Goal: Transaction & Acquisition: Book appointment/travel/reservation

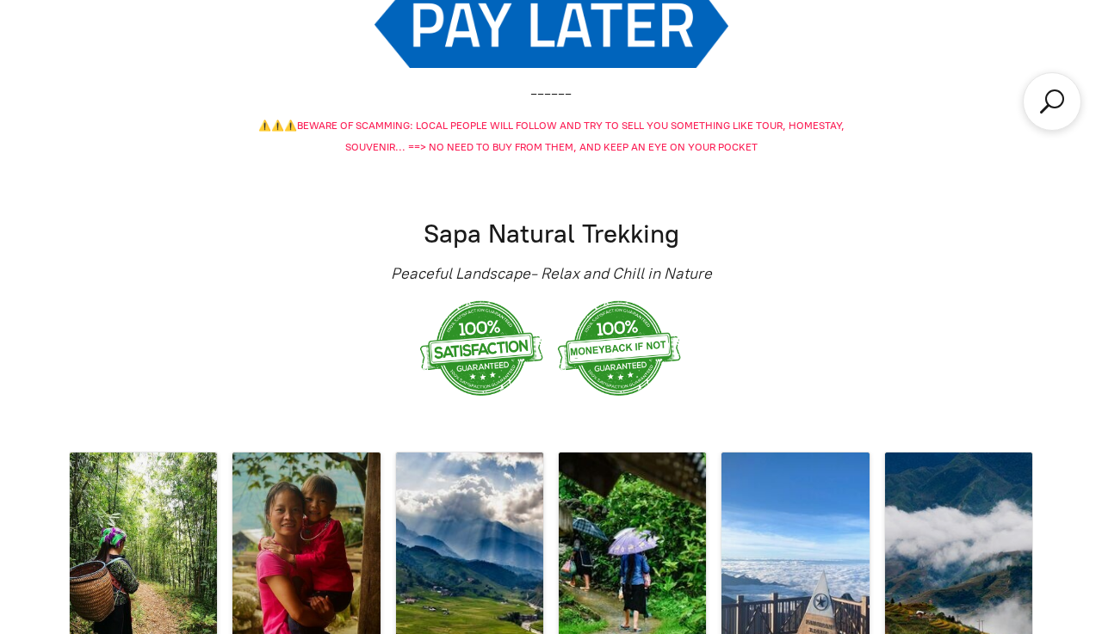
scroll to position [2622, 0]
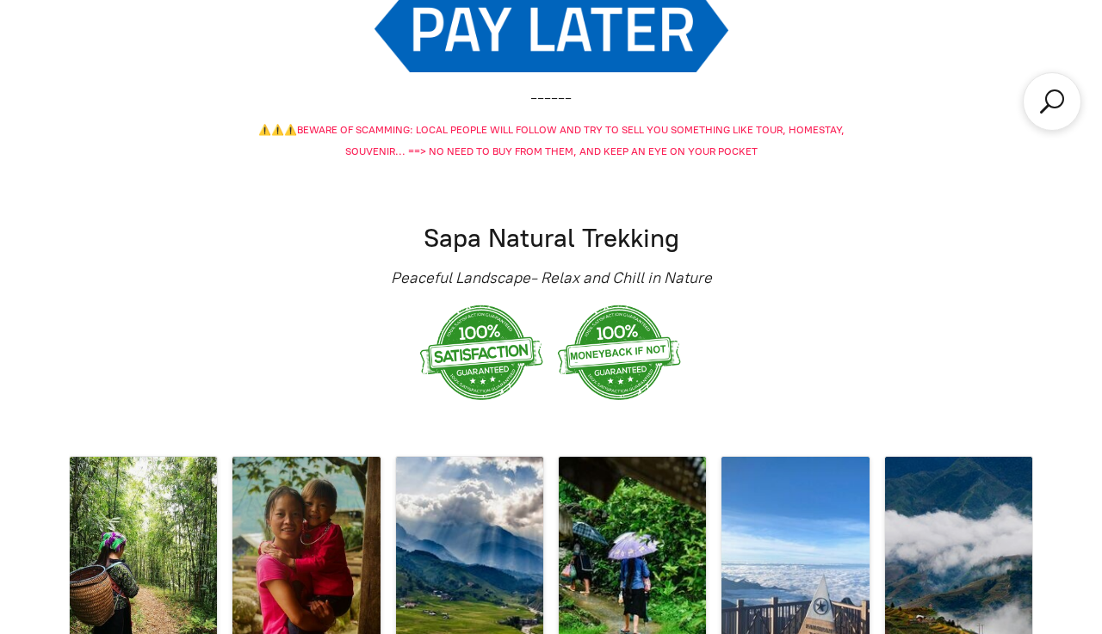
click at [470, 124] on span "BEWARE OF SCAMMING: LOCAL PEOPLE WILL FOLLOW AND TRY TO SELL YOU SOMETHING LIKE…" at bounding box center [570, 141] width 547 height 34
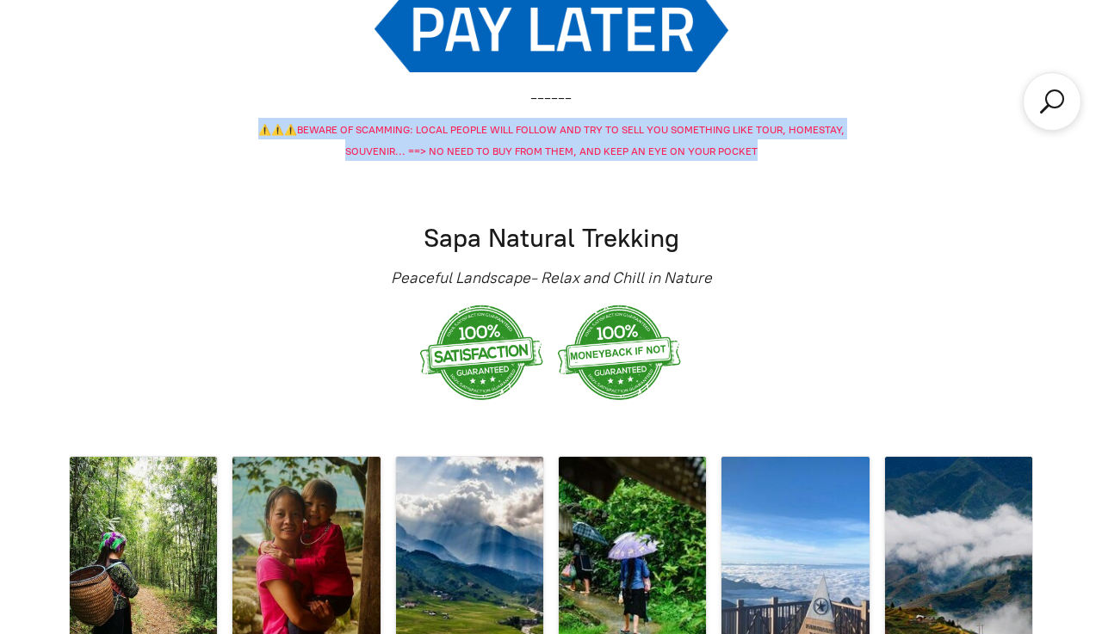
click at [470, 124] on span "BEWARE OF SCAMMING: LOCAL PEOPLE WILL FOLLOW AND TRY TO SELL YOU SOMETHING LIKE…" at bounding box center [570, 141] width 547 height 34
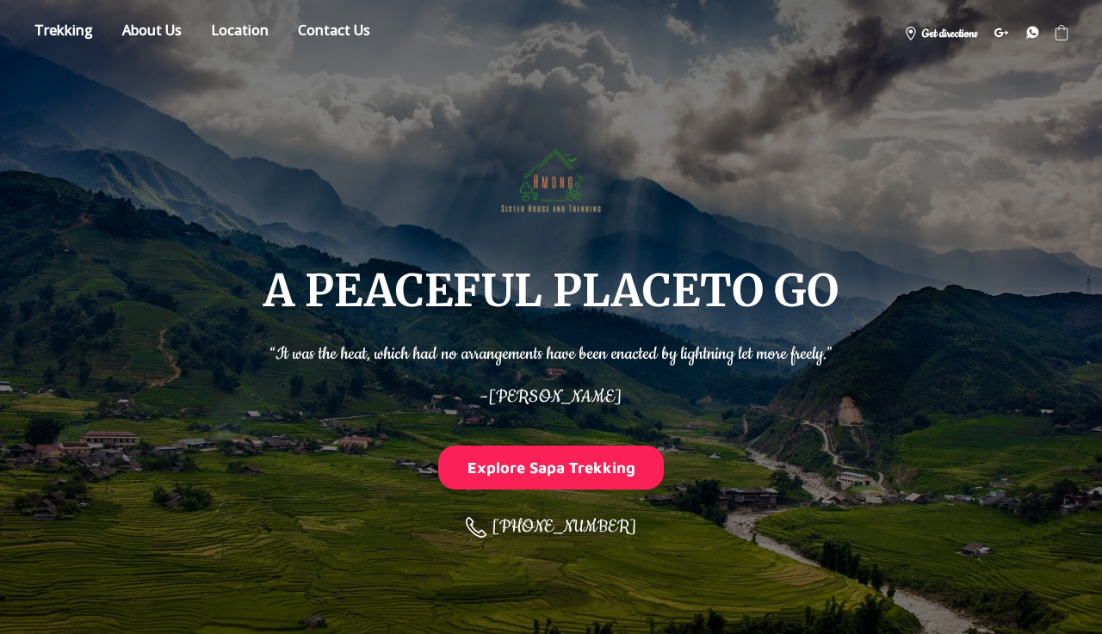
scroll to position [0, 0]
click at [83, 25] on link "Store" at bounding box center [64, 33] width 84 height 30
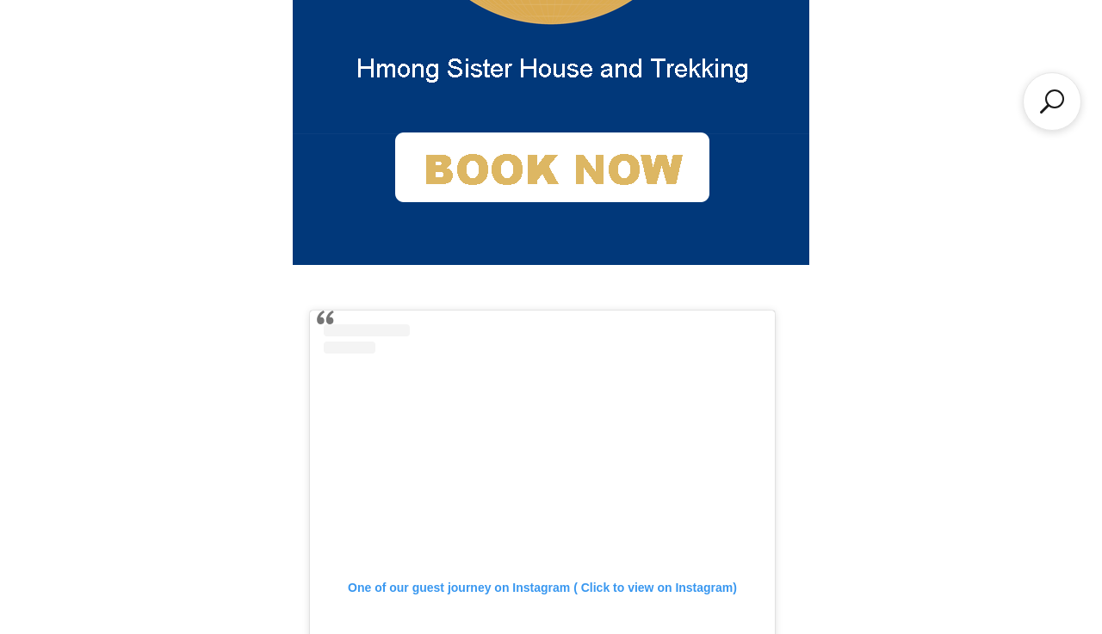
scroll to position [1700, 0]
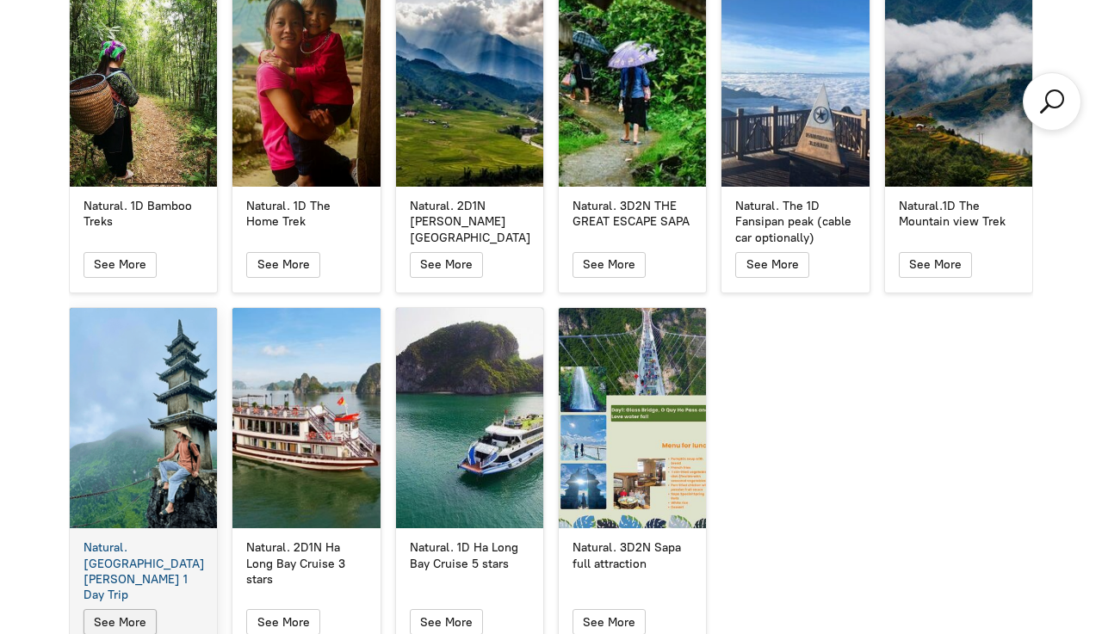
scroll to position [3112, 0]
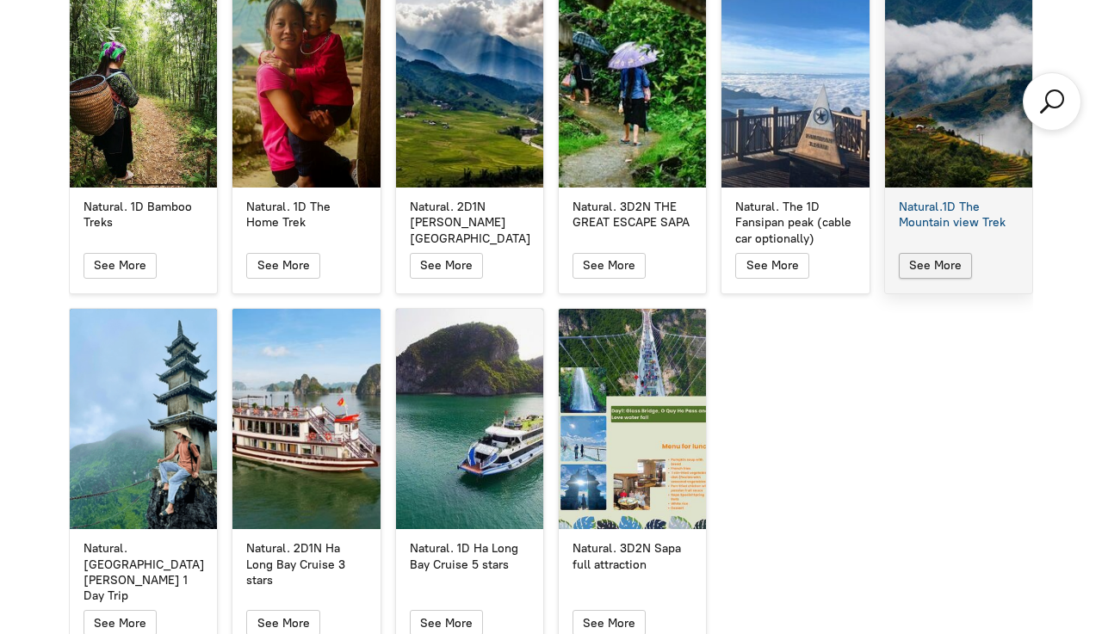
click at [940, 256] on icon "button" at bounding box center [935, 266] width 15 height 21
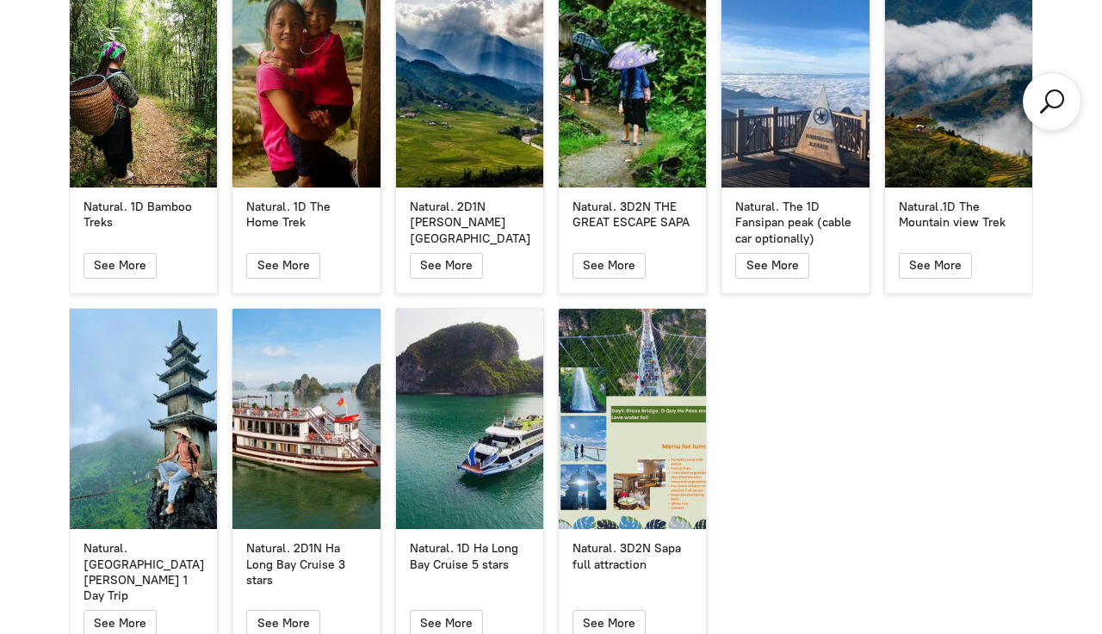
click at [940, 261] on icon "button" at bounding box center [935, 265] width 13 height 9
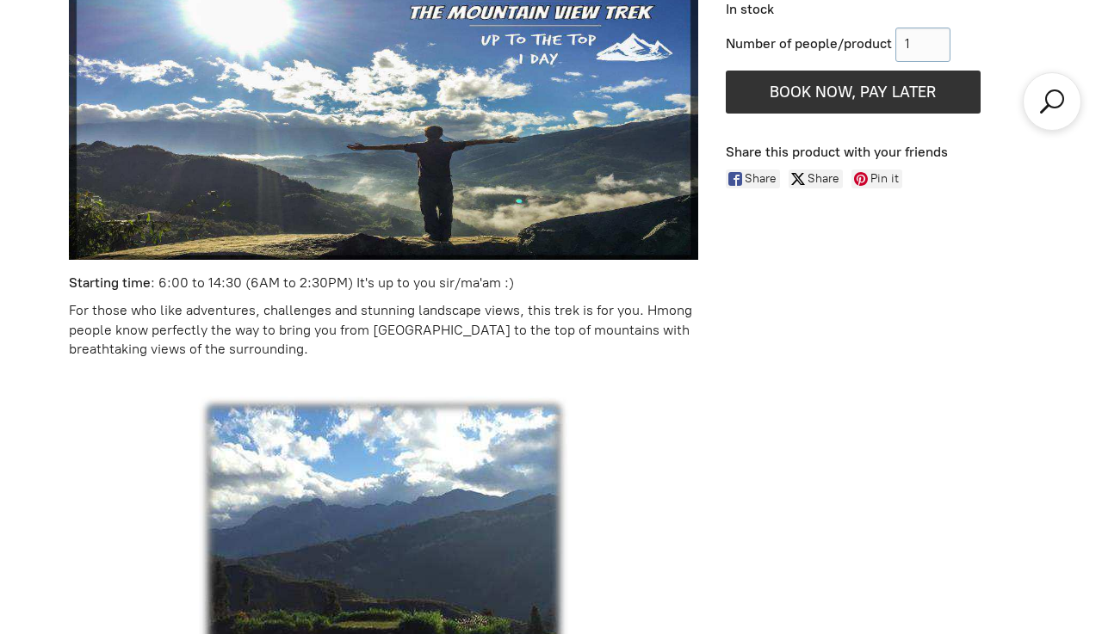
scroll to position [1093, 0]
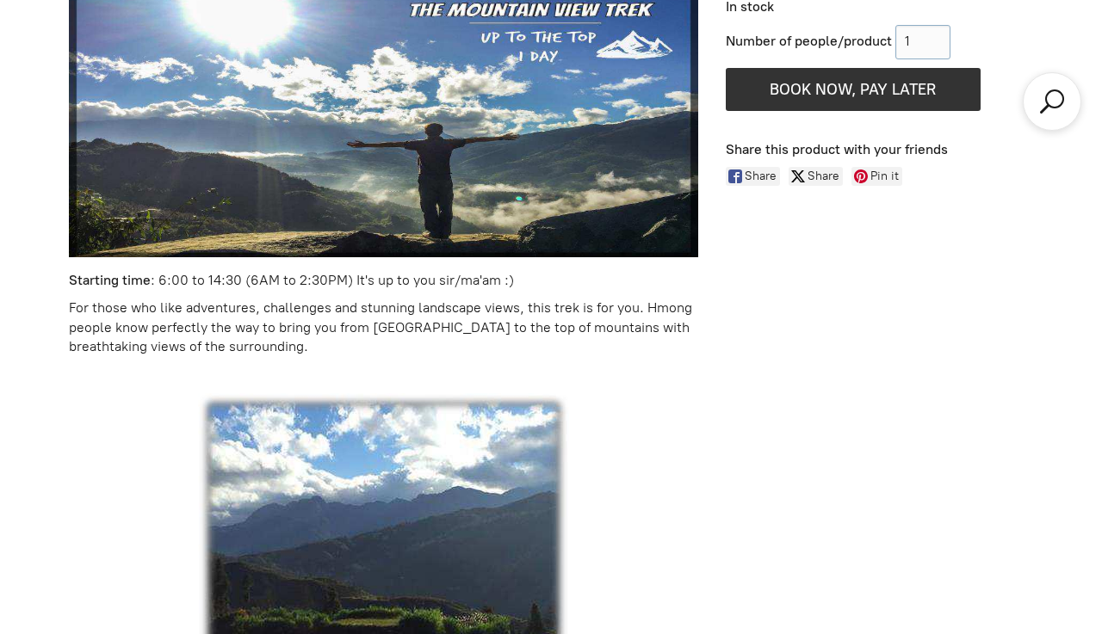
click at [261, 331] on p "For those who like adventures, challenges and stunning landscape views, this tr…" at bounding box center [383, 328] width 629 height 58
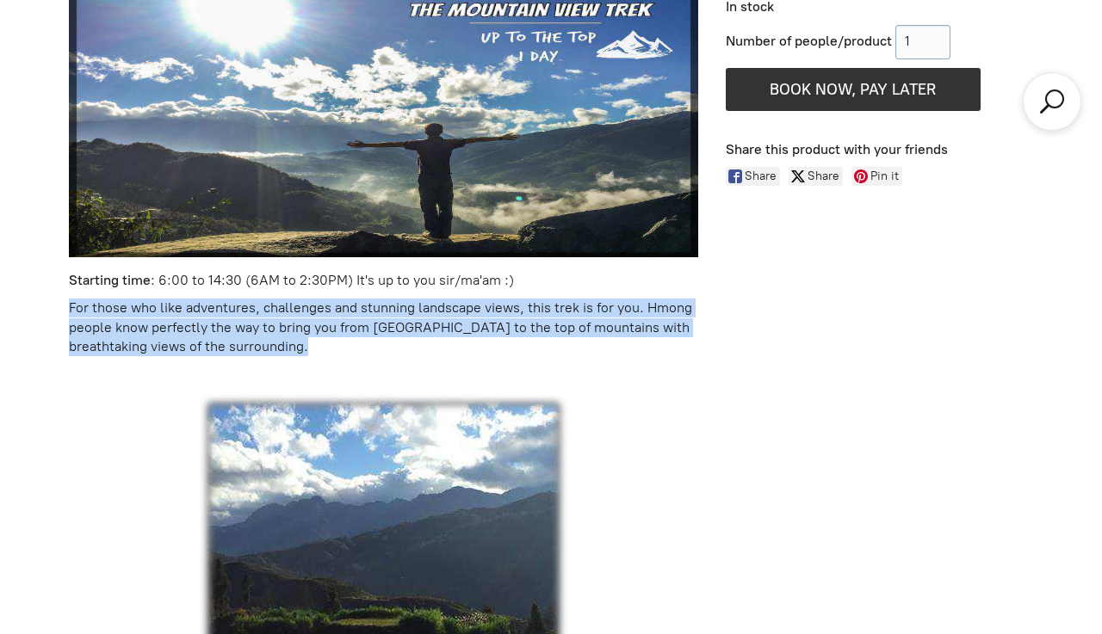
click at [261, 331] on p "For those who like adventures, challenges and stunning landscape views, this tr…" at bounding box center [383, 328] width 629 height 58
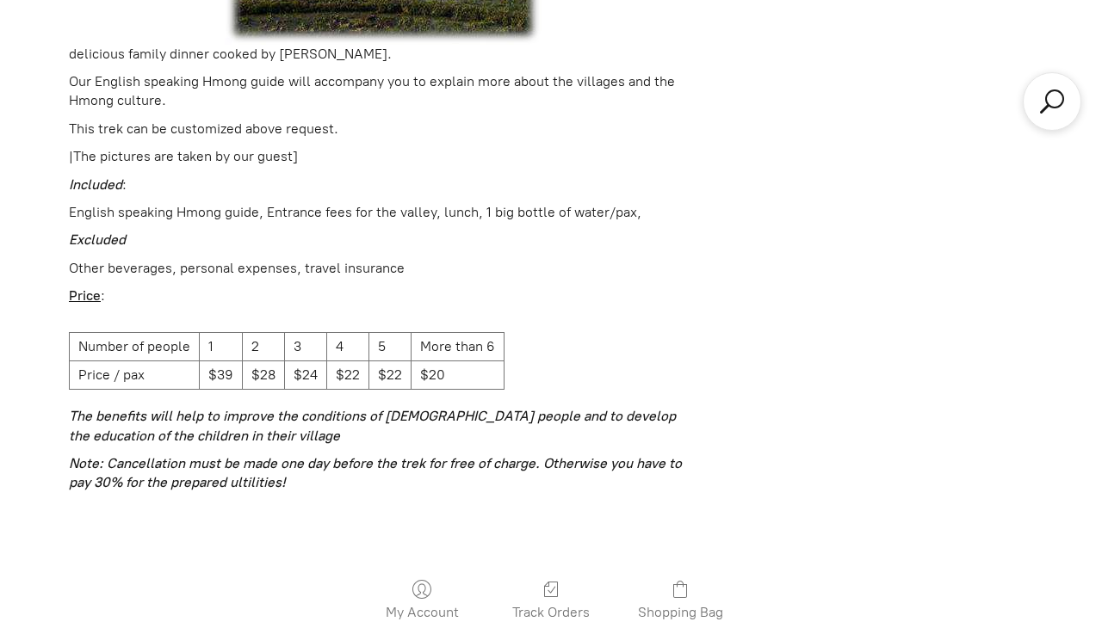
scroll to position [2308, 0]
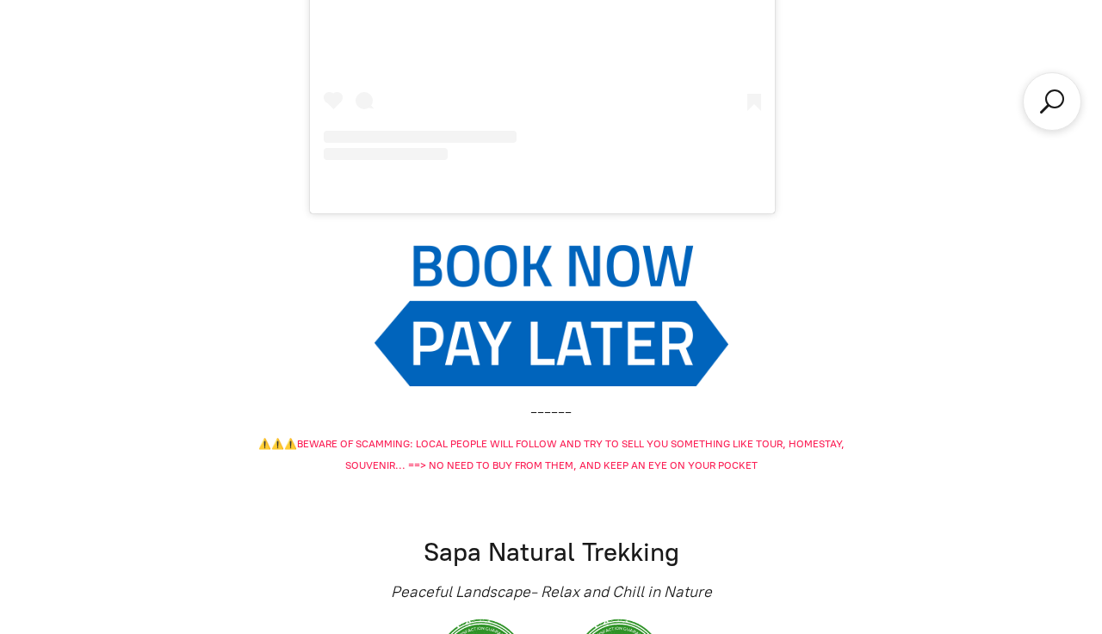
scroll to position [3112, 0]
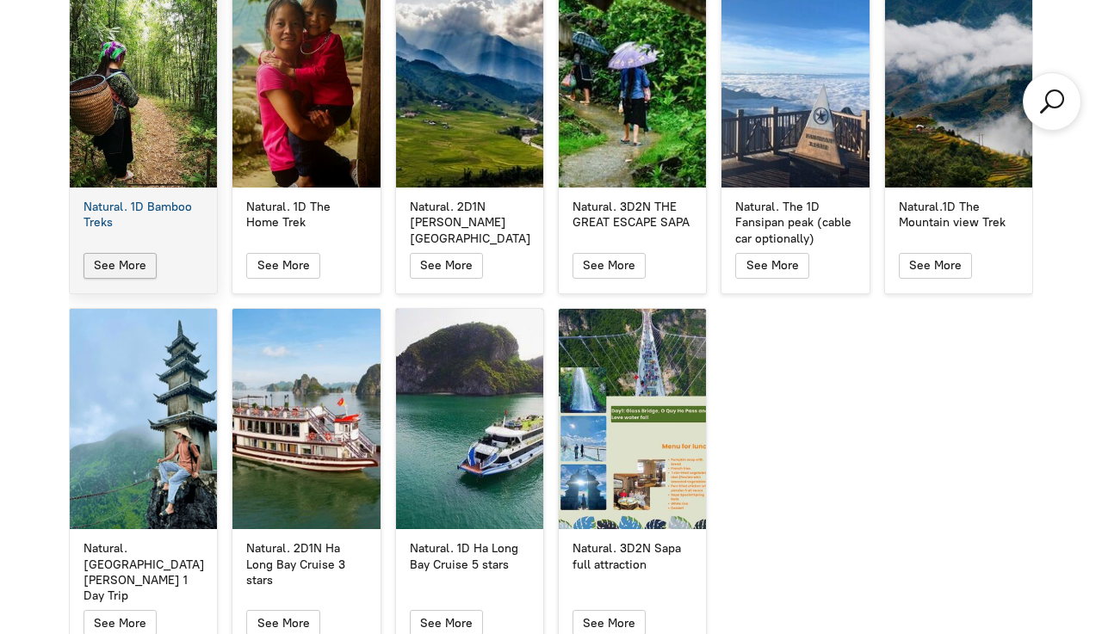
click at [123, 256] on icon "button" at bounding box center [120, 266] width 15 height 21
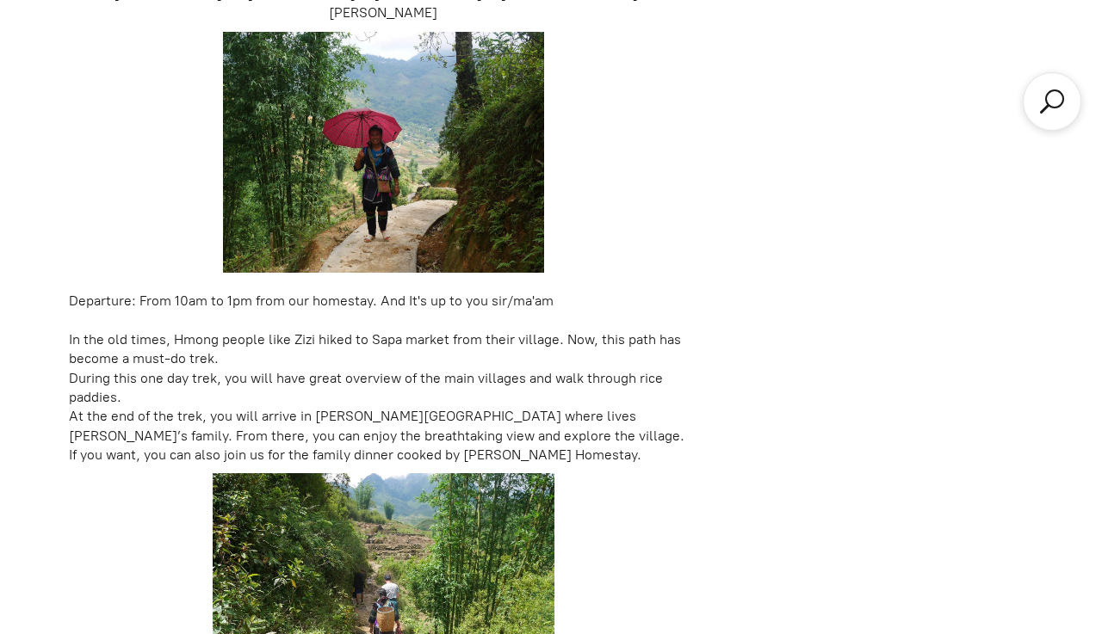
scroll to position [1441, 0]
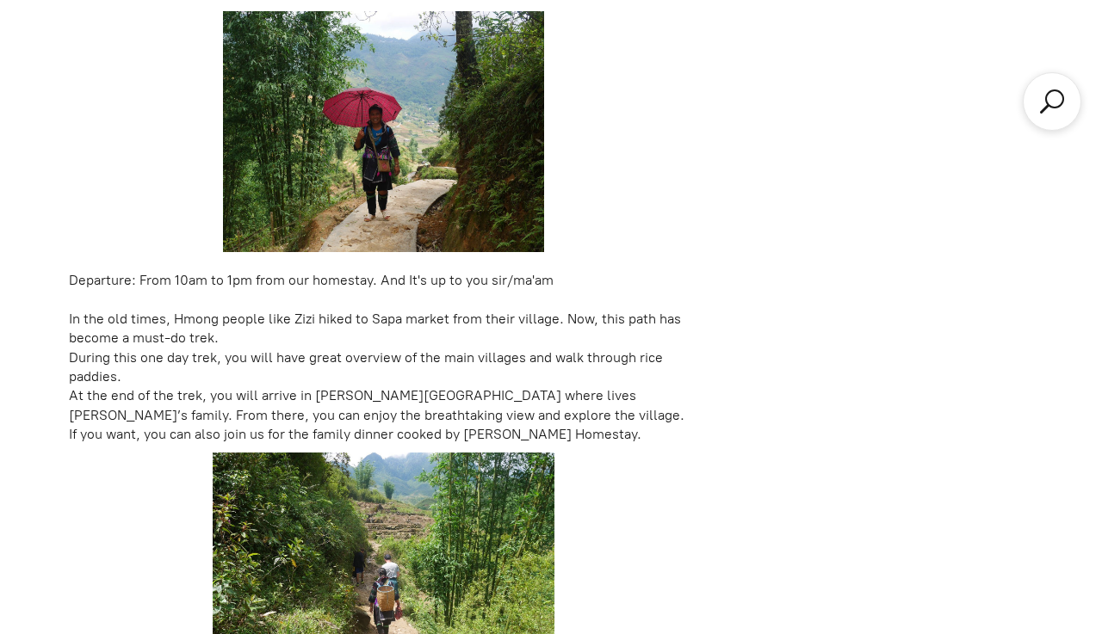
click at [286, 262] on p "Departure: From 10am to 1pm from our homestay. And It's up to you sir/ma'am In …" at bounding box center [383, 228] width 629 height 434
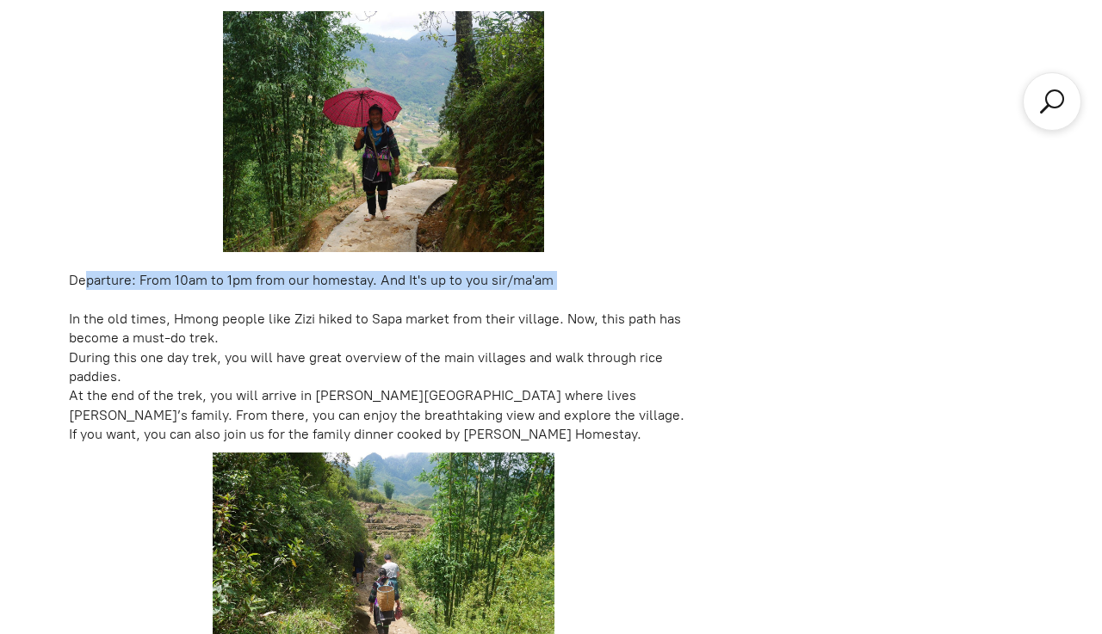
click at [286, 262] on p "Departure: From 10am to 1pm from our homestay. And It's up to you sir/ma'am In …" at bounding box center [383, 228] width 629 height 434
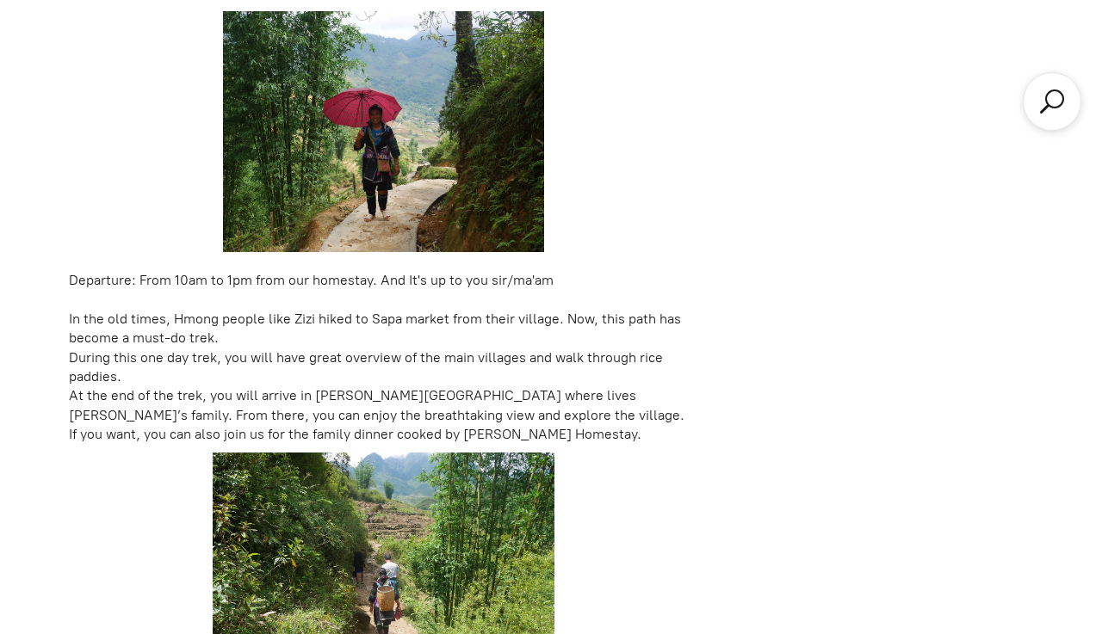
click at [286, 262] on p "Departure: From 10am to 1pm from our homestay. And It's up to you sir/ma'am In …" at bounding box center [383, 228] width 629 height 434
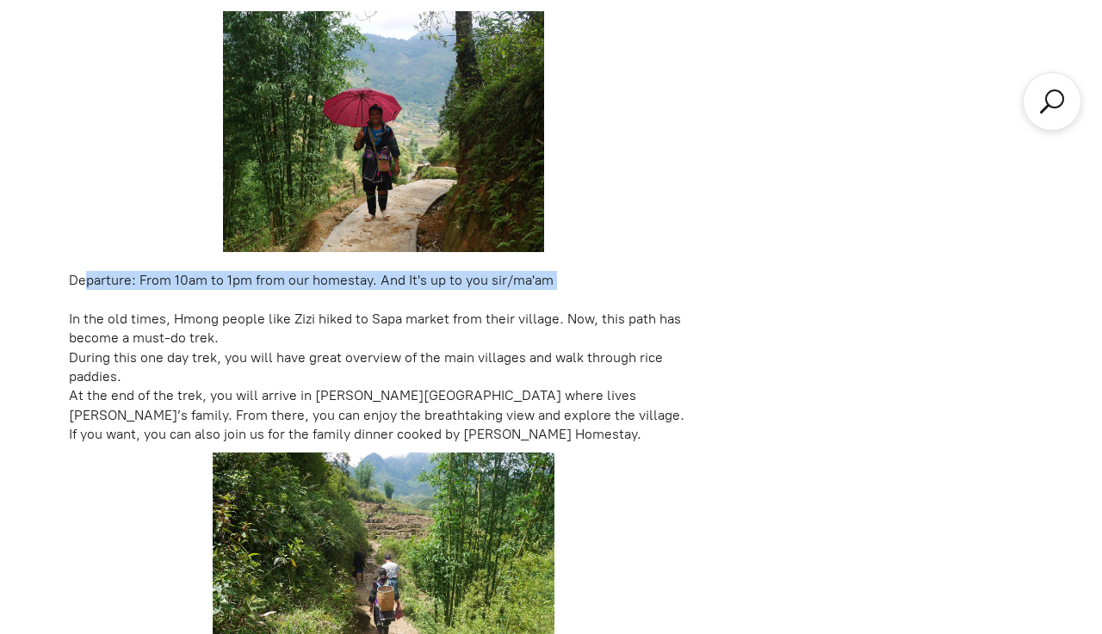
click at [286, 262] on p "Departure: From 10am to 1pm from our homestay. And It's up to you sir/ma'am In …" at bounding box center [383, 228] width 629 height 434
click at [198, 312] on p "Departure: From 10am to 1pm from our homestay. And It's up to you sir/ma'am In …" at bounding box center [383, 228] width 629 height 434
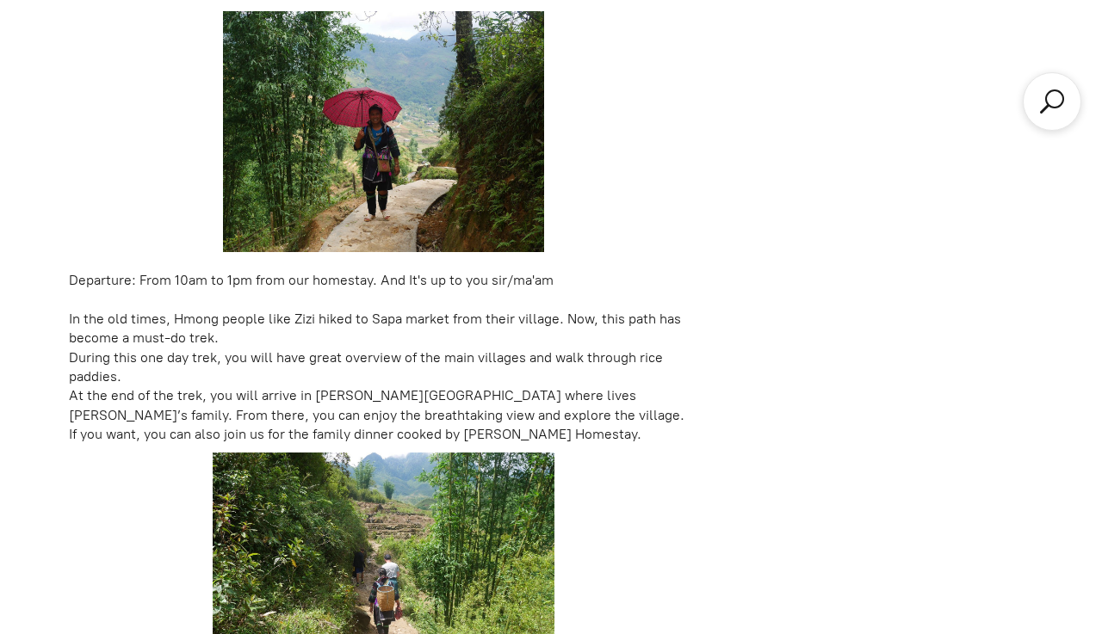
click at [198, 312] on p "Departure: From 10am to 1pm from our homestay. And It's up to you sir/ma'am In …" at bounding box center [383, 228] width 629 height 434
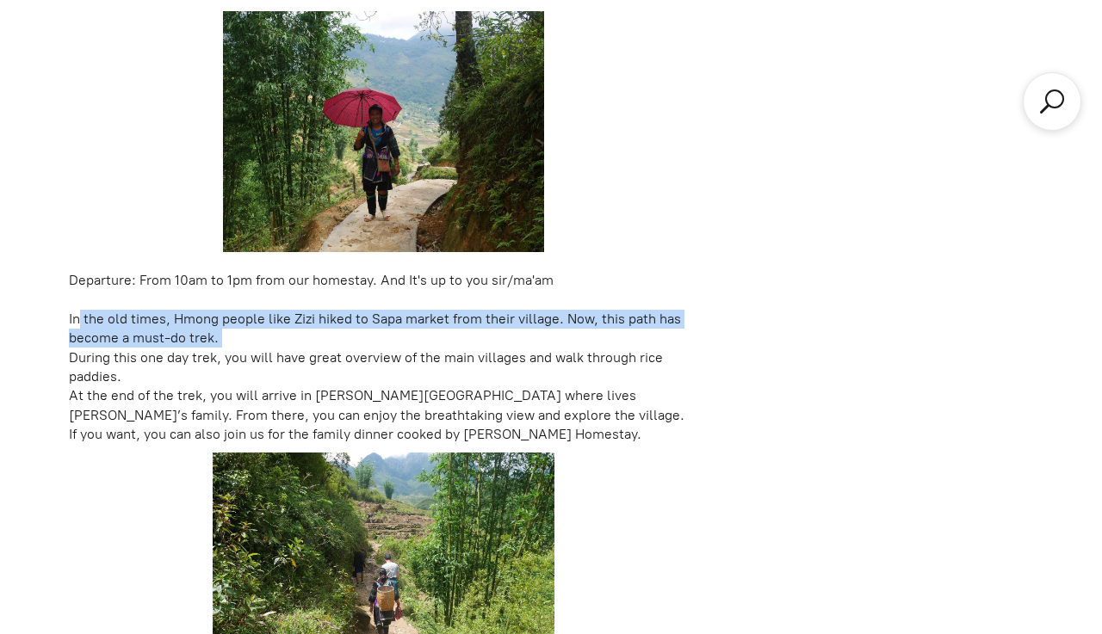
click at [198, 312] on p "Departure: From 10am to 1pm from our homestay. And It's up to you sir/ma'am In …" at bounding box center [383, 228] width 629 height 434
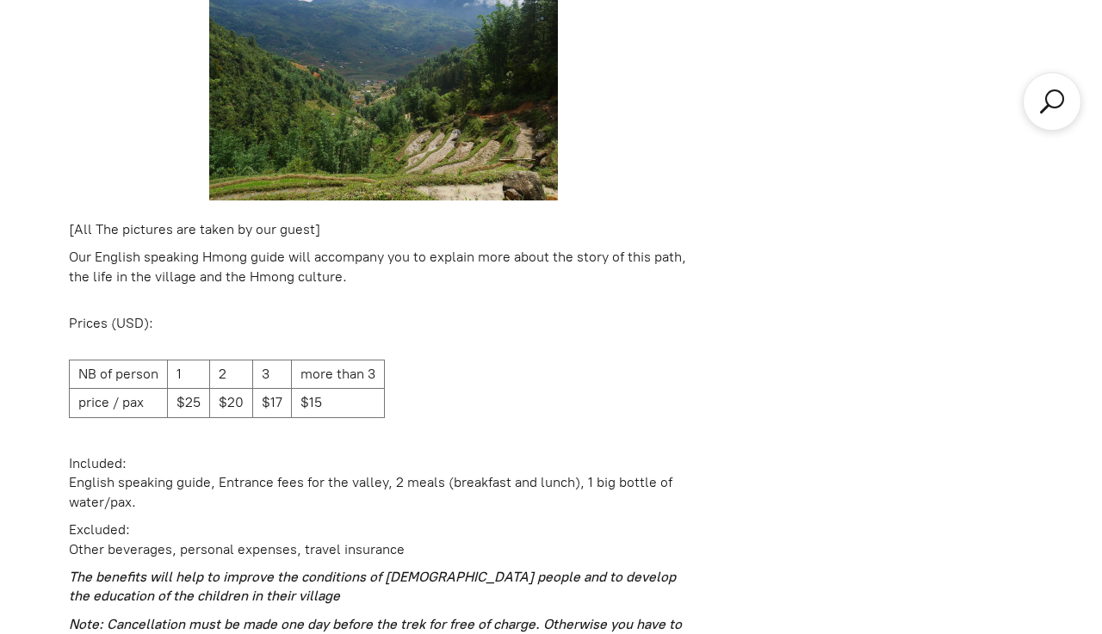
scroll to position [2248, 0]
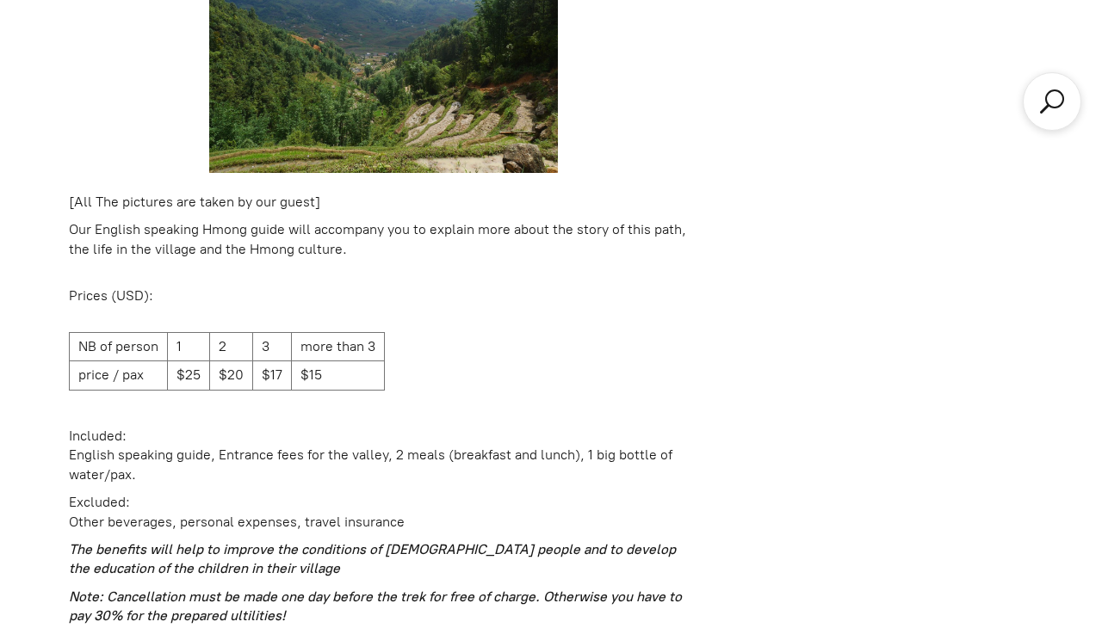
click at [186, 220] on p "Our English speaking Hmong guide will accompany you to explain more about the s…" at bounding box center [383, 249] width 629 height 58
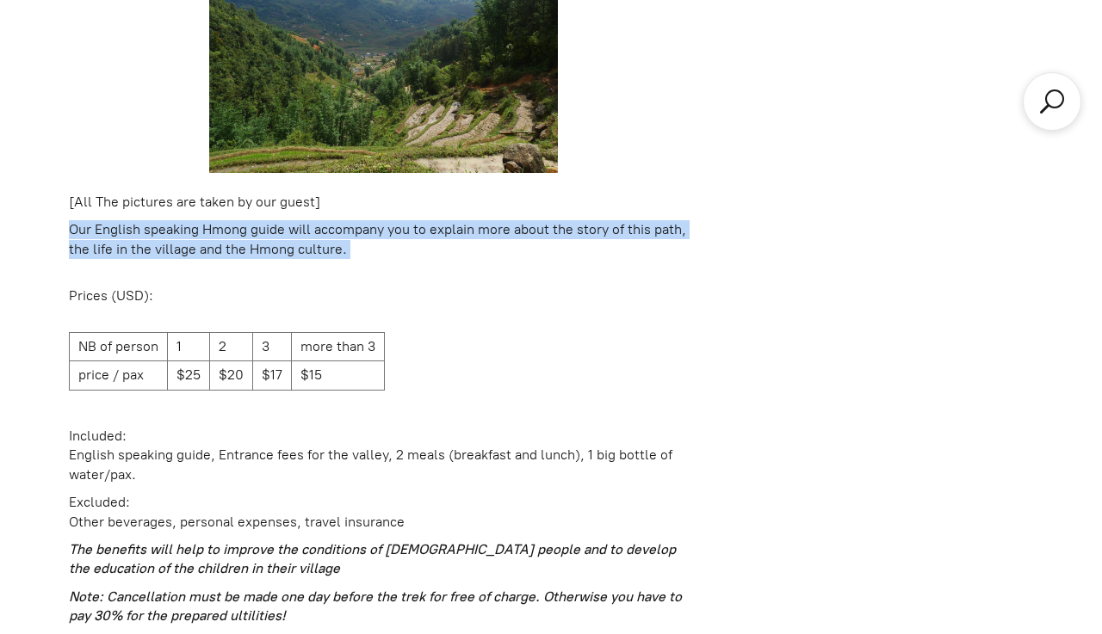
click at [186, 220] on p "Our English speaking Hmong guide will accompany you to explain more about the s…" at bounding box center [383, 249] width 629 height 58
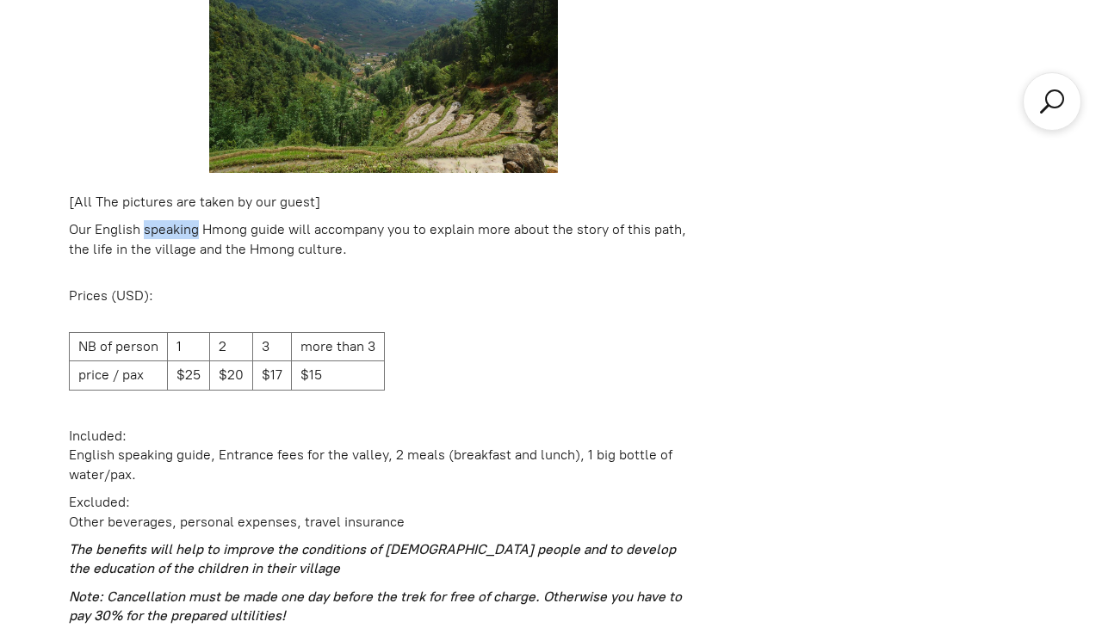
click at [186, 220] on p "Our English speaking Hmong guide will accompany you to explain more about the s…" at bounding box center [383, 249] width 629 height 58
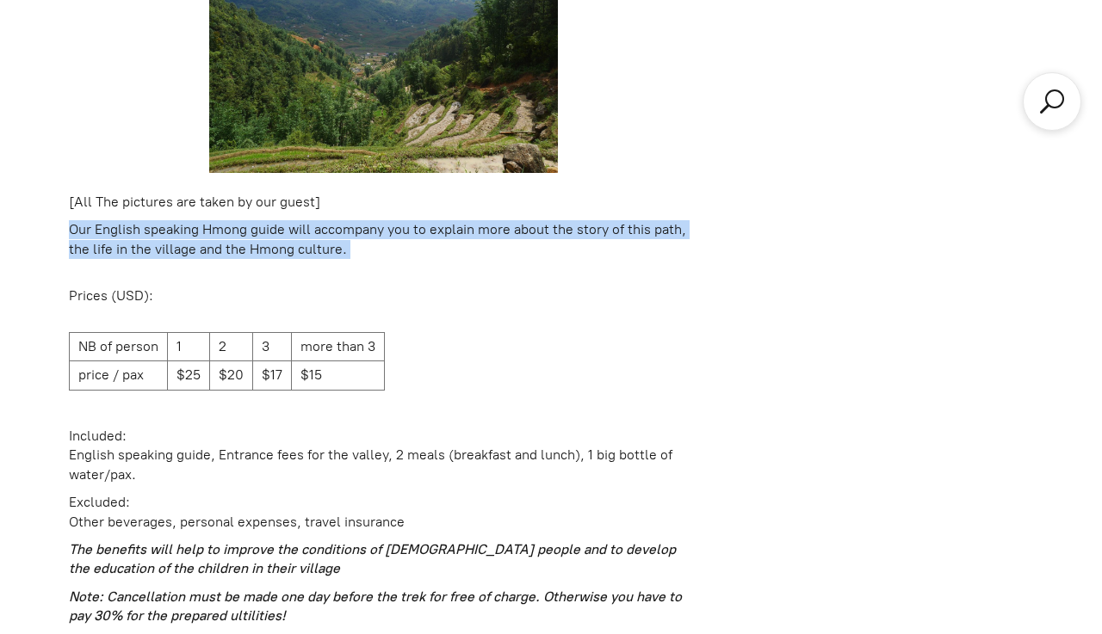
click at [186, 220] on p "Our English speaking Hmong guide will accompany you to explain more about the s…" at bounding box center [383, 249] width 629 height 58
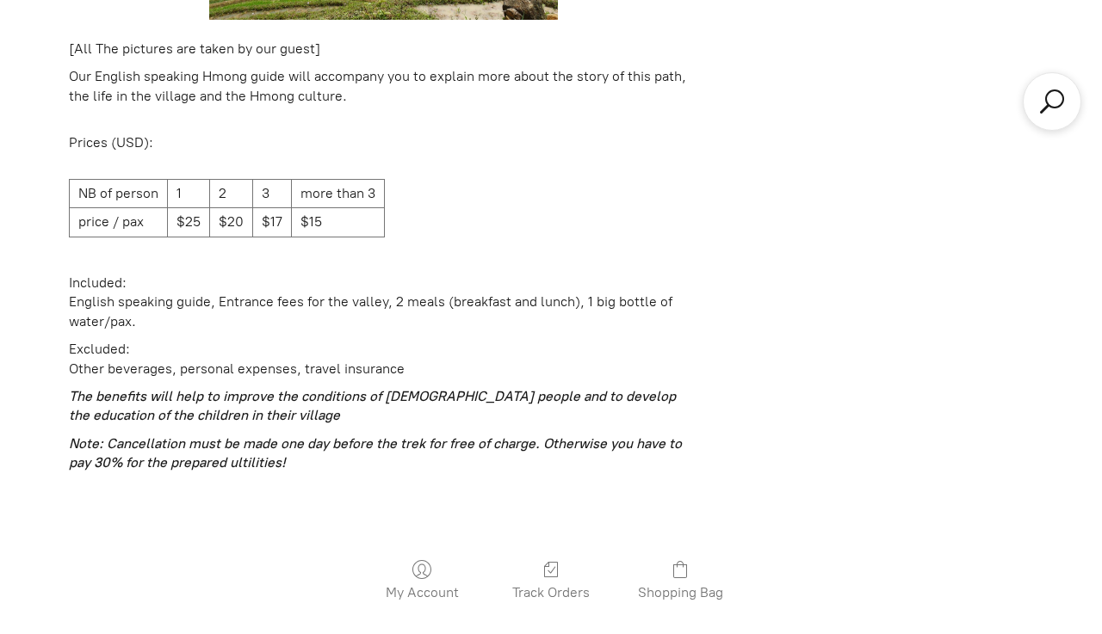
scroll to position [2447, 0]
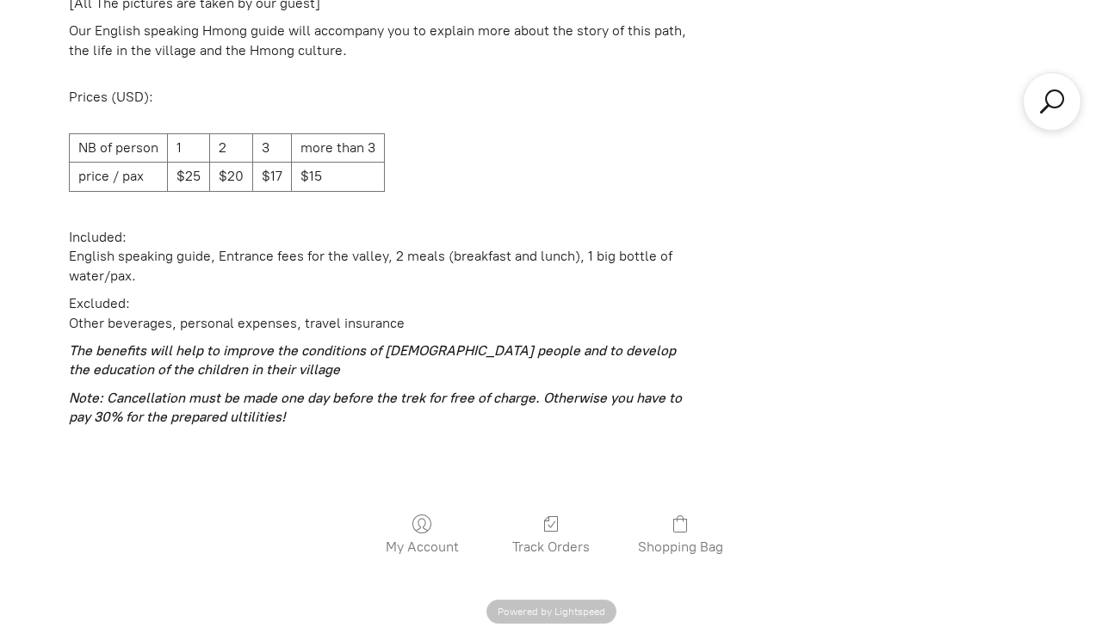
click at [197, 163] on td "$25" at bounding box center [189, 177] width 42 height 28
click at [233, 163] on td "$20" at bounding box center [231, 177] width 43 height 28
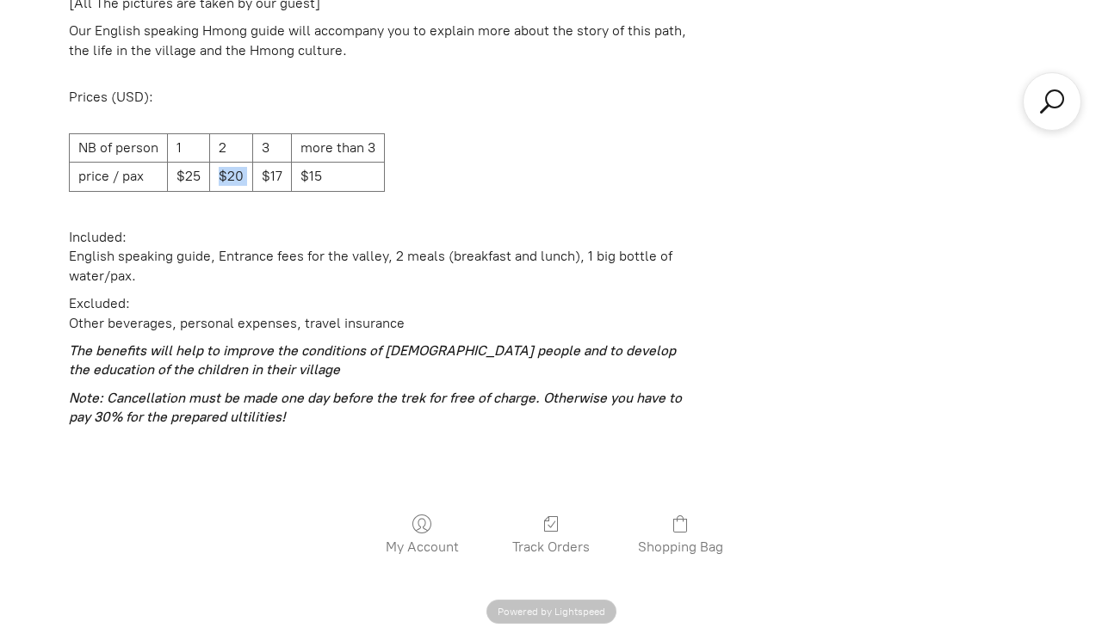
click at [233, 163] on td "$20" at bounding box center [231, 177] width 43 height 28
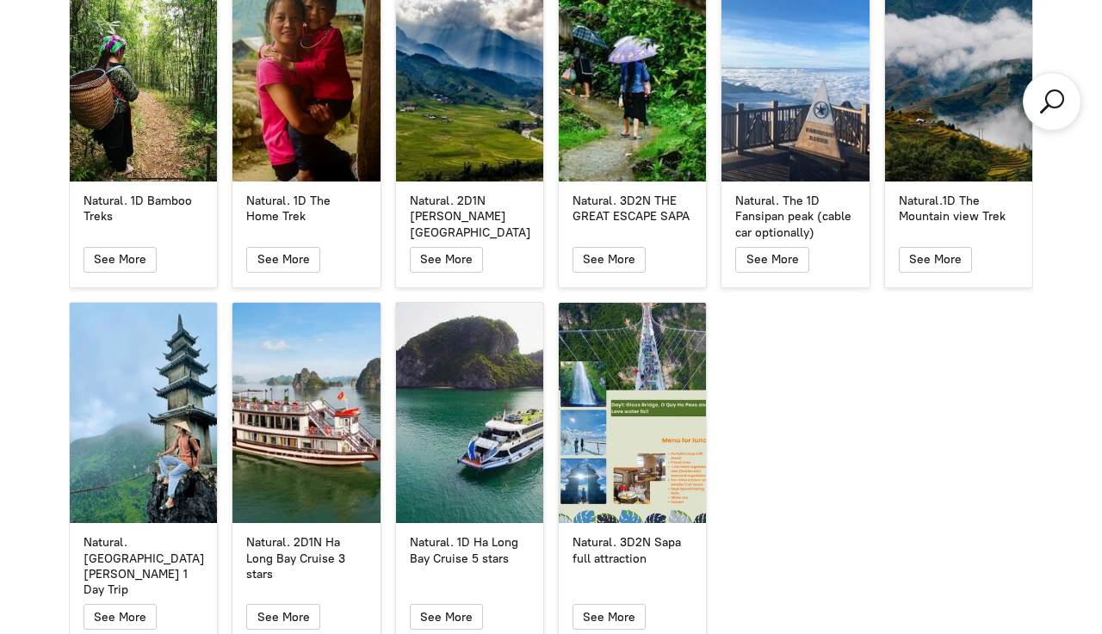
scroll to position [3115, 0]
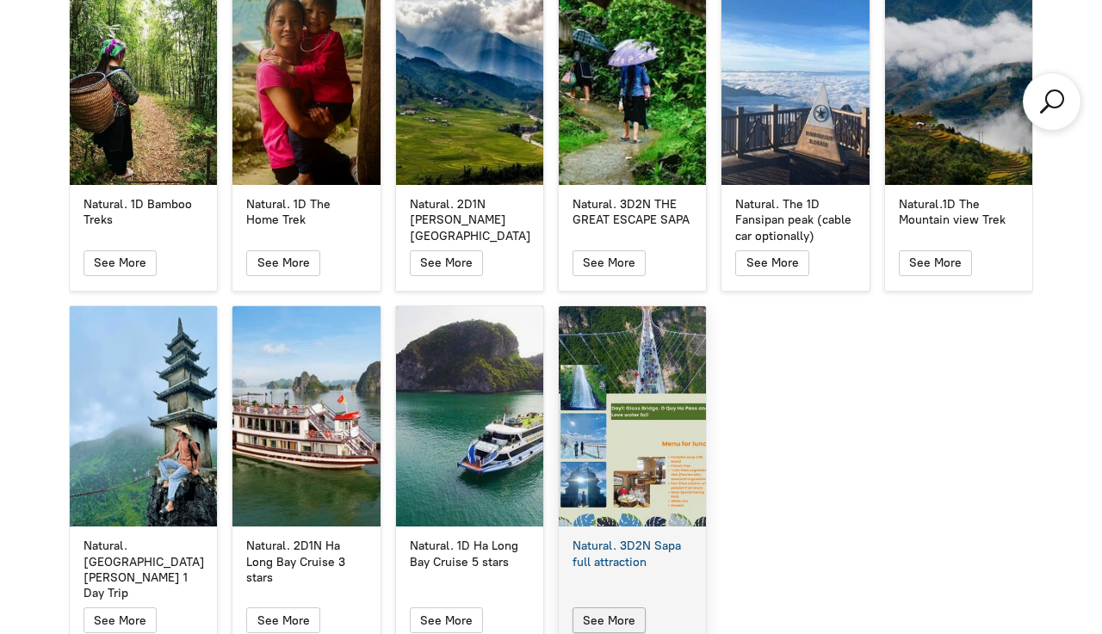
click at [621, 614] on span "See More" at bounding box center [609, 621] width 53 height 15
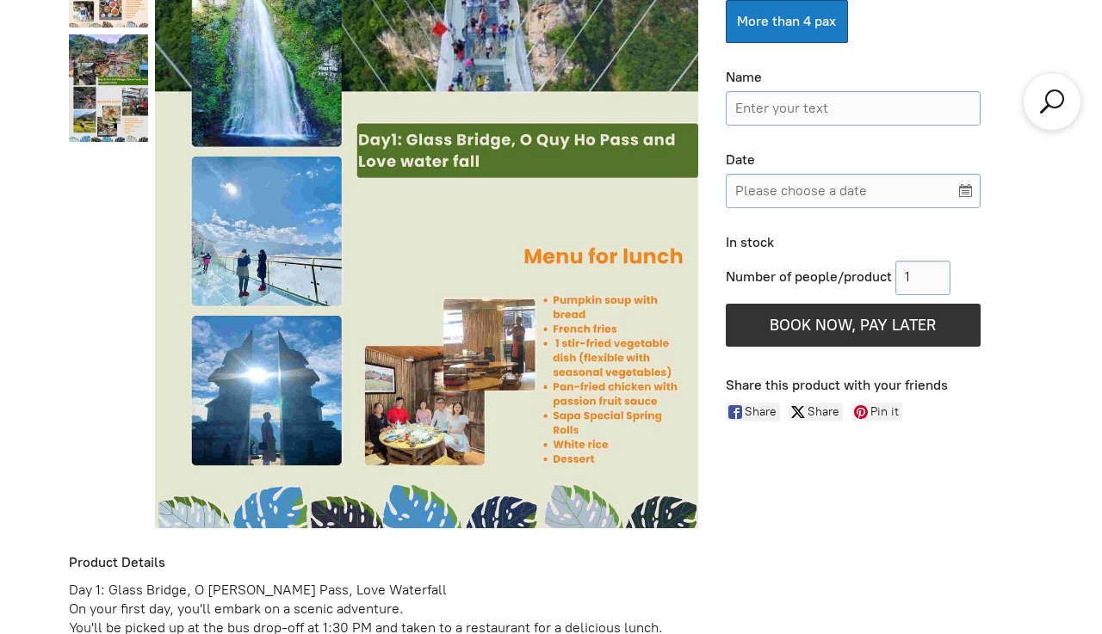
scroll to position [750, 0]
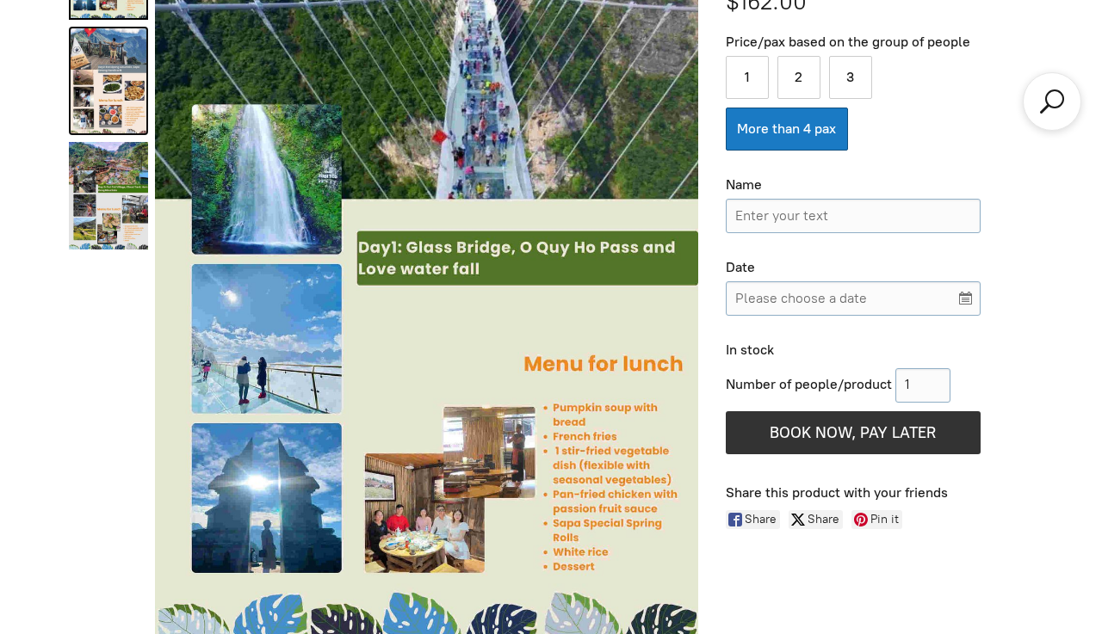
click at [110, 96] on link "Natural. 3D2N Sapa full attraction 1" at bounding box center [108, 81] width 79 height 108
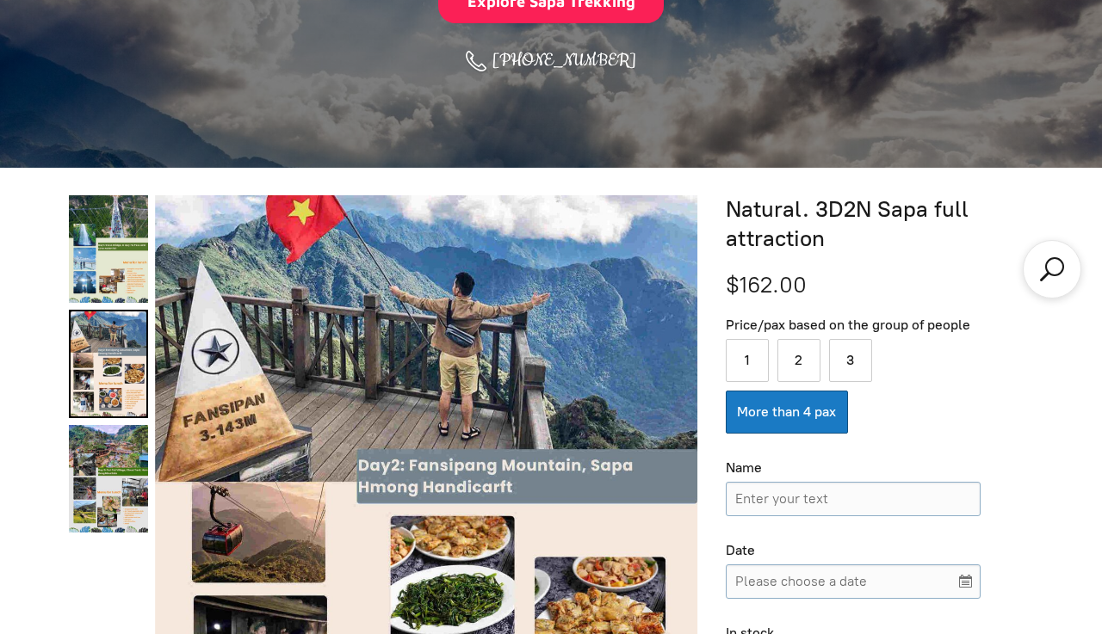
scroll to position [454, 0]
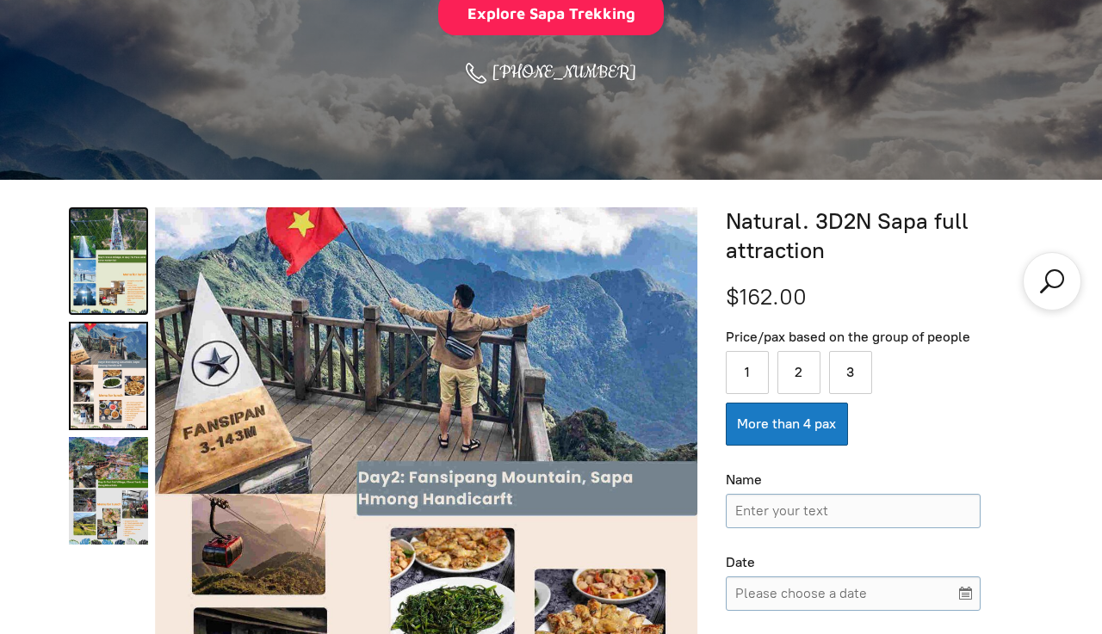
click at [122, 256] on link "Natural. 3D2N Sapa full attraction 0" at bounding box center [108, 261] width 79 height 108
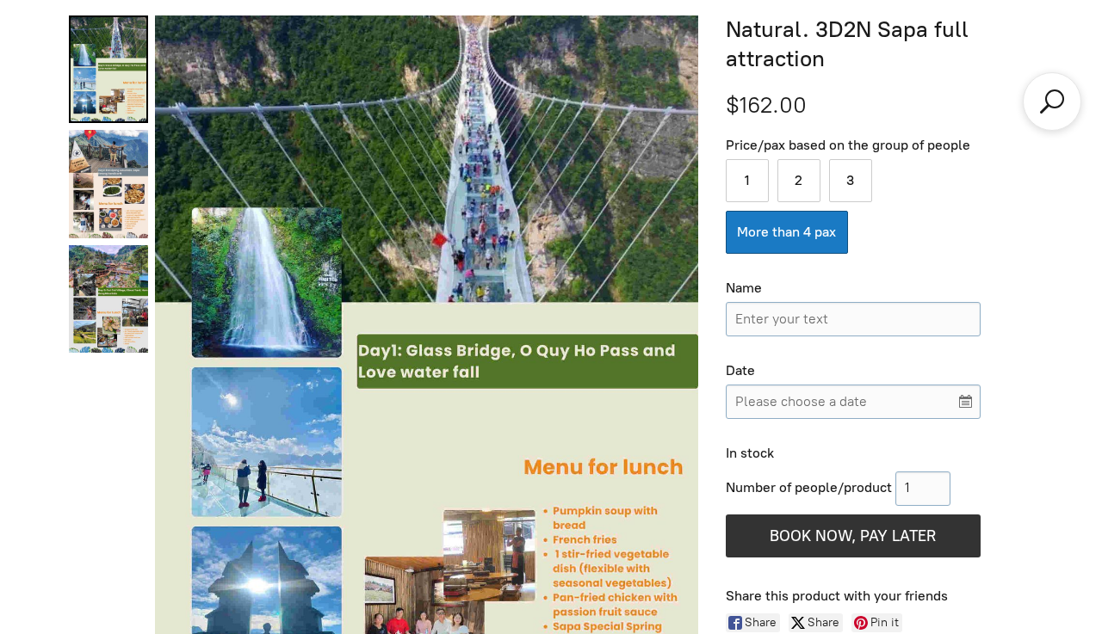
scroll to position [634, 0]
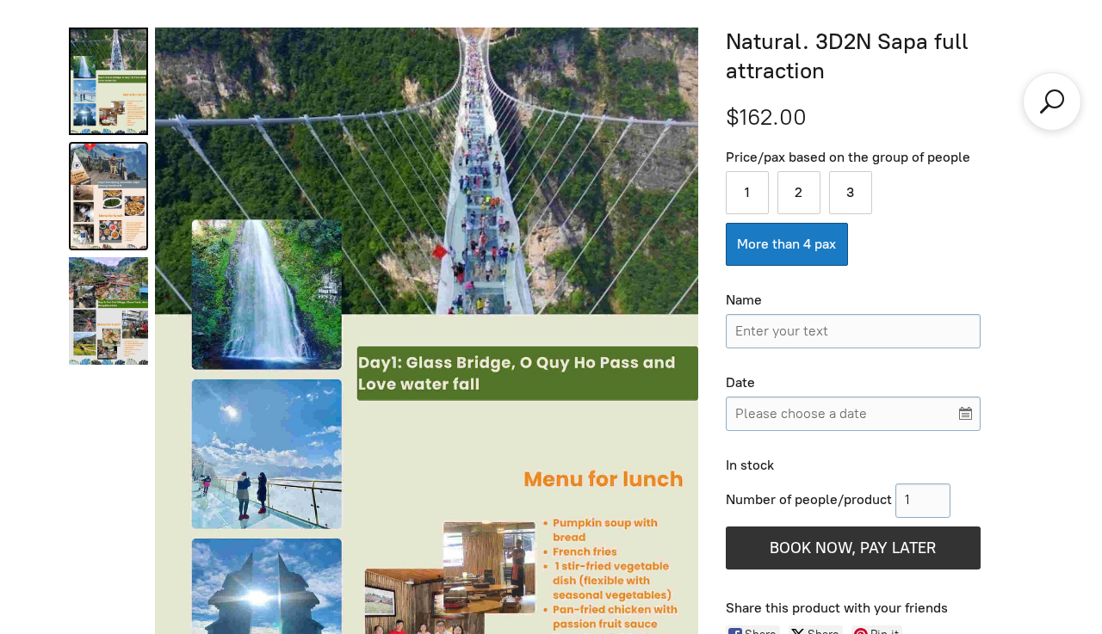
click at [109, 184] on link "Natural. 3D2N Sapa full attraction 1" at bounding box center [108, 196] width 79 height 108
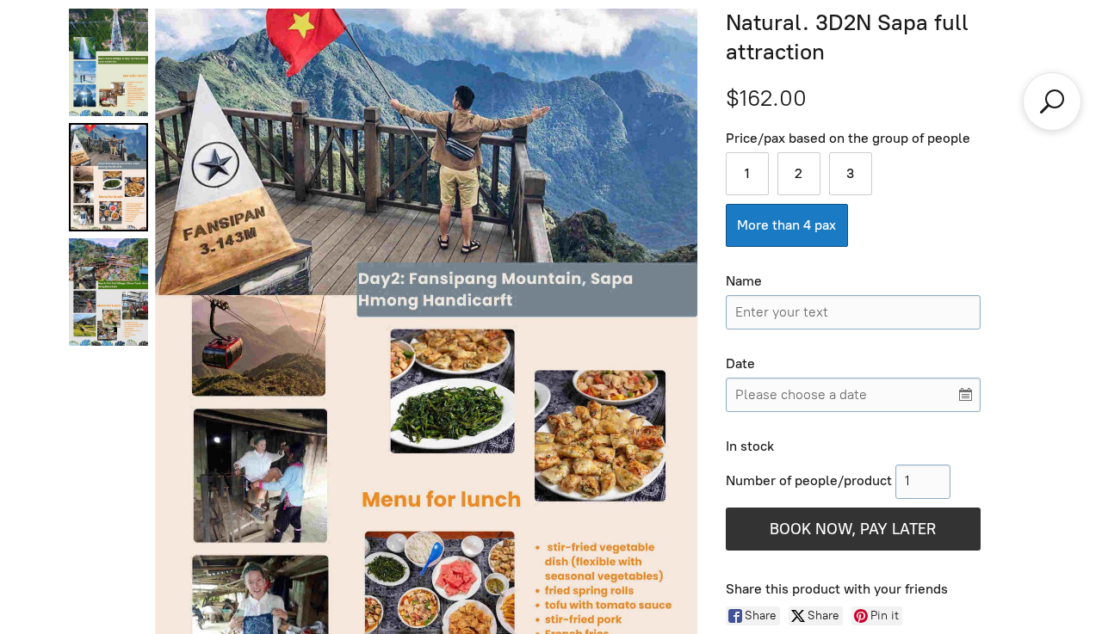
scroll to position [649, 0]
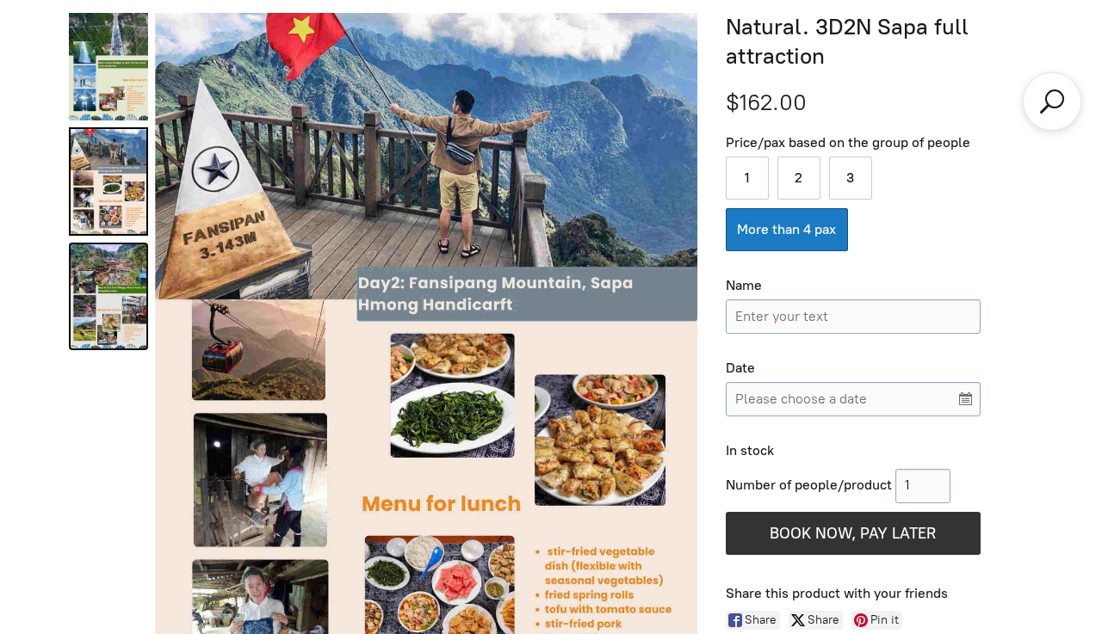
click at [97, 329] on link "Natural. 3D2N Sapa full attraction 2" at bounding box center [108, 297] width 79 height 108
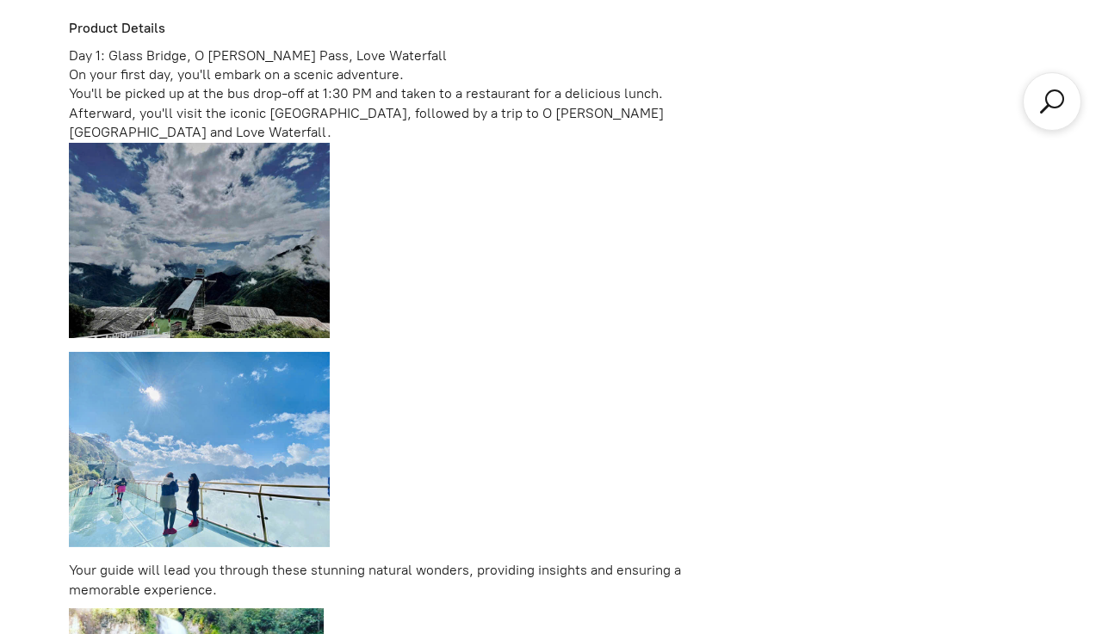
scroll to position [1406, 0]
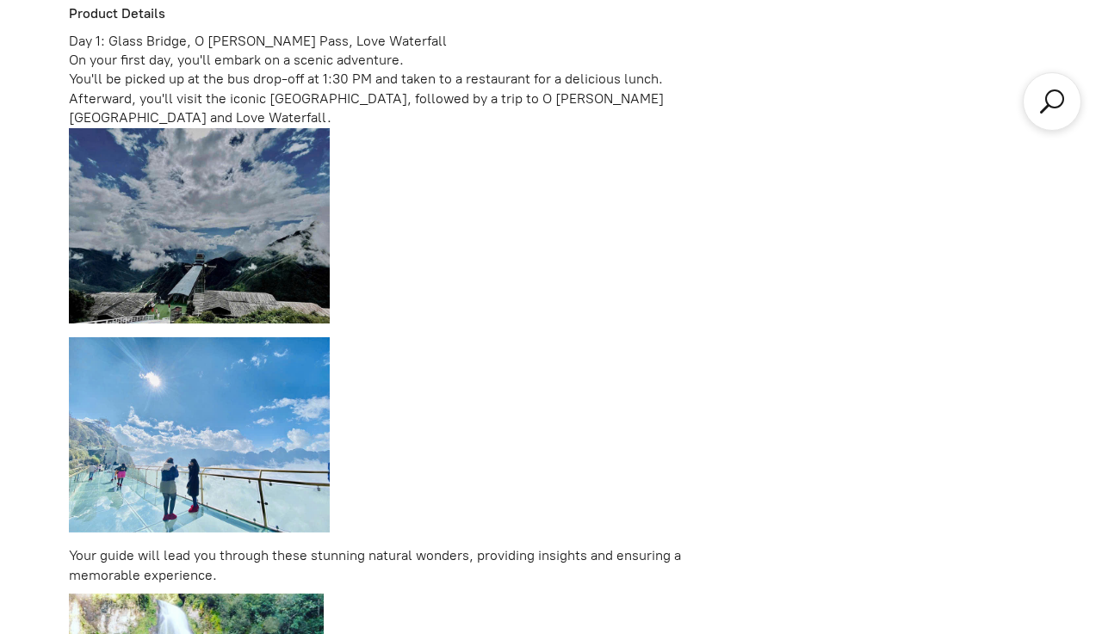
click at [399, 79] on div "You'll be picked up at the bus drop-off at 1:30 PM and taken to a restaurant fo…" at bounding box center [383, 99] width 629 height 58
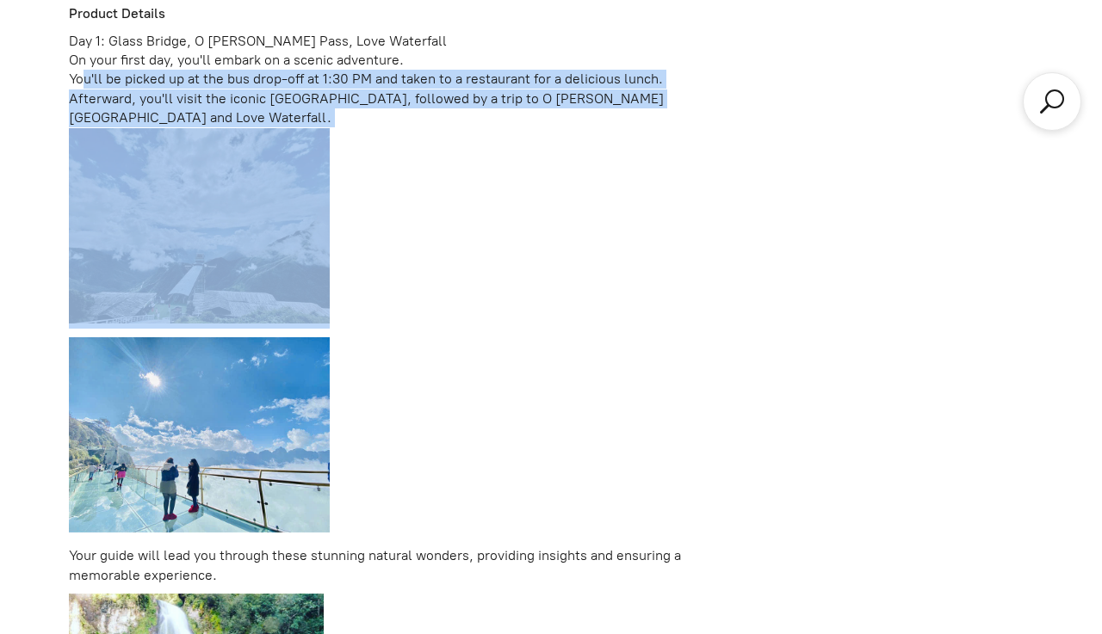
click at [399, 79] on div "You'll be picked up at the bus drop-off at 1:30 PM and taken to a restaurant fo…" at bounding box center [383, 99] width 629 height 58
click at [355, 59] on div "On your first day, you'll embark on a scenic adventure." at bounding box center [383, 60] width 629 height 19
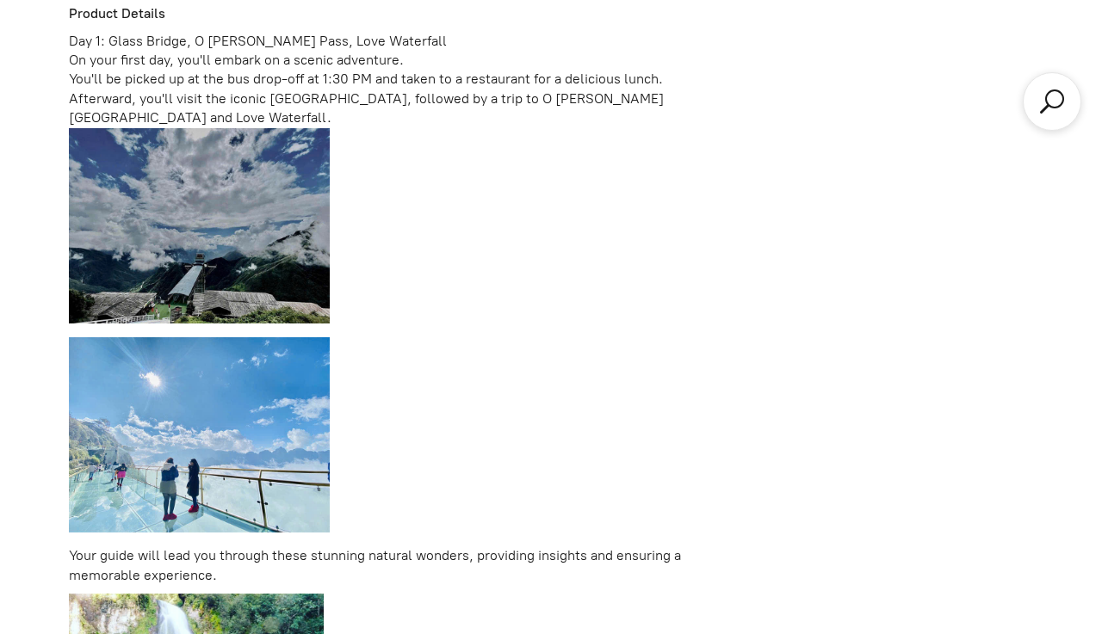
click at [355, 59] on div "On your first day, you'll embark on a scenic adventure." at bounding box center [383, 60] width 629 height 19
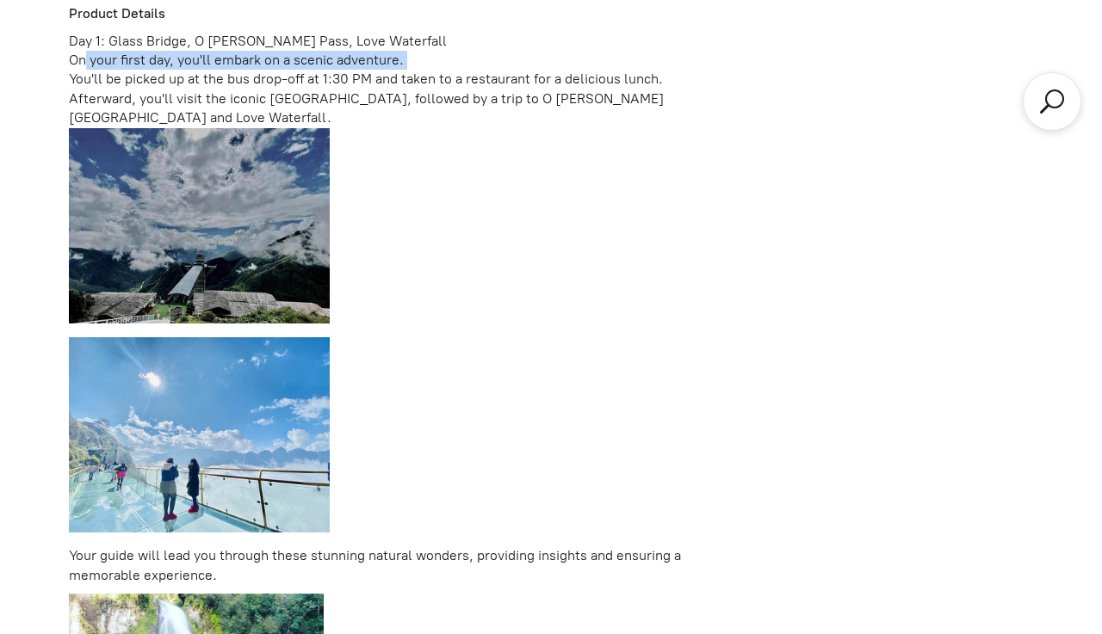
click at [361, 83] on div "You'll be picked up at the bus drop-off at 1:30 PM and taken to a restaurant fo…" at bounding box center [383, 99] width 629 height 58
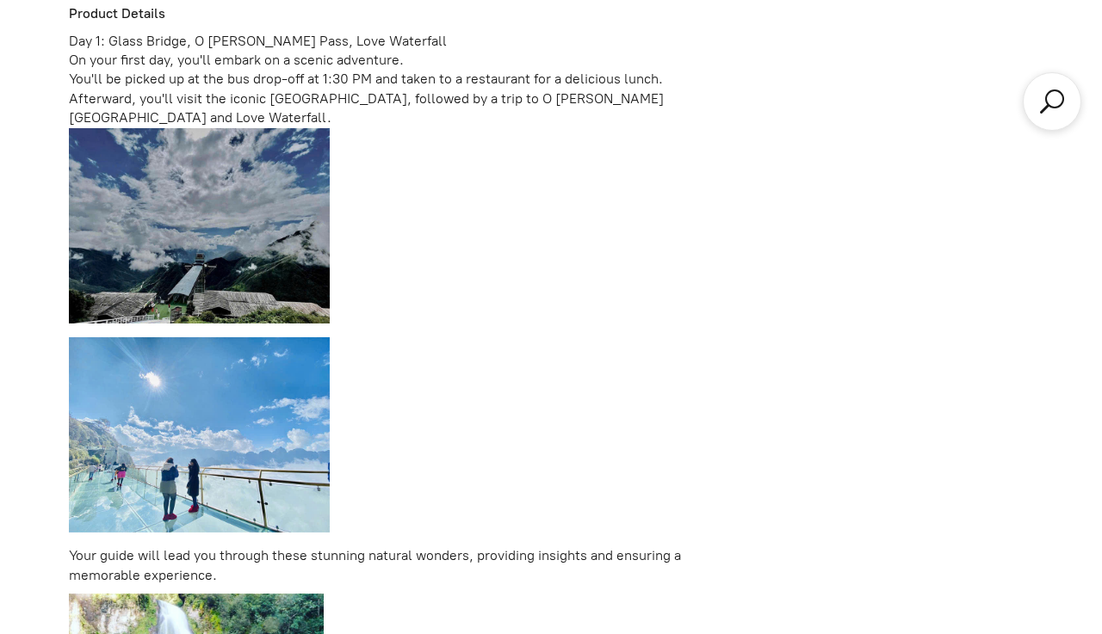
click at [361, 83] on div "You'll be picked up at the bus drop-off at 1:30 PM and taken to a restaurant fo…" at bounding box center [383, 99] width 629 height 58
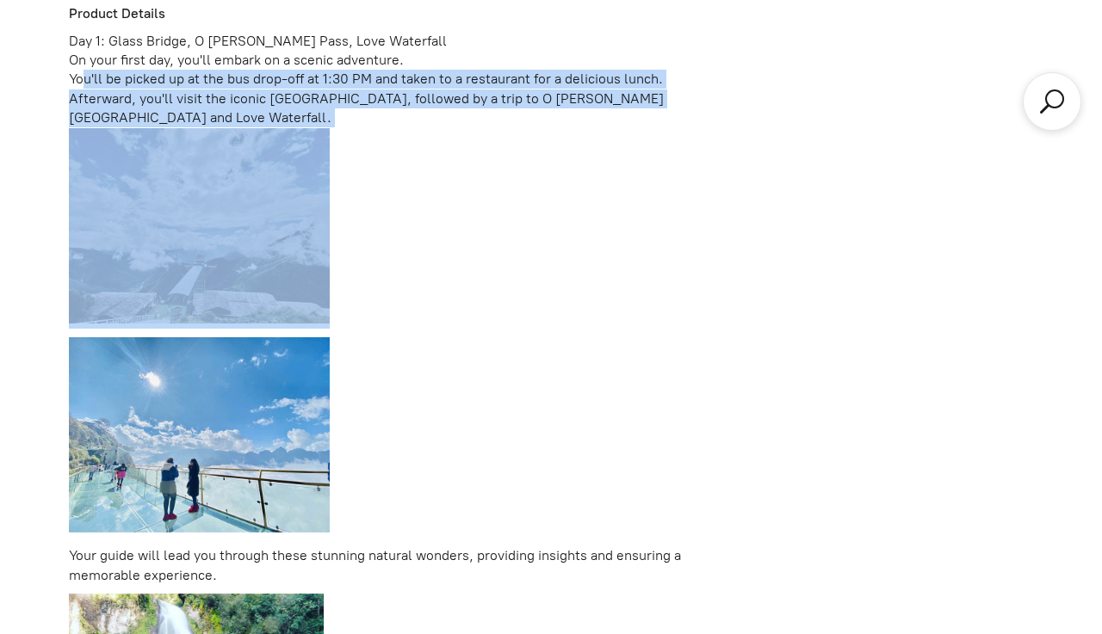
click at [361, 83] on div "You'll be picked up at the bus drop-off at 1:30 PM and taken to a restaurant fo…" at bounding box center [383, 99] width 629 height 58
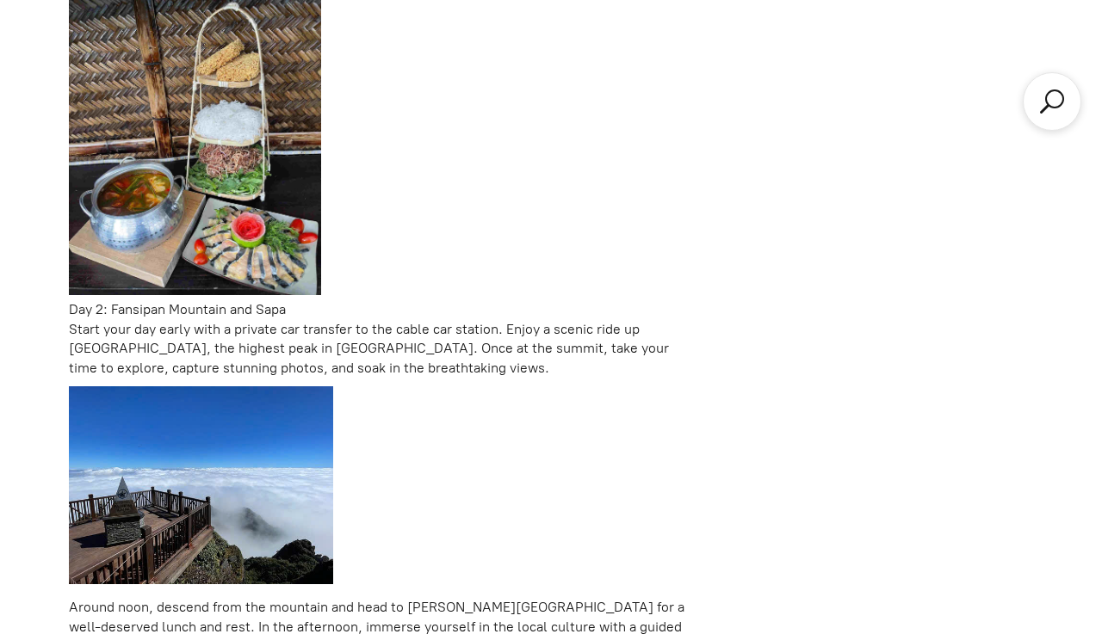
scroll to position [2411, 0]
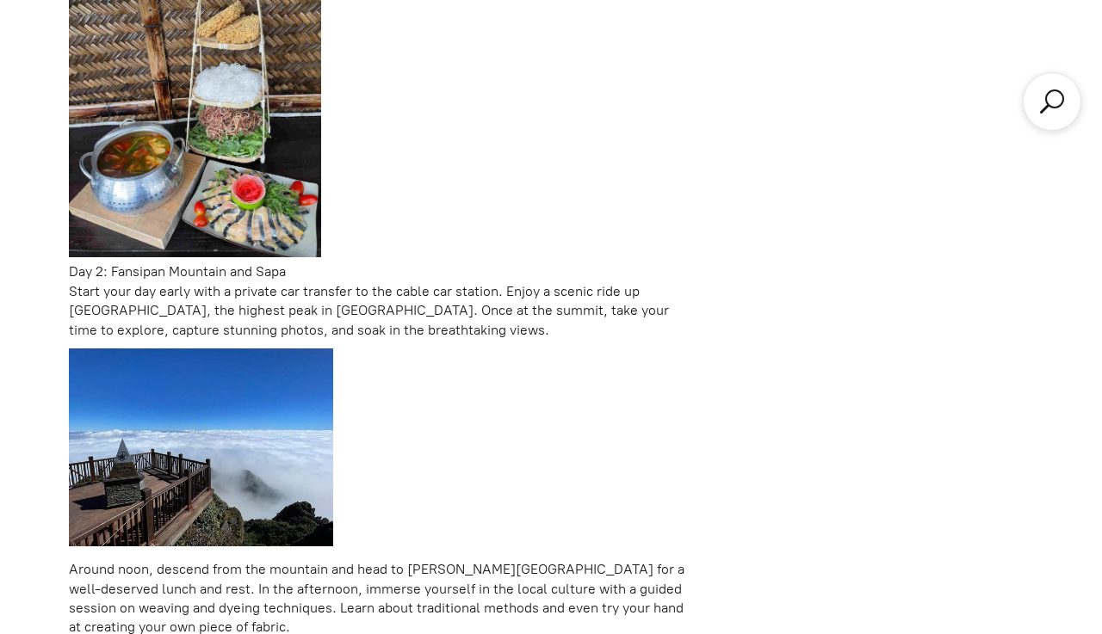
click at [383, 306] on p "Start your day early with a private car transfer to the cable car station. Enjo…" at bounding box center [383, 311] width 629 height 58
click at [372, 298] on p "Start your day early with a private car transfer to the cable car station. Enjo…" at bounding box center [383, 311] width 629 height 58
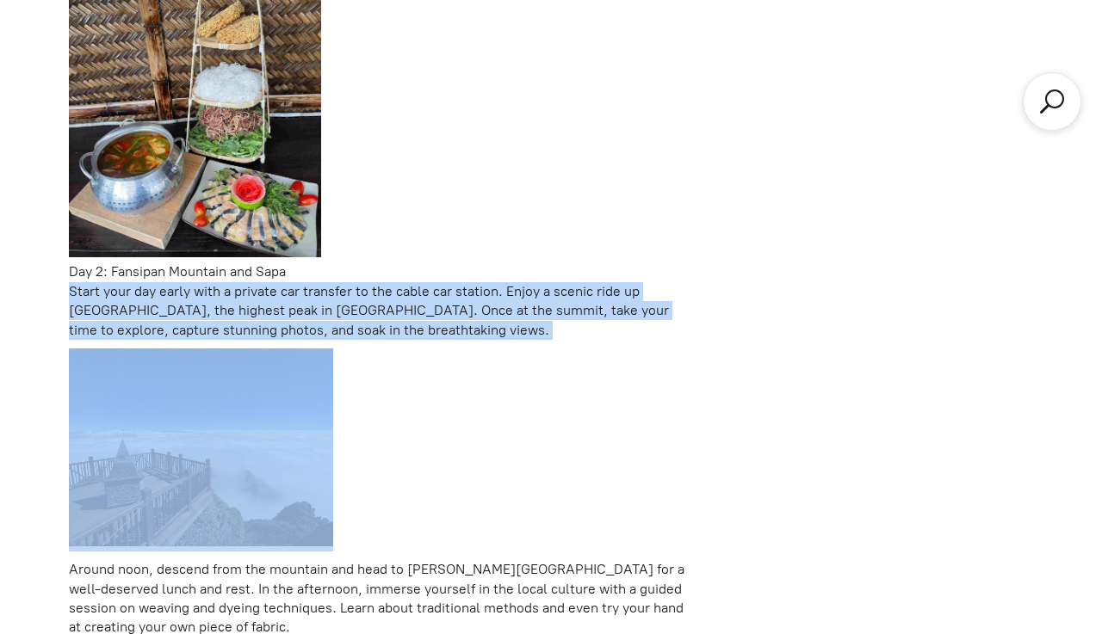
click at [372, 298] on p "Start your day early with a private car transfer to the cable car station. Enjo…" at bounding box center [383, 311] width 629 height 58
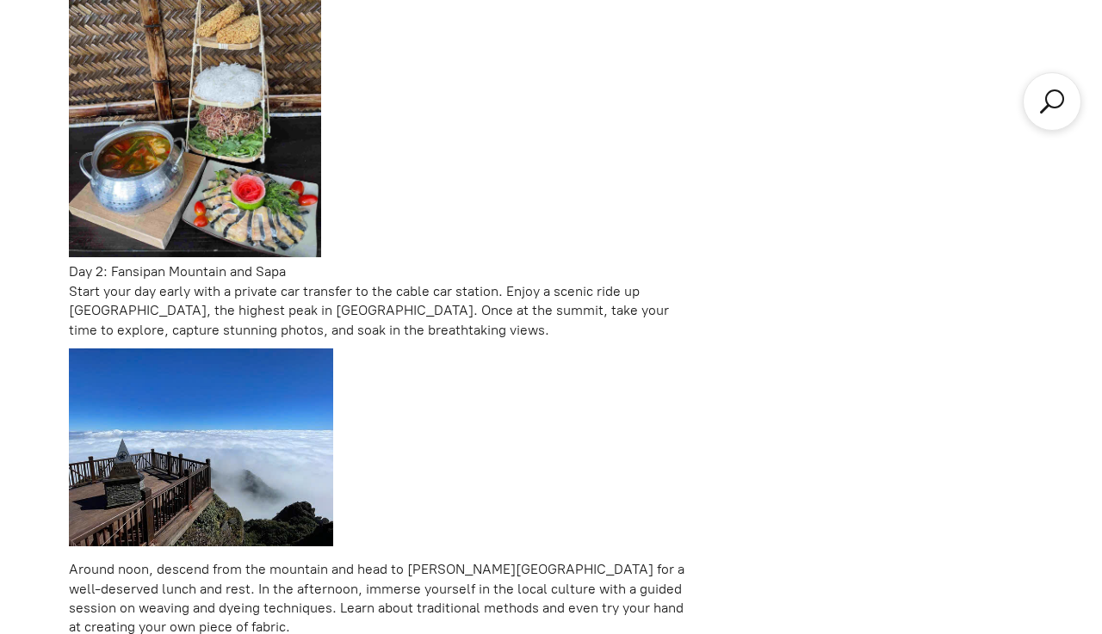
click at [372, 298] on p "Start your day early with a private car transfer to the cable car station. Enjo…" at bounding box center [383, 311] width 629 height 58
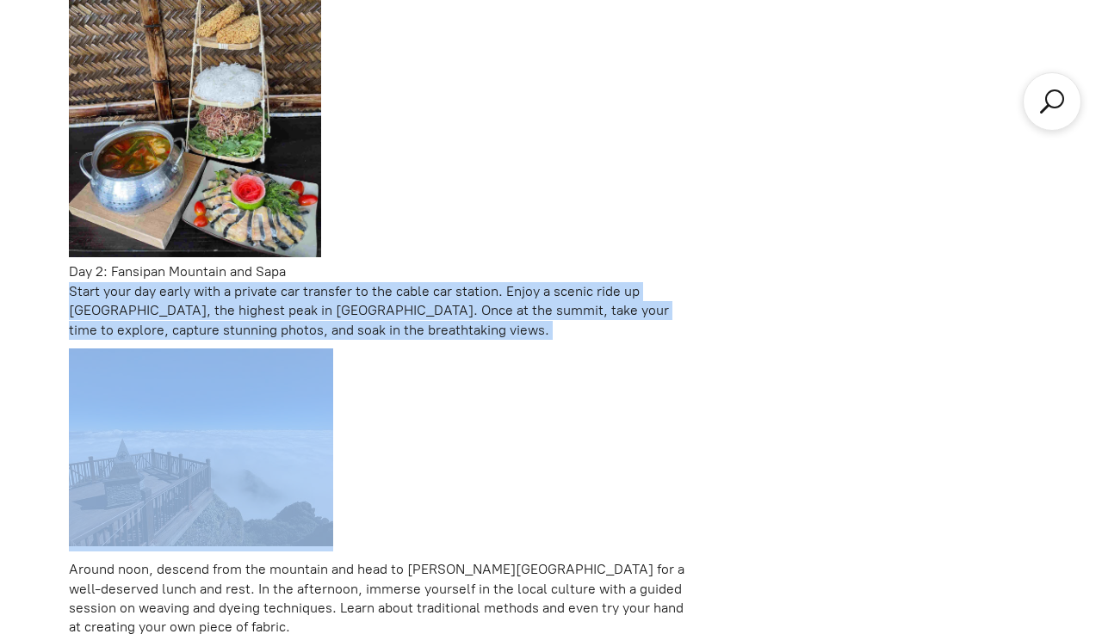
click at [372, 298] on p "Start your day early with a private car transfer to the cable car station. Enjo…" at bounding box center [383, 311] width 629 height 58
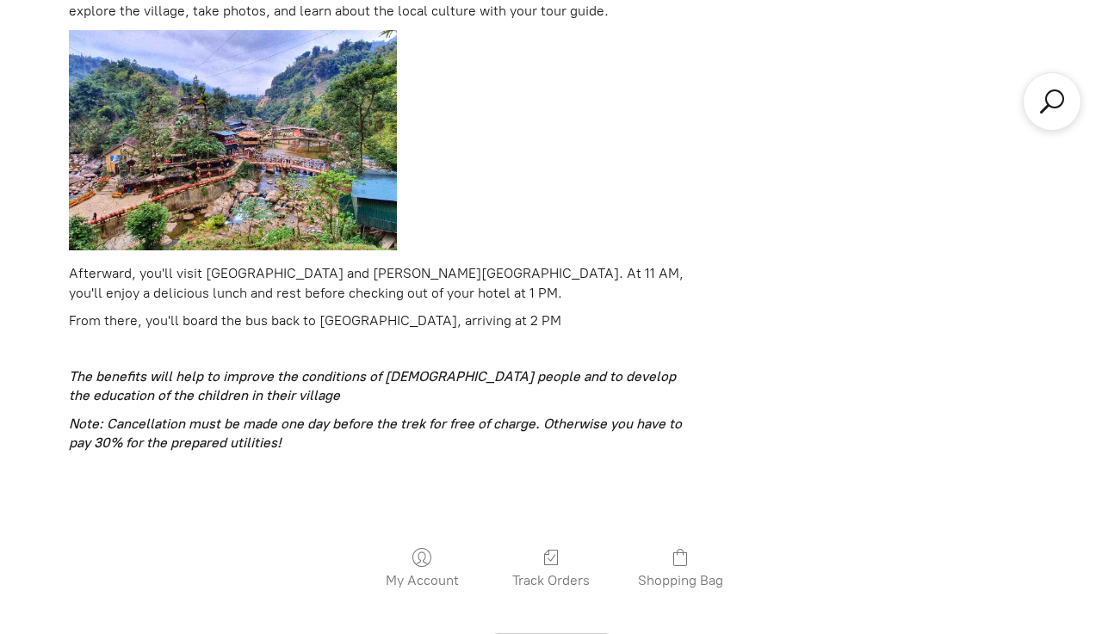
scroll to position [4148, 0]
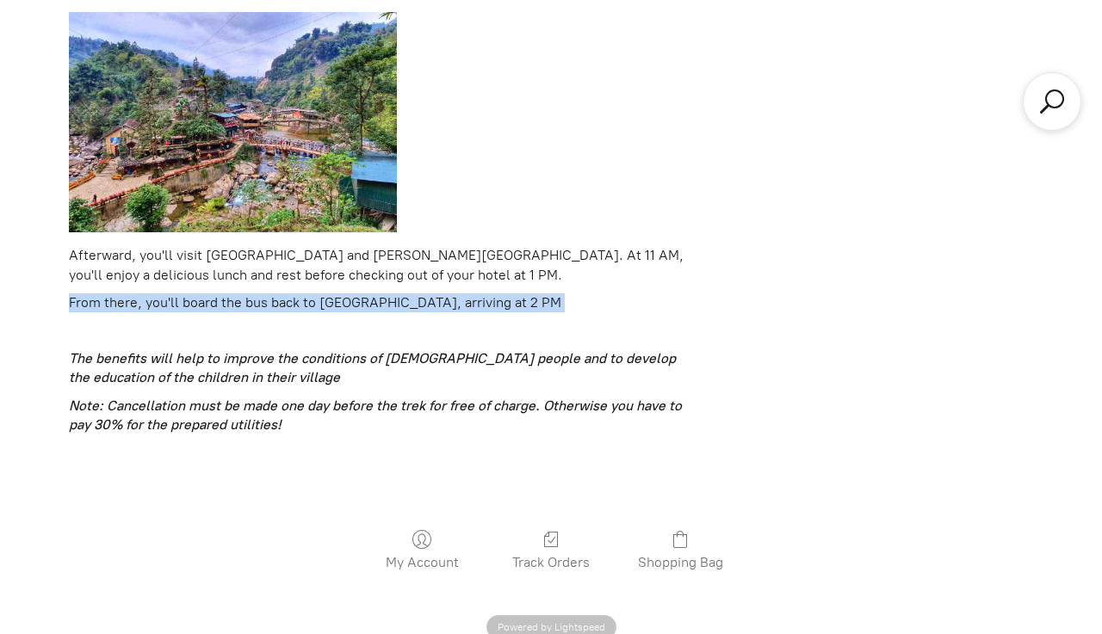
click at [316, 321] on p at bounding box center [383, 330] width 629 height 19
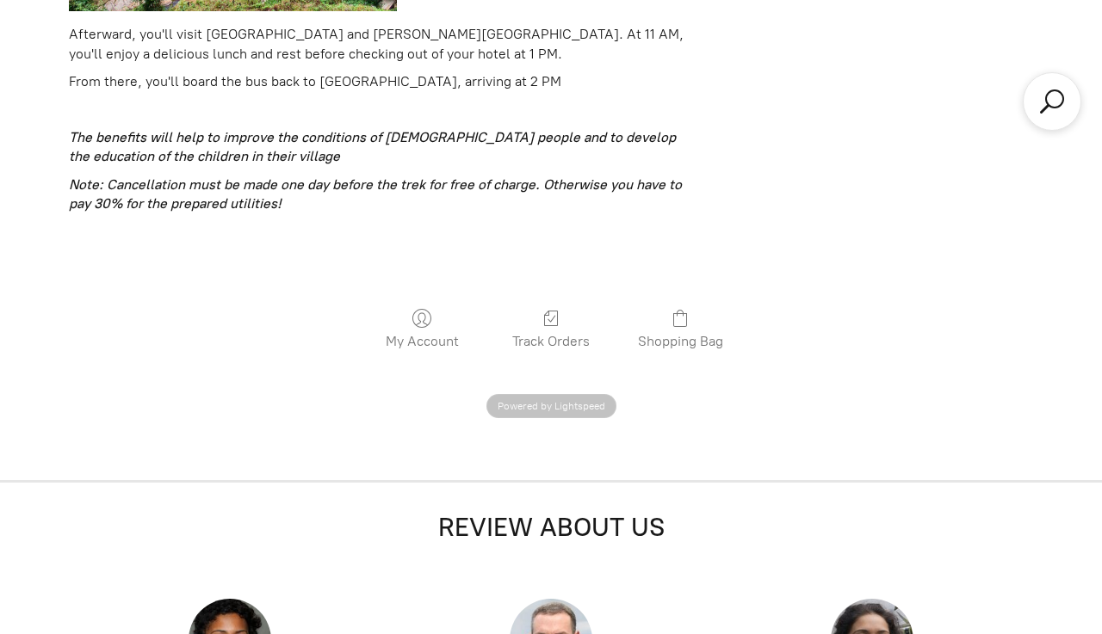
scroll to position [4367, 0]
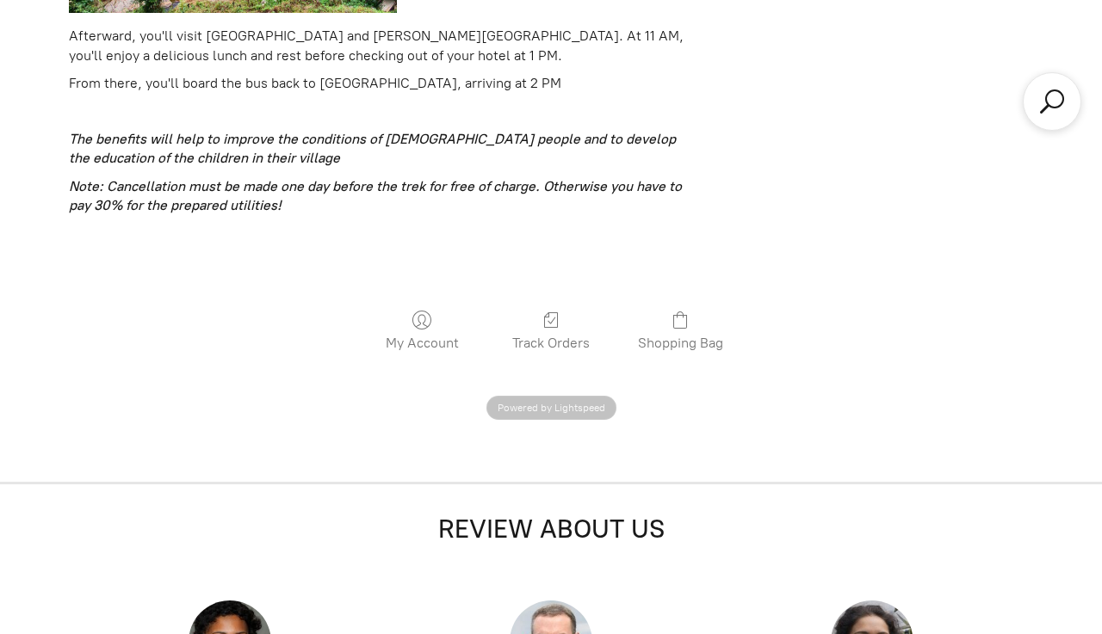
click at [196, 178] on strong "ote: Cancellation must be made one day before the trek for free of charge. Othe…" at bounding box center [375, 195] width 613 height 35
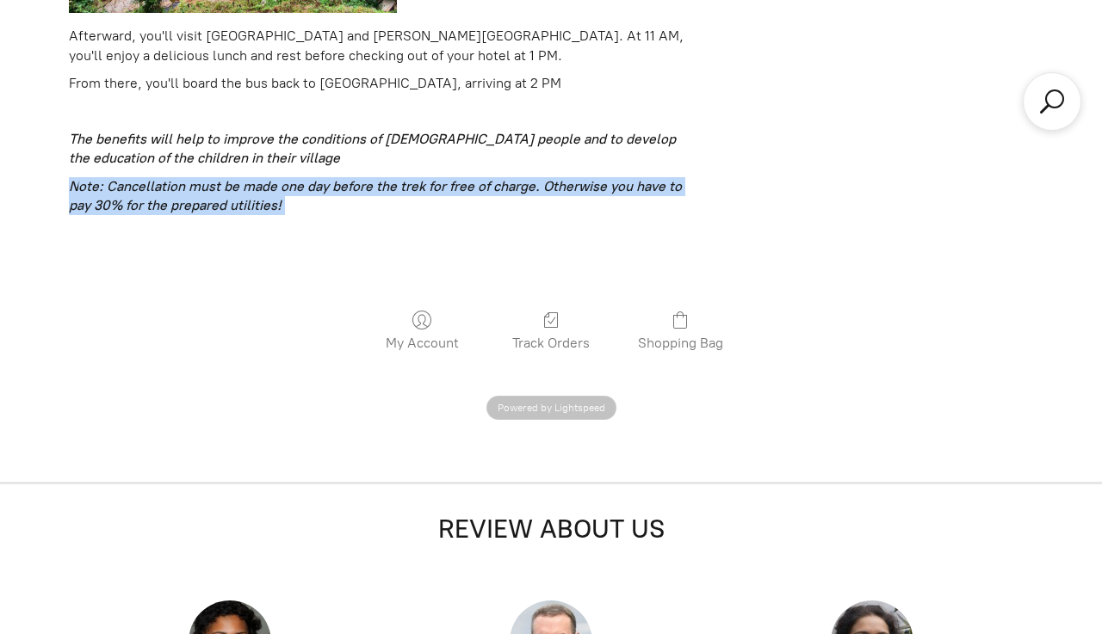
click at [171, 131] on em "The benefits will help to improve the conditions of [DEMOGRAPHIC_DATA] people a…" at bounding box center [372, 148] width 607 height 35
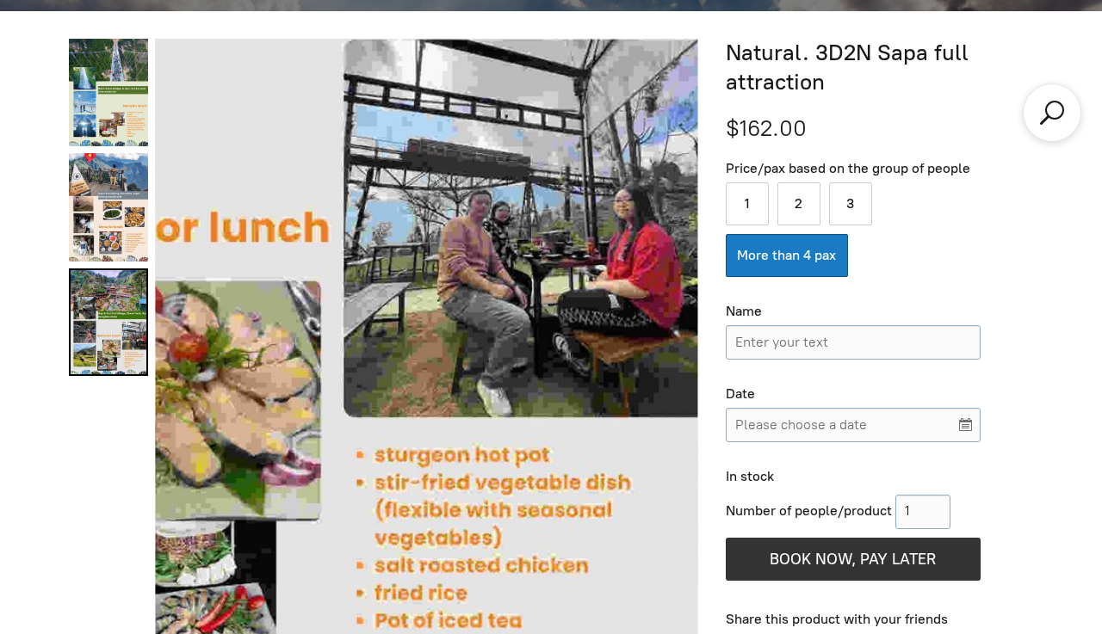
scroll to position [617, 0]
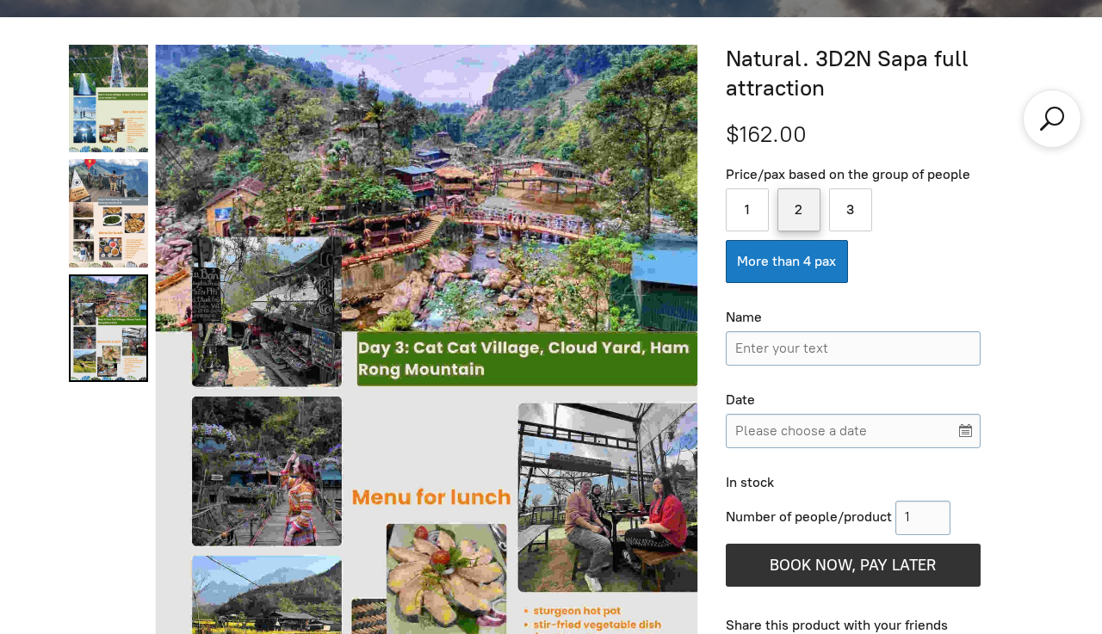
click at [803, 203] on label "2" at bounding box center [798, 209] width 43 height 43
click at [803, 203] on input "2" at bounding box center [798, 209] width 43 height 43
radio input "true"
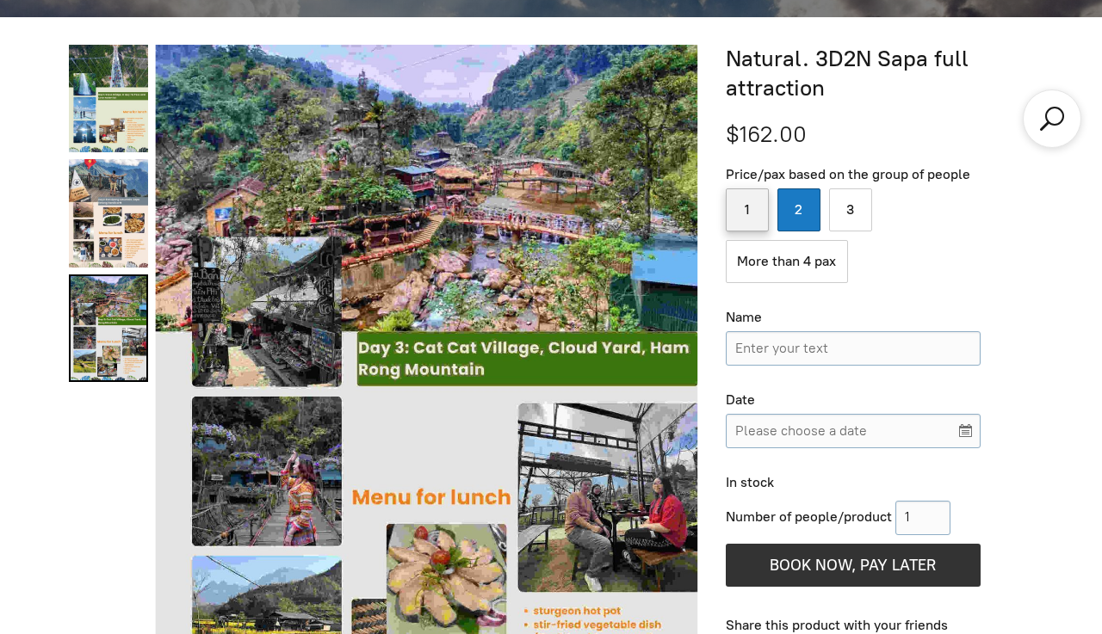
click at [749, 213] on label "1" at bounding box center [747, 209] width 43 height 43
click at [749, 213] on input "1" at bounding box center [747, 209] width 43 height 43
radio input "true"
click at [805, 216] on label "2" at bounding box center [798, 209] width 43 height 43
click at [805, 216] on input "2" at bounding box center [798, 209] width 43 height 43
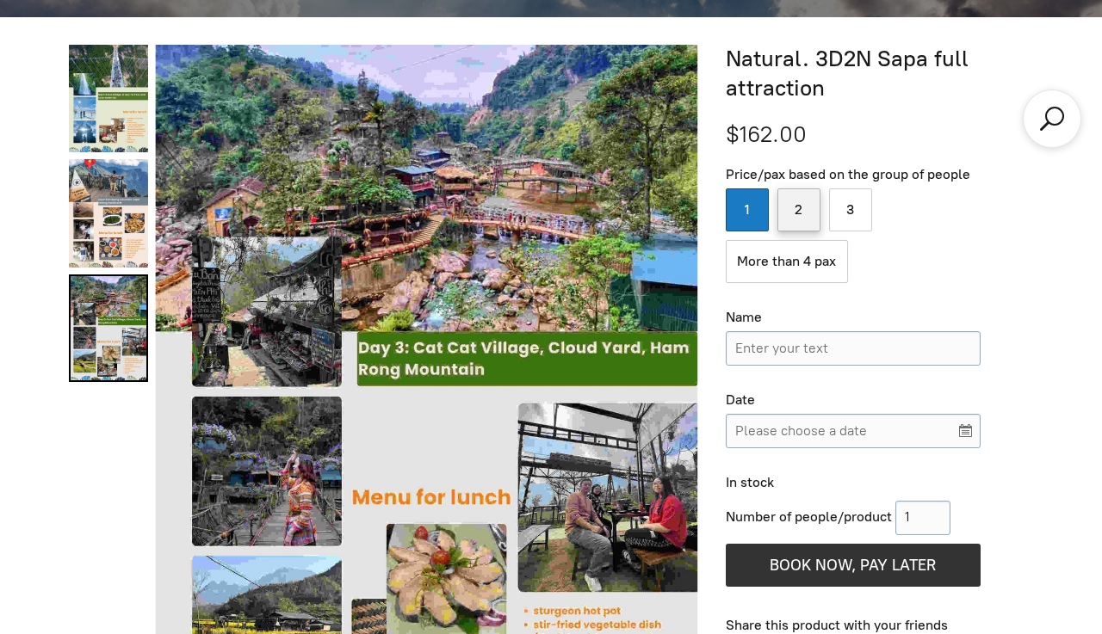
radio input "true"
click at [923, 417] on input "Please choose a date" at bounding box center [853, 431] width 255 height 34
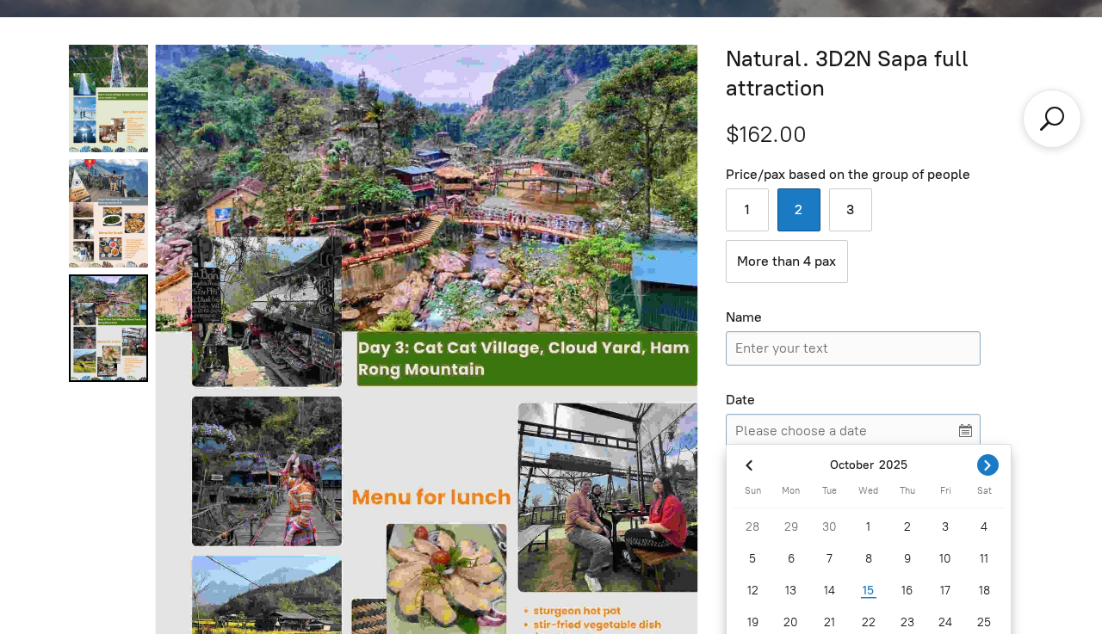
click at [994, 460] on icon "Next month" at bounding box center [987, 465] width 17 height 17
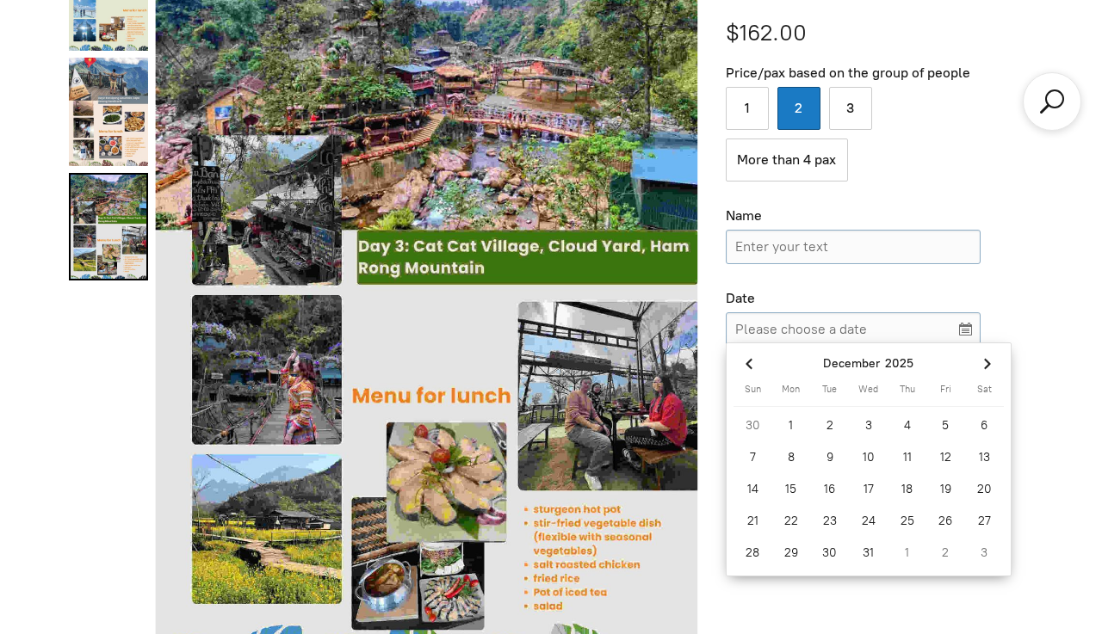
scroll to position [754, 0]
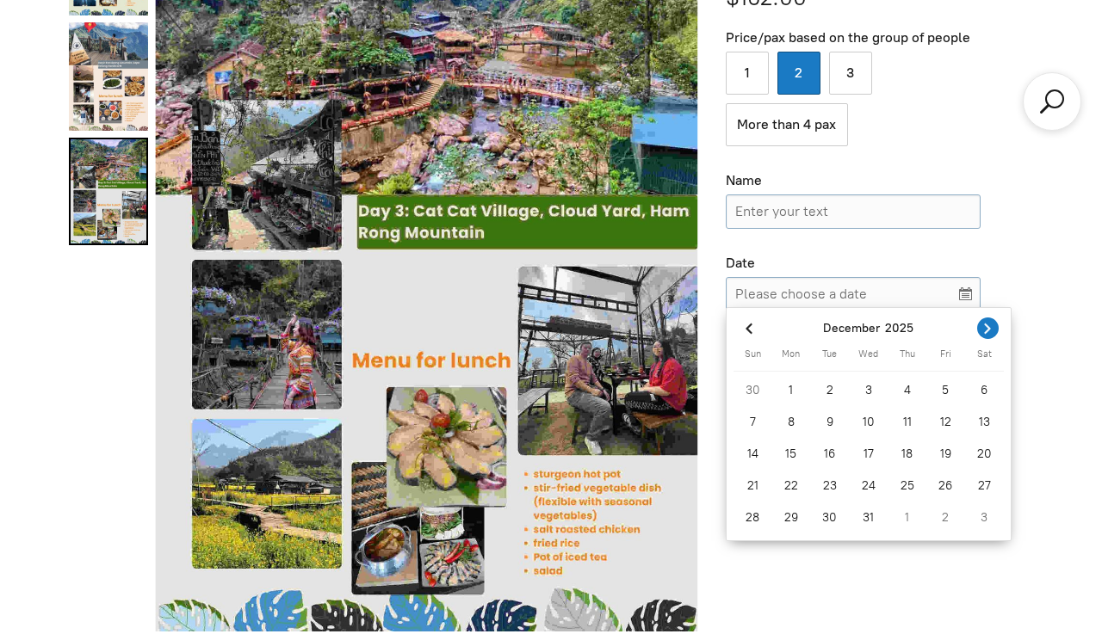
click at [977, 321] on span "Next month" at bounding box center [988, 329] width 22 height 22
click at [984, 491] on div "24" at bounding box center [984, 486] width 39 height 28
type input "[DATE]"
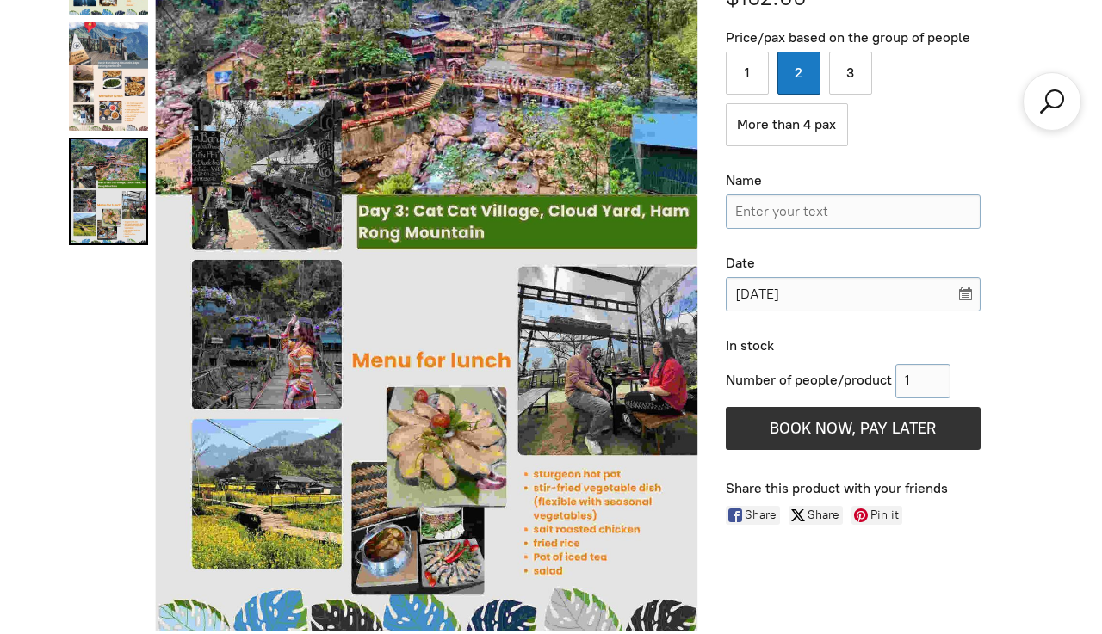
click at [1014, 341] on div "In stock" at bounding box center [879, 346] width 307 height 18
click at [811, 213] on input "Name" at bounding box center [853, 212] width 255 height 34
type input "eva"
click at [904, 137] on div "1 2 3 More than 4 pax" at bounding box center [853, 99] width 255 height 95
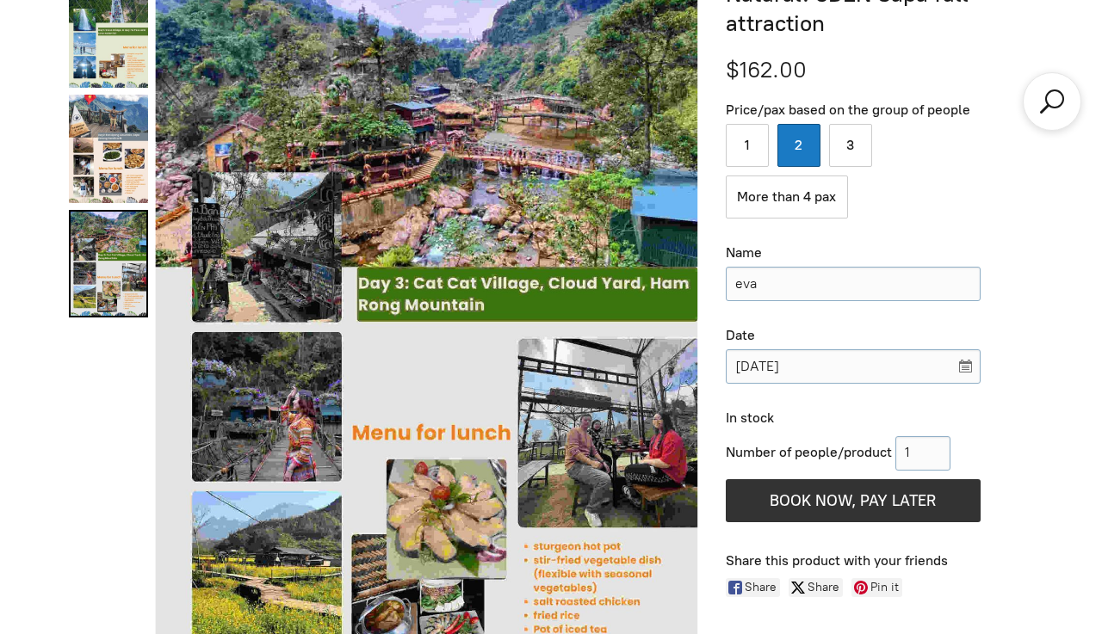
click at [747, 65] on span "$162.00" at bounding box center [766, 70] width 81 height 28
click at [71, 391] on div "+3 +2" at bounding box center [383, 342] width 629 height 724
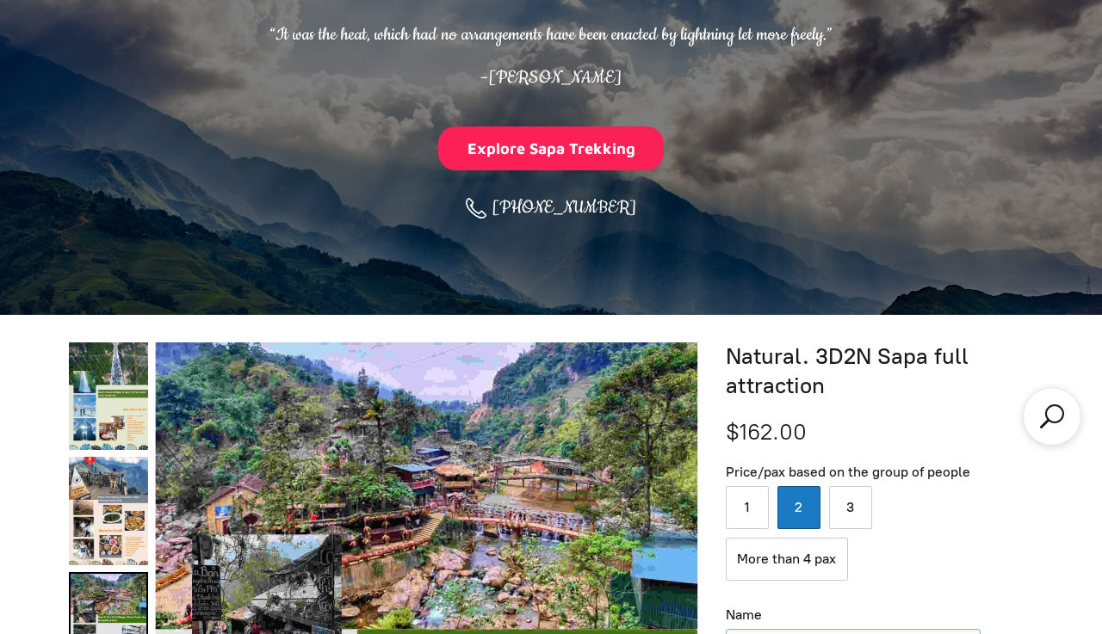
scroll to position [73, 0]
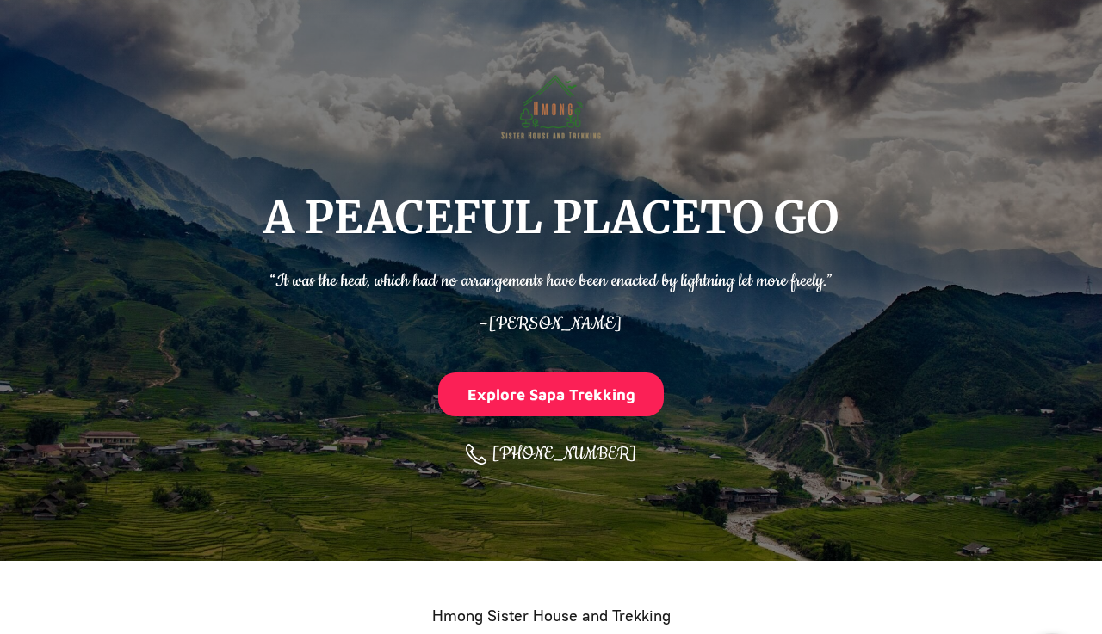
scroll to position [3115, 0]
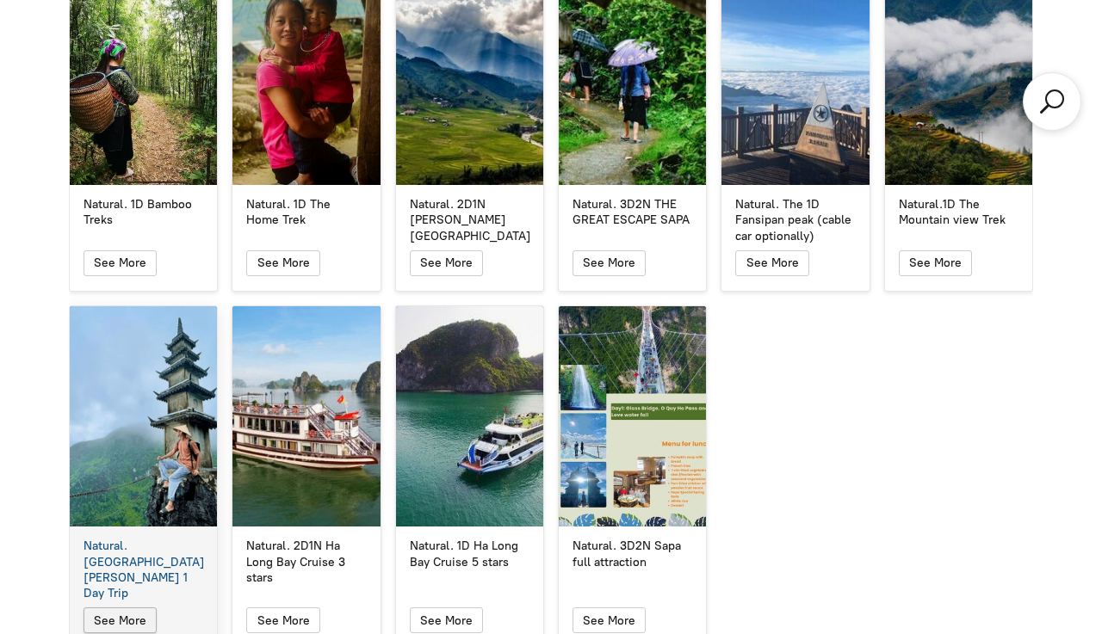
click at [128, 609] on span "button" at bounding box center [120, 621] width 22 height 24
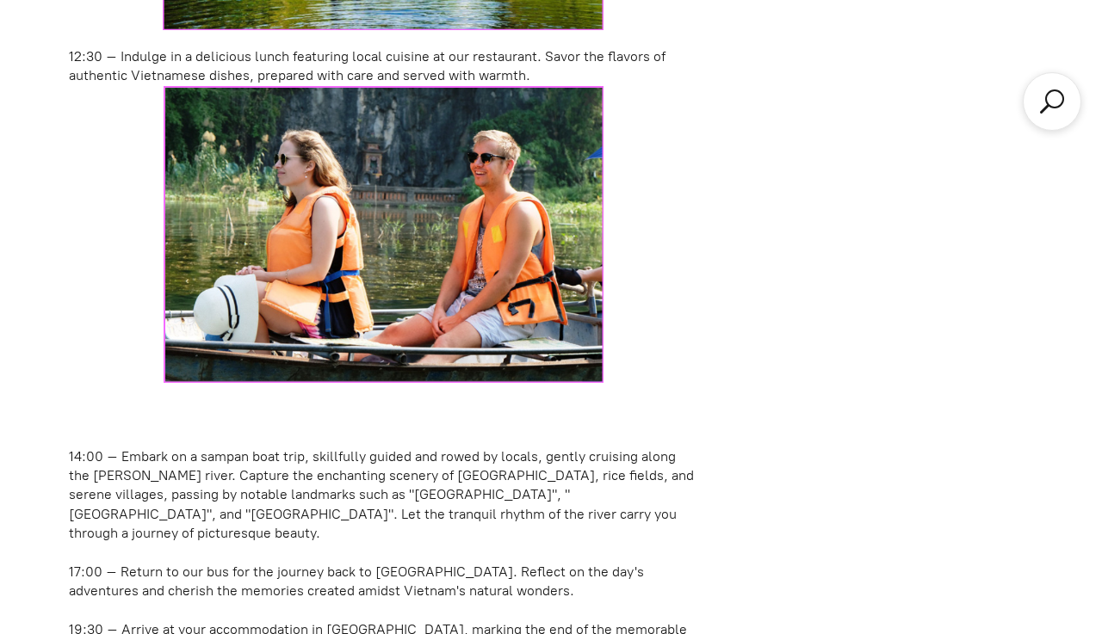
scroll to position [3438, 0]
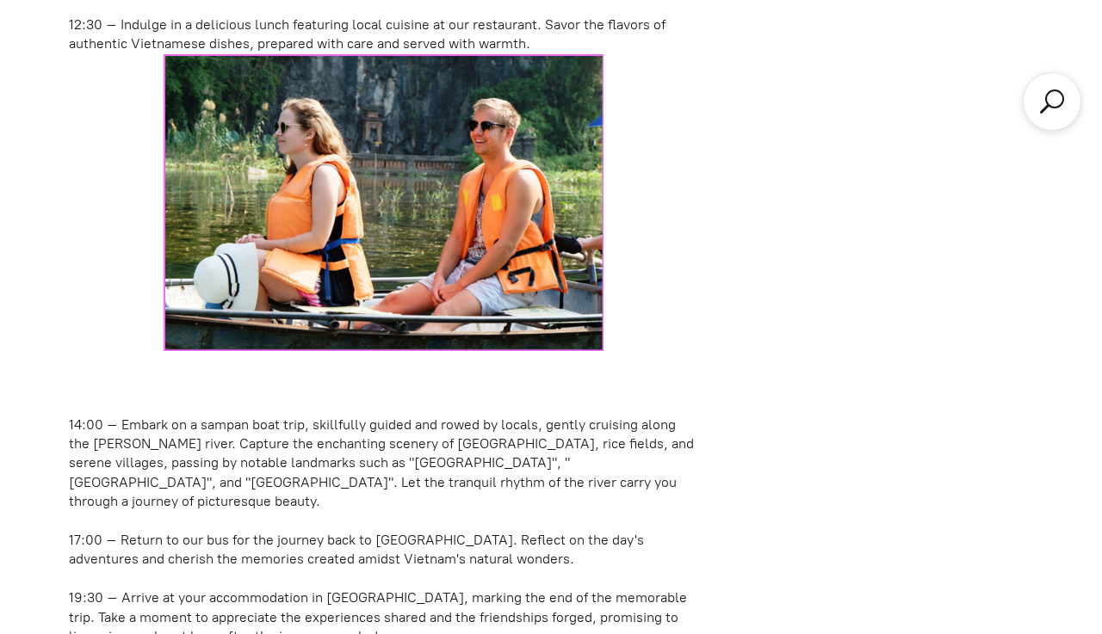
click at [417, 444] on div "14:00 – Embark on a sampan boat trip, skillfully guided and rowed by locals, ge…" at bounding box center [383, 464] width 629 height 96
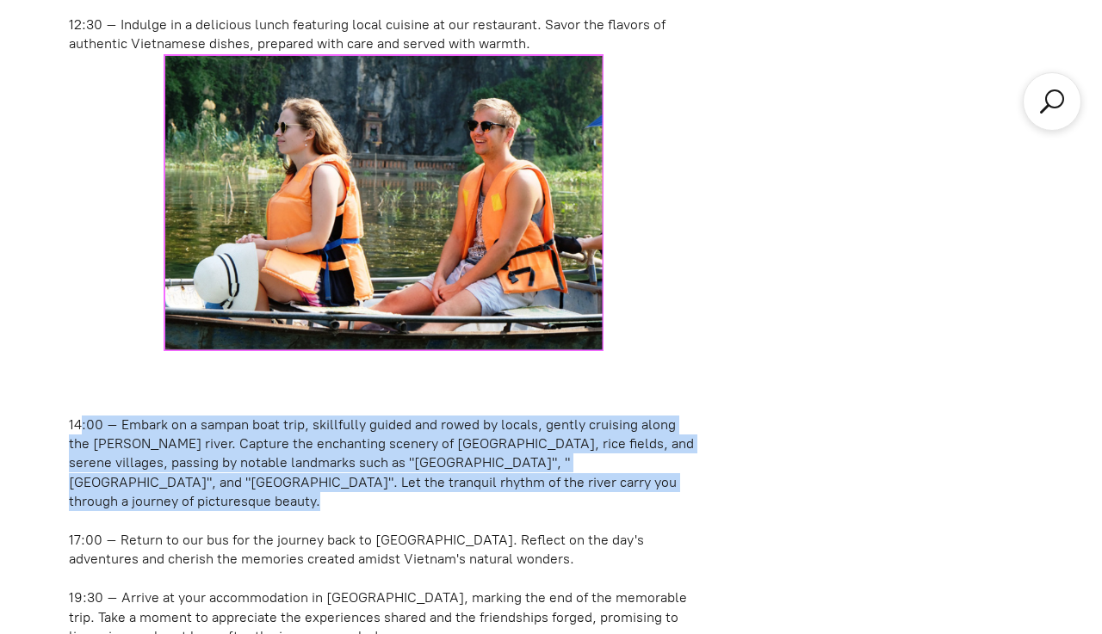
click at [417, 444] on div "14:00 – Embark on a sampan boat trip, skillfully guided and rowed by locals, ge…" at bounding box center [383, 464] width 629 height 96
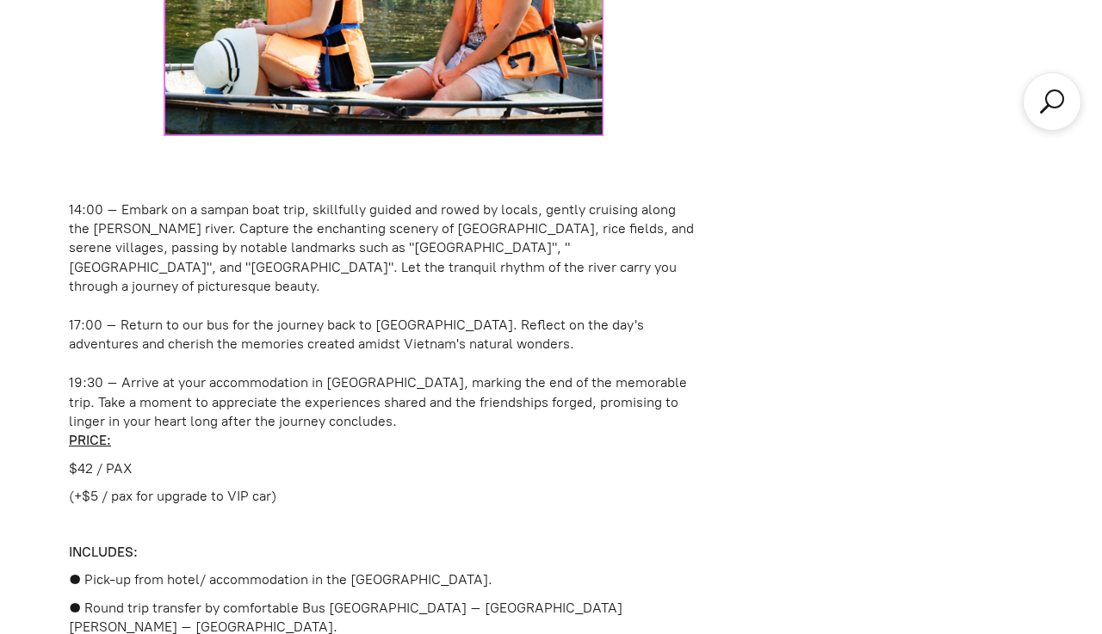
scroll to position [3672, 0]
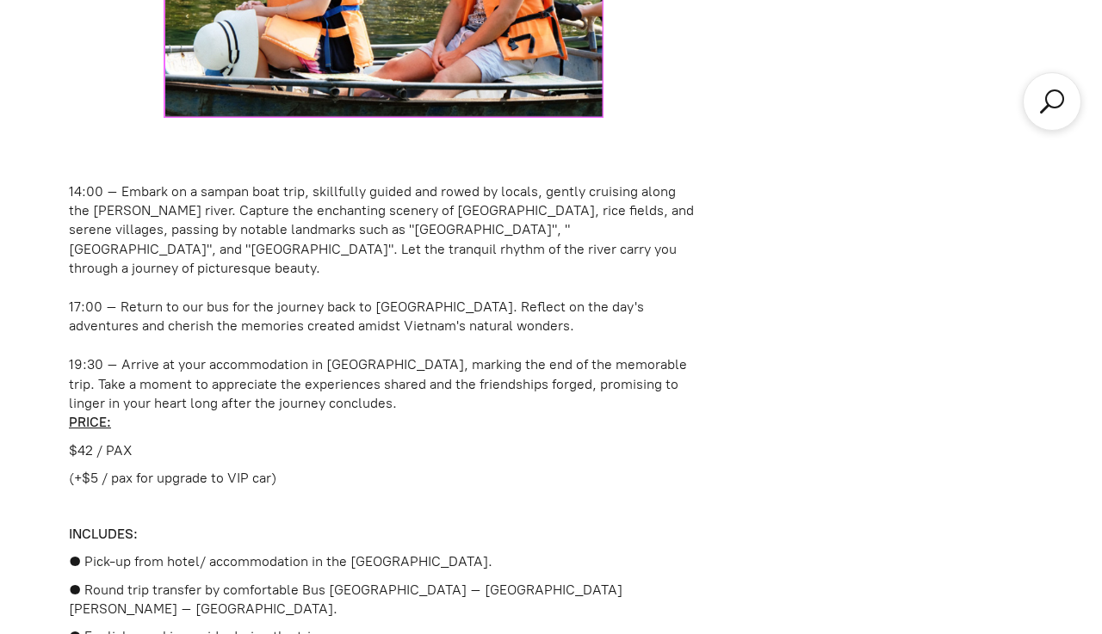
click at [184, 469] on p "(+$5 / pax for upgrade to VIP car)" at bounding box center [383, 478] width 629 height 19
click at [201, 413] on p "PRICE:" at bounding box center [383, 422] width 629 height 19
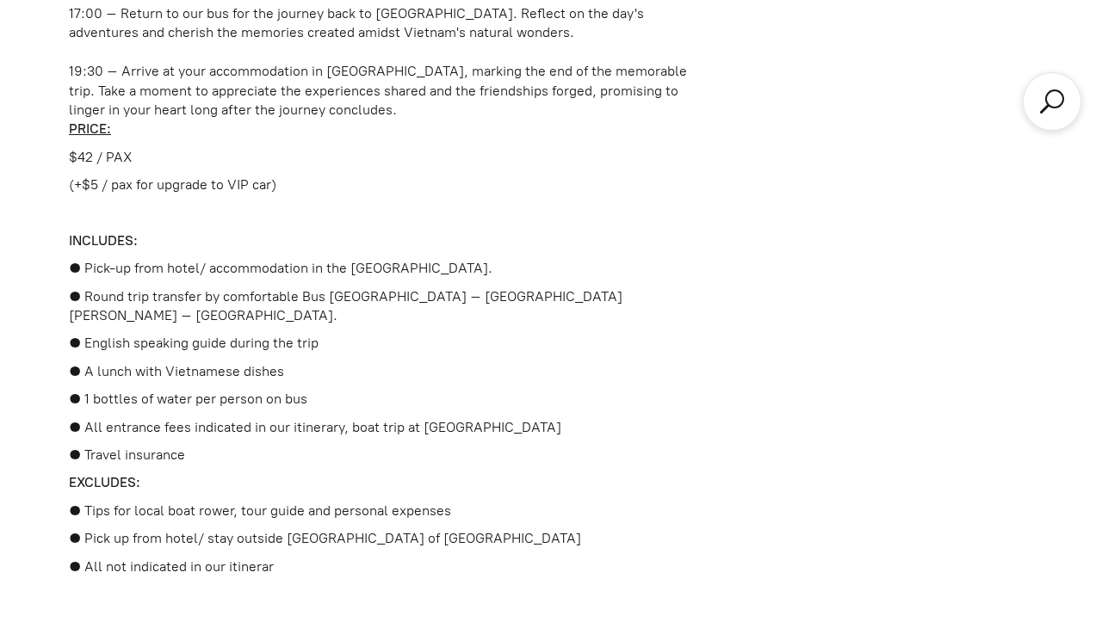
scroll to position [3970, 0]
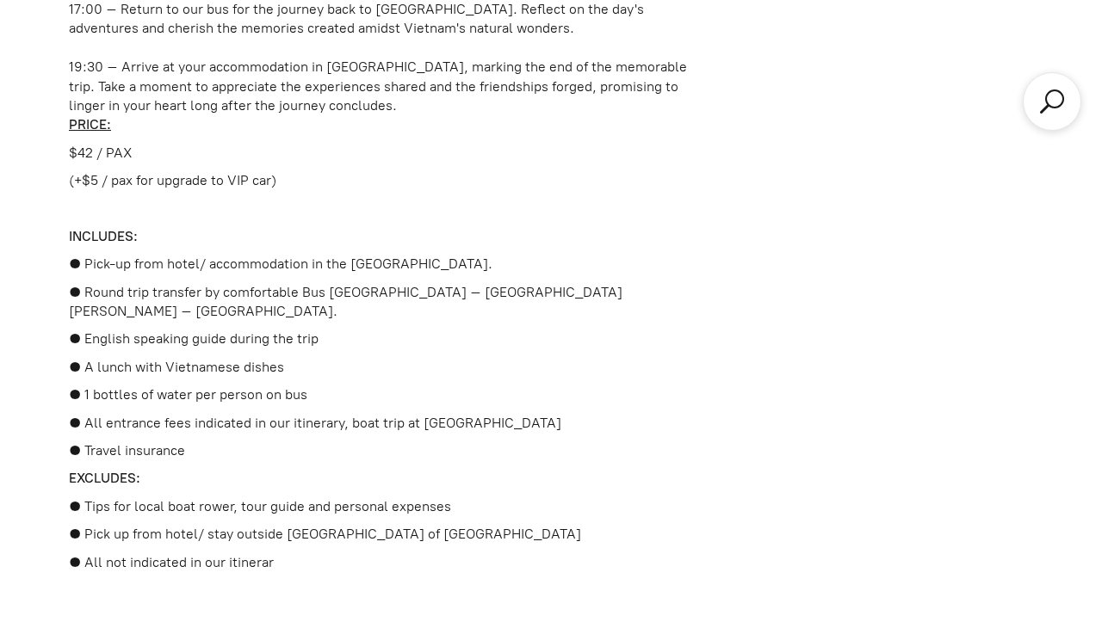
click at [218, 283] on p "● Round trip transfer by comfortable Bus [GEOGRAPHIC_DATA] – [GEOGRAPHIC_DATA][…" at bounding box center [383, 302] width 629 height 39
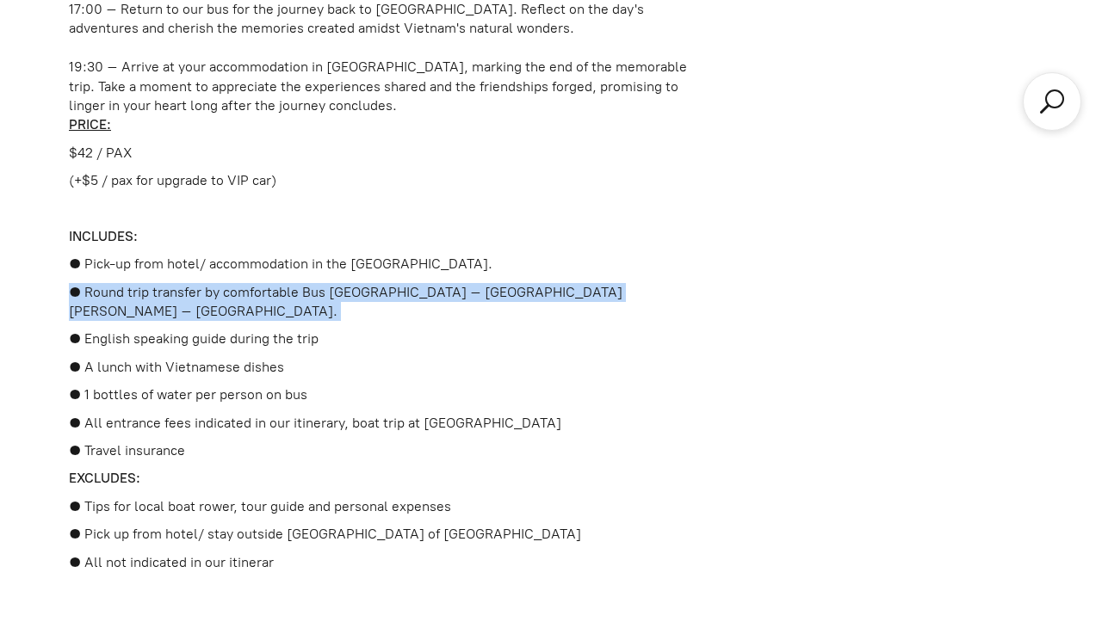
click at [219, 330] on p "● English speaking guide during the trip" at bounding box center [383, 339] width 629 height 19
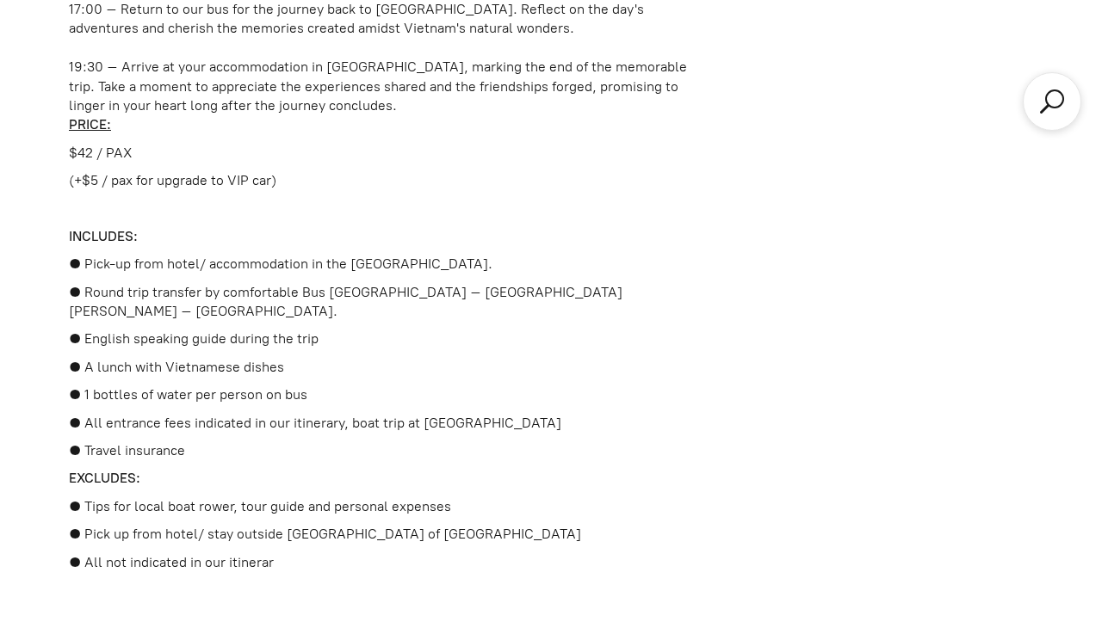
click at [219, 330] on p "● English speaking guide during the trip" at bounding box center [383, 339] width 629 height 19
click at [211, 358] on p "● A lunch with Vietnamese dishes" at bounding box center [383, 367] width 629 height 19
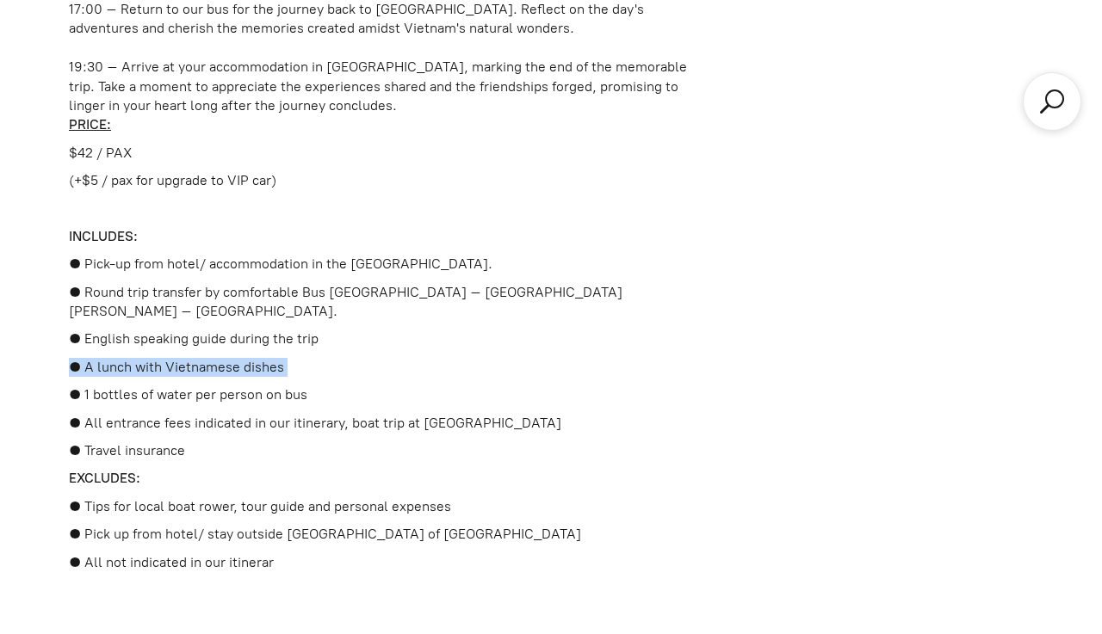
click at [152, 442] on p "● Travel insurance" at bounding box center [383, 451] width 629 height 19
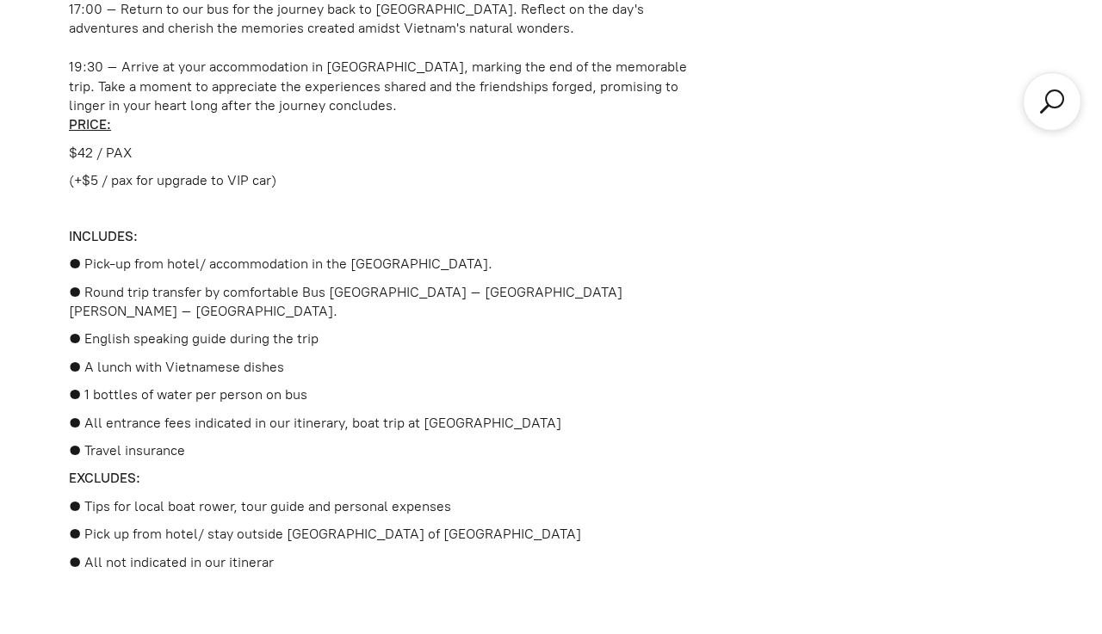
click at [152, 442] on p "● Travel insurance" at bounding box center [383, 451] width 629 height 19
click at [208, 497] on p "● Tips for local boat rower, tour guide and personal expenses" at bounding box center [383, 506] width 629 height 19
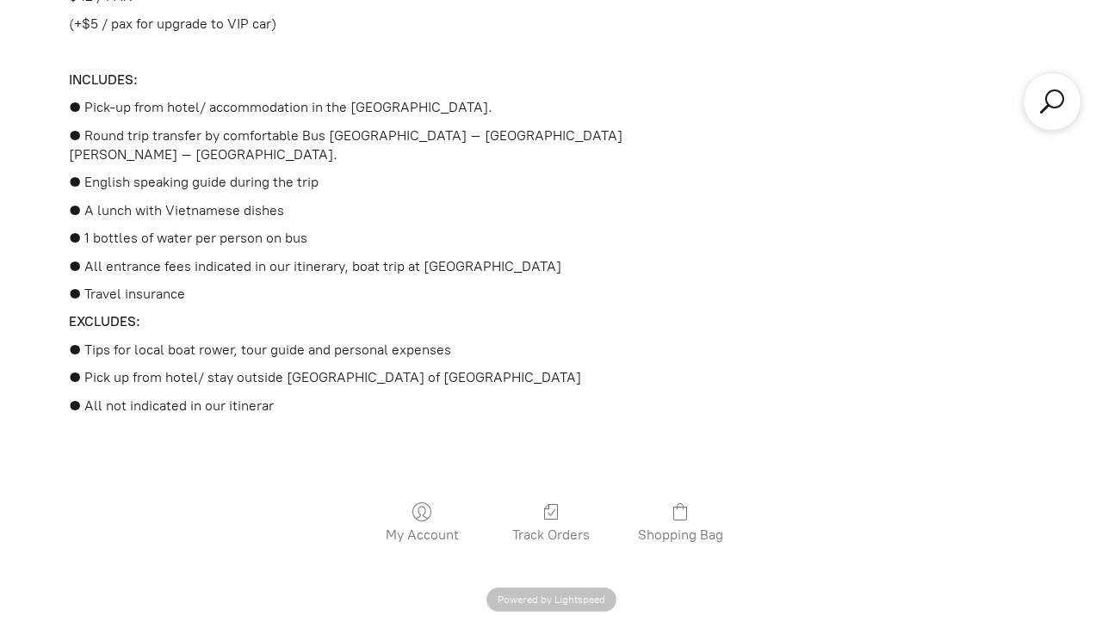
scroll to position [4126, 0]
click at [219, 341] on p "● Tips for local boat rower, tour guide and personal expenses" at bounding box center [383, 350] width 629 height 19
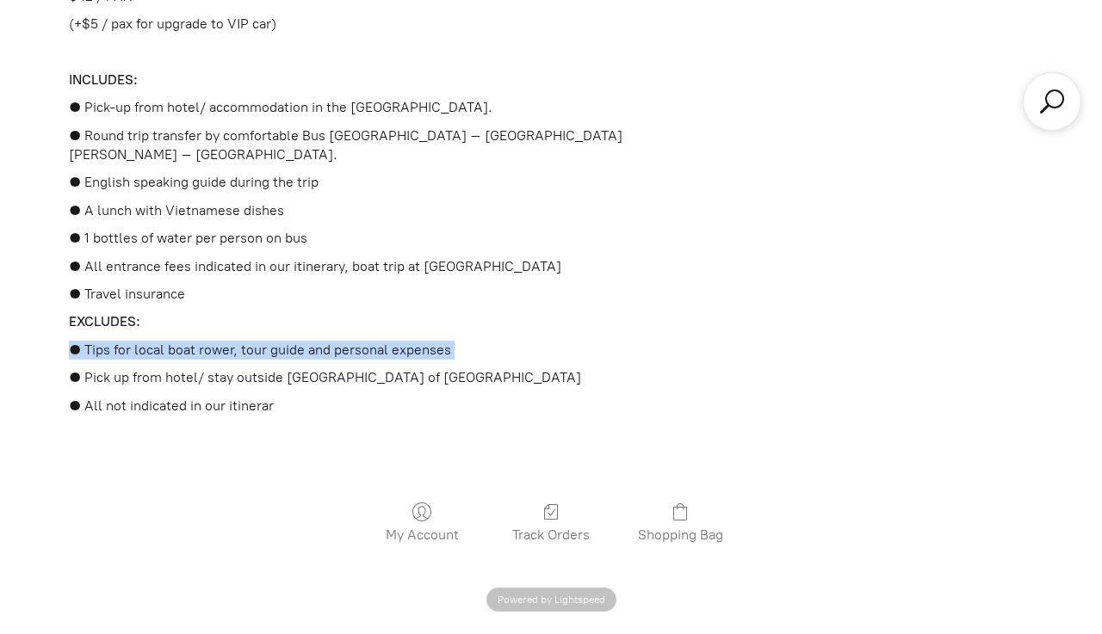
click at [219, 341] on p "● Tips for local boat rower, tour guide and personal expenses" at bounding box center [383, 350] width 629 height 19
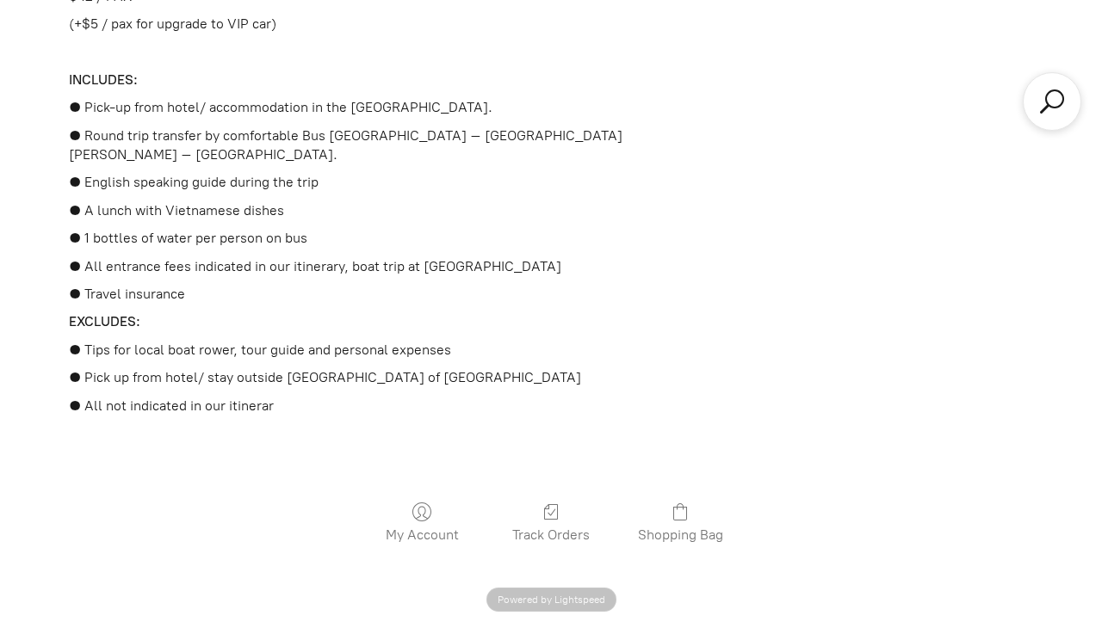
click at [194, 368] on p "● Pick up from hotel/ stay outside [GEOGRAPHIC_DATA] of [GEOGRAPHIC_DATA]" at bounding box center [383, 377] width 629 height 19
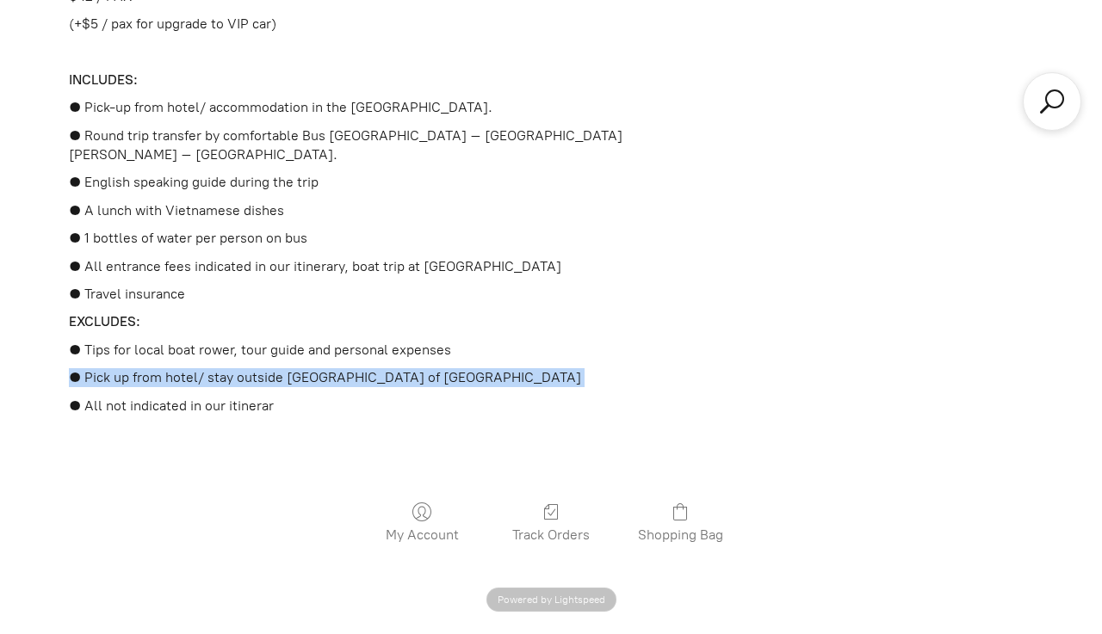
click at [210, 397] on p "● All not indicated in our itinerar" at bounding box center [383, 406] width 629 height 19
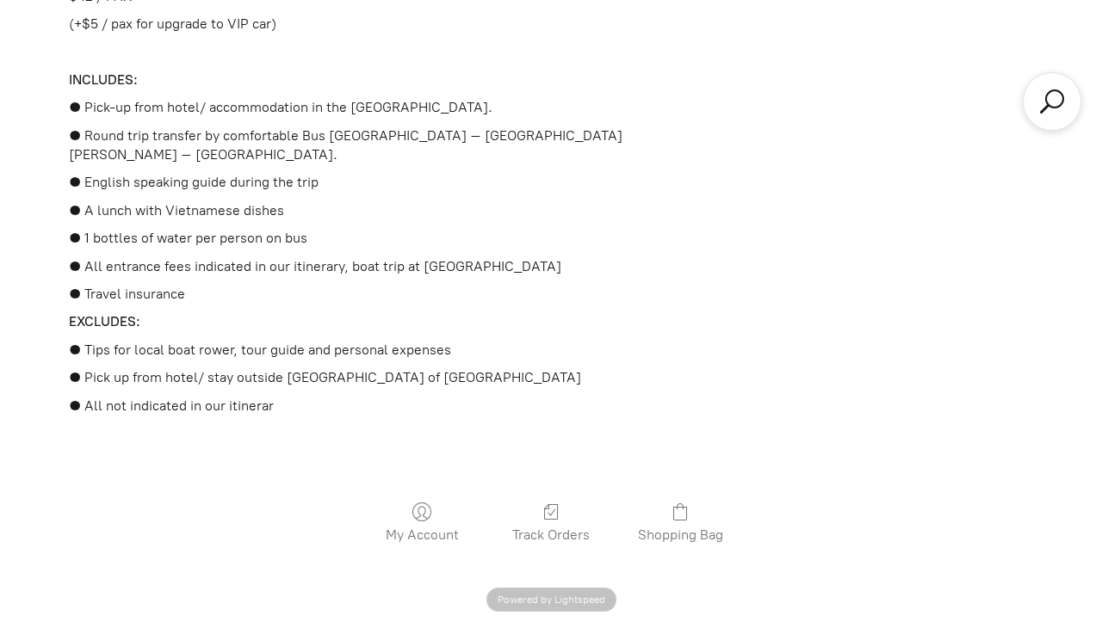
click at [210, 397] on p "● All not indicated in our itinerar" at bounding box center [383, 406] width 629 height 19
click at [204, 467] on div "My Account Track Orders Shopping Bag Powered by Lightspeed Display prices in: U…" at bounding box center [551, 548] width 964 height 162
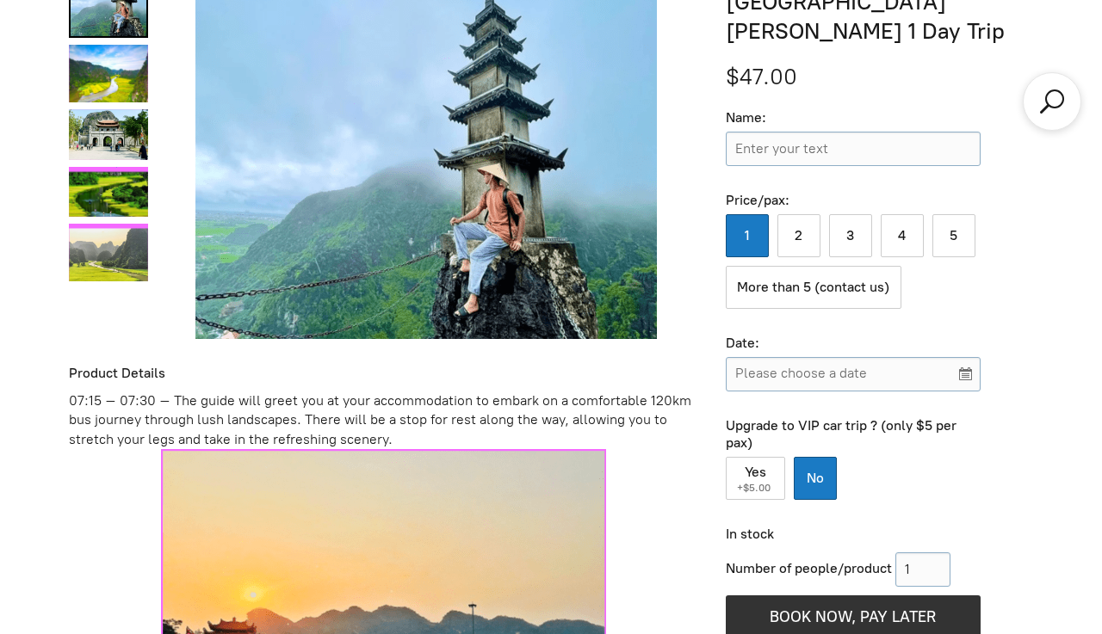
scroll to position [702, 0]
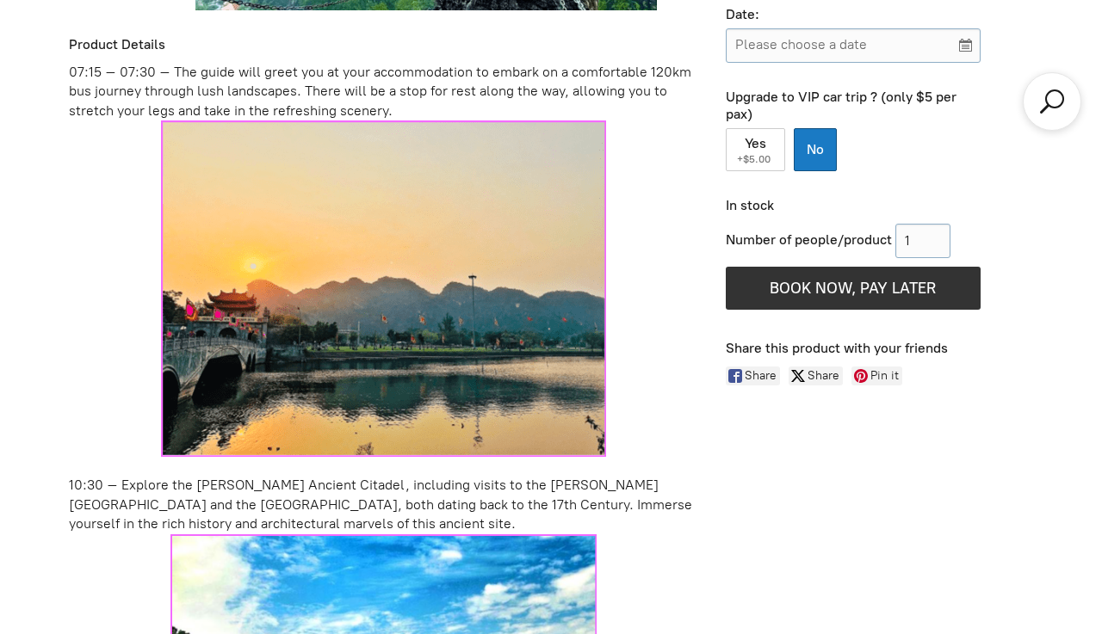
scroll to position [1020, 0]
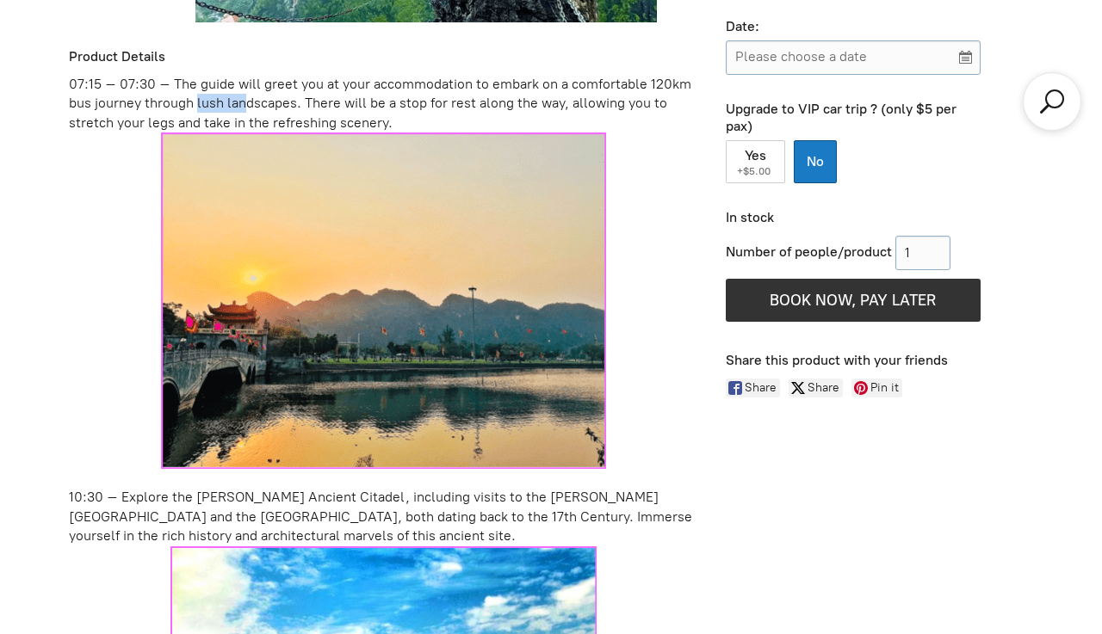
drag, startPoint x: 232, startPoint y: 103, endPoint x: 187, endPoint y: 103, distance: 45.6
click at [187, 103] on div "07:15 – 07:30 – The guide will greet you at your accommodation to embark on a c…" at bounding box center [383, 104] width 629 height 58
drag, startPoint x: 311, startPoint y: 104, endPoint x: 402, endPoint y: 114, distance: 91.8
click at [402, 114] on div "07:15 – 07:30 – The guide will greet you at your accommodation to embark on a c…" at bounding box center [383, 104] width 629 height 58
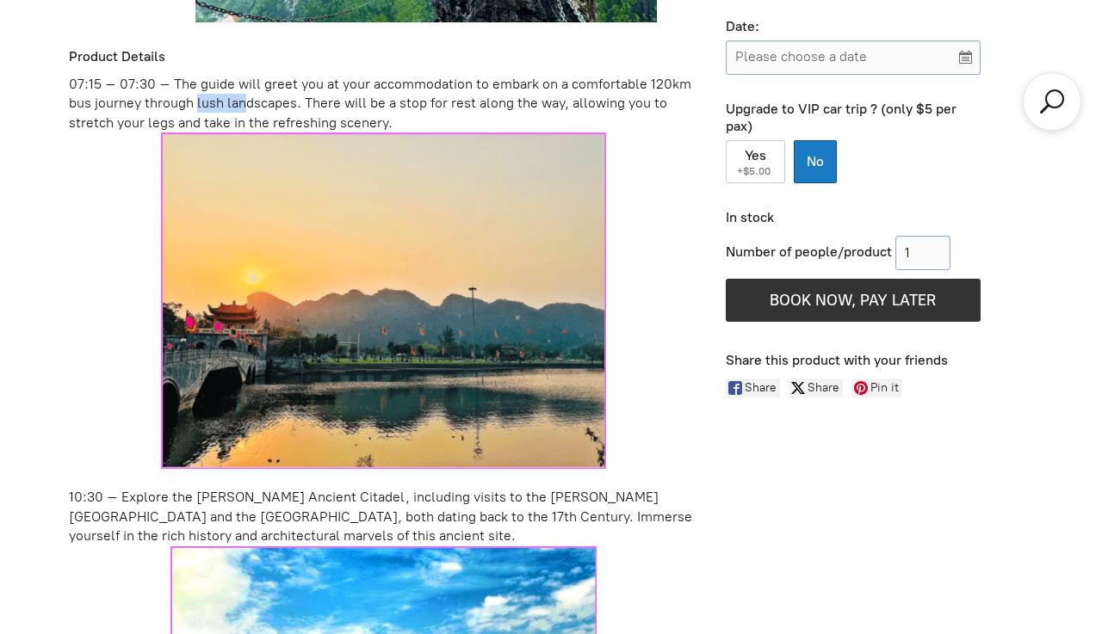
click at [402, 114] on div "07:15 – 07:30 – The guide will greet you at your accommodation to embark on a c…" at bounding box center [383, 104] width 629 height 58
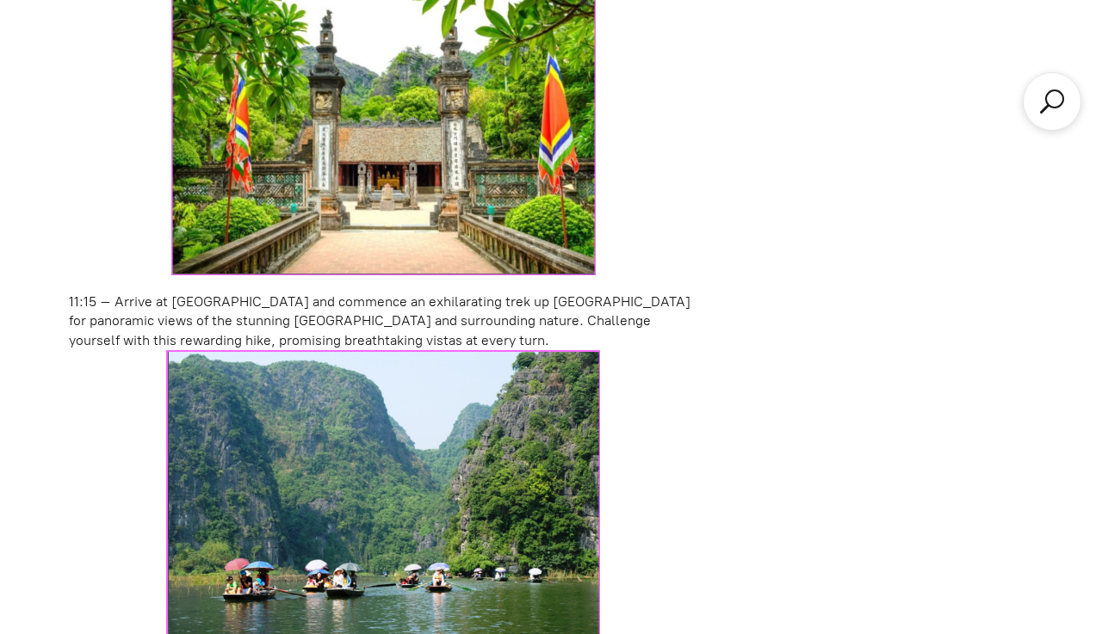
scroll to position [2190, 0]
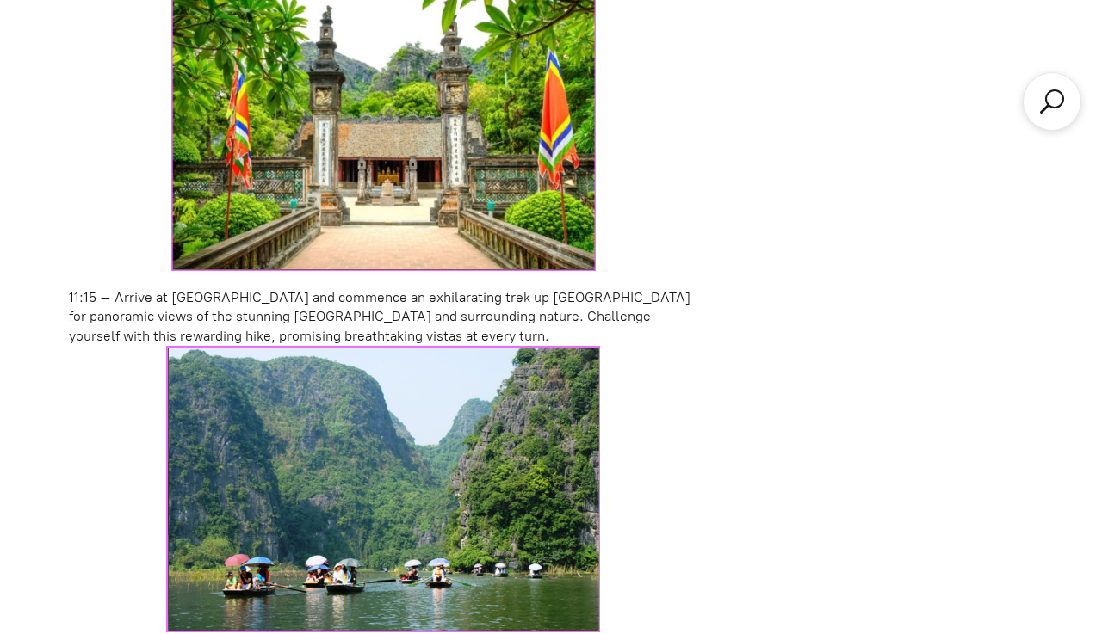
click at [593, 284] on div "07:15 – 07:30 – The guide will greet you at your accommodation to embark on a c…" at bounding box center [383, 627] width 629 height 3447
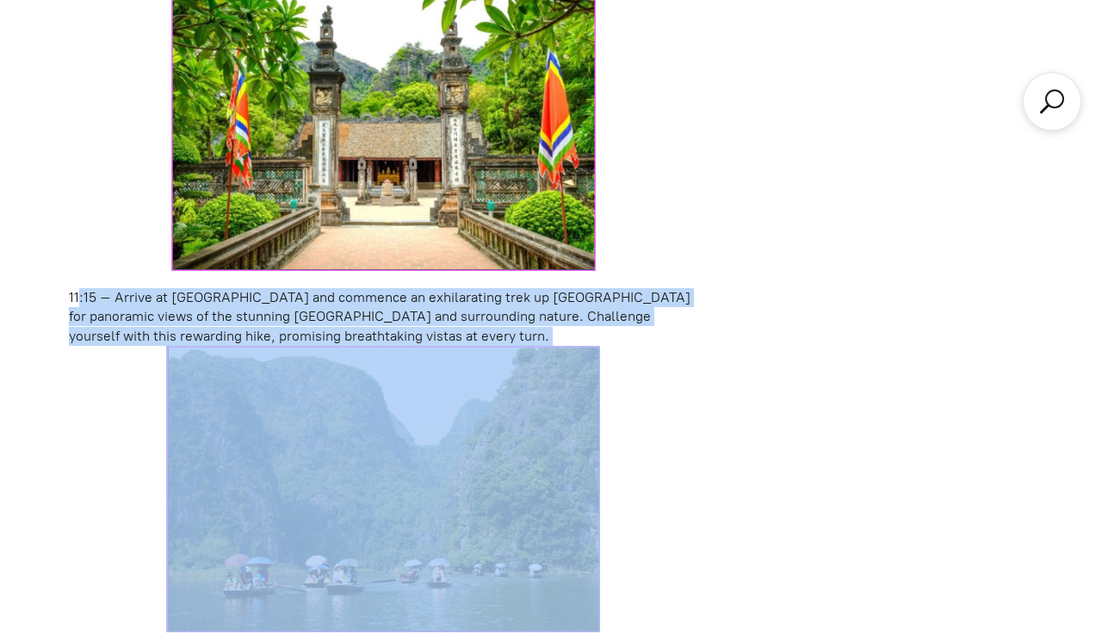
click at [593, 284] on div "07:15 – 07:30 – The guide will greet you at your accommodation to embark on a c…" at bounding box center [383, 627] width 629 height 3447
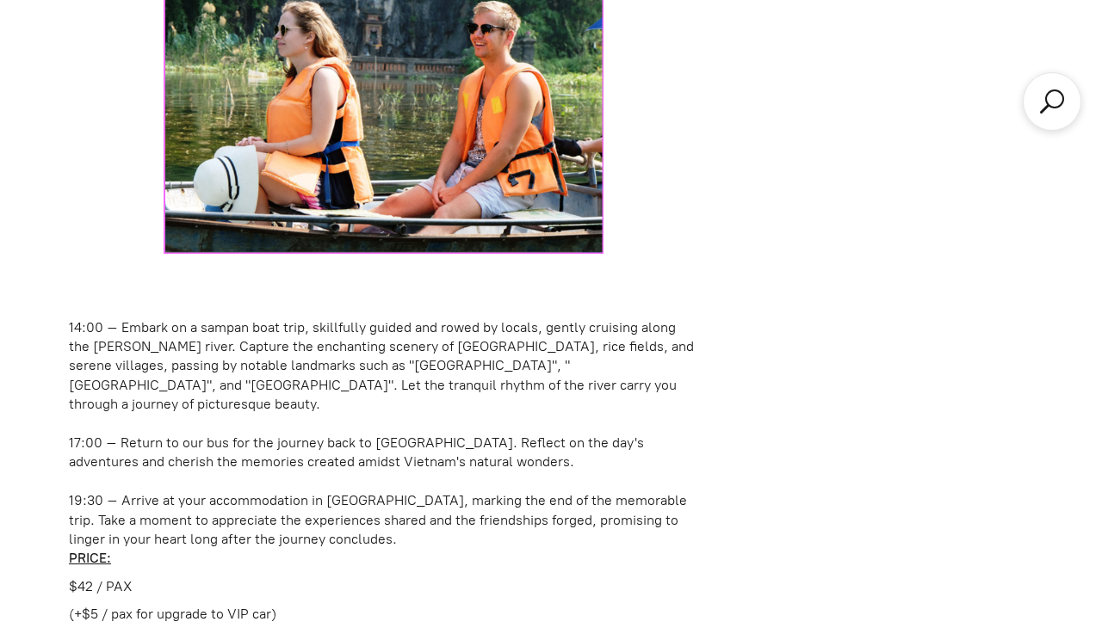
scroll to position [3538, 0]
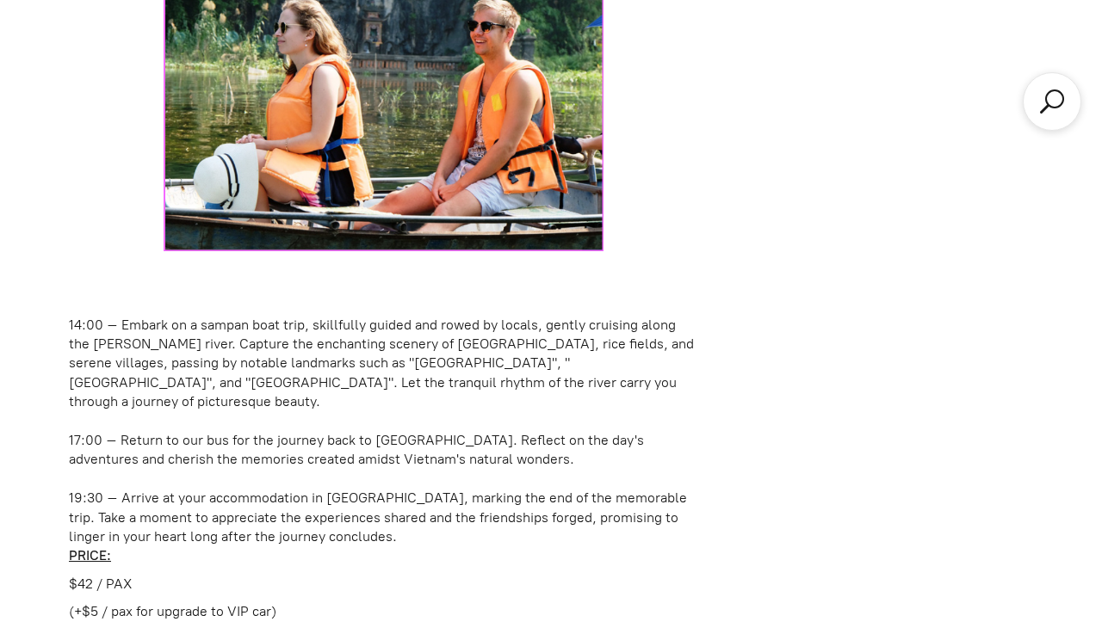
click at [491, 336] on div "14:00 – Embark on a sampan boat trip, skillfully guided and rowed by locals, ge…" at bounding box center [383, 364] width 629 height 96
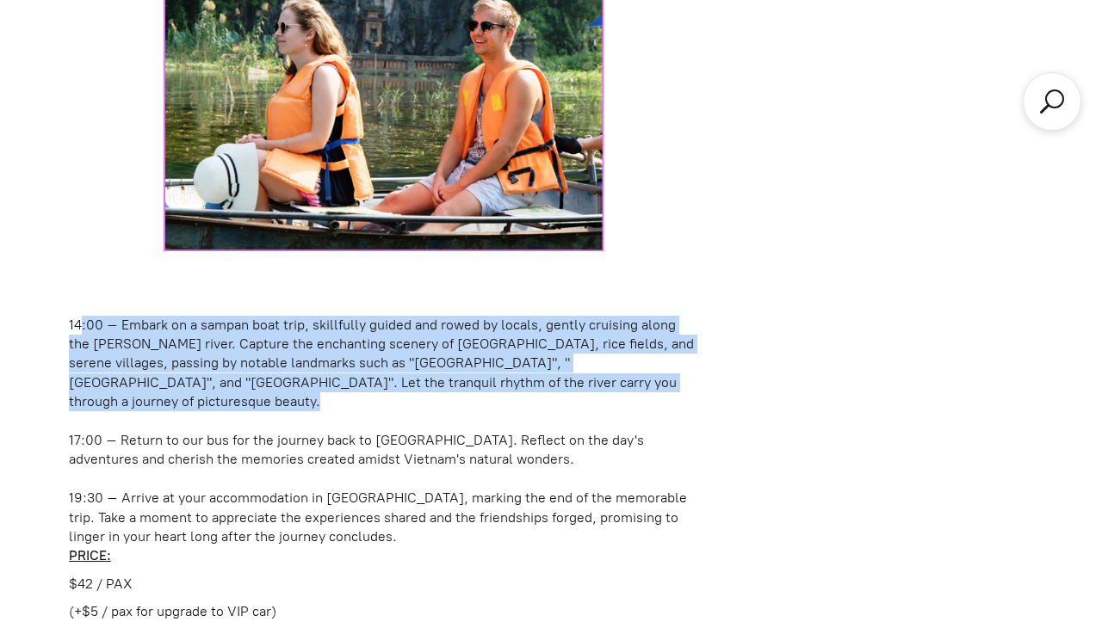
click at [491, 336] on div "14:00 – Embark on a sampan boat trip, skillfully guided and rowed by locals, ge…" at bounding box center [383, 364] width 629 height 96
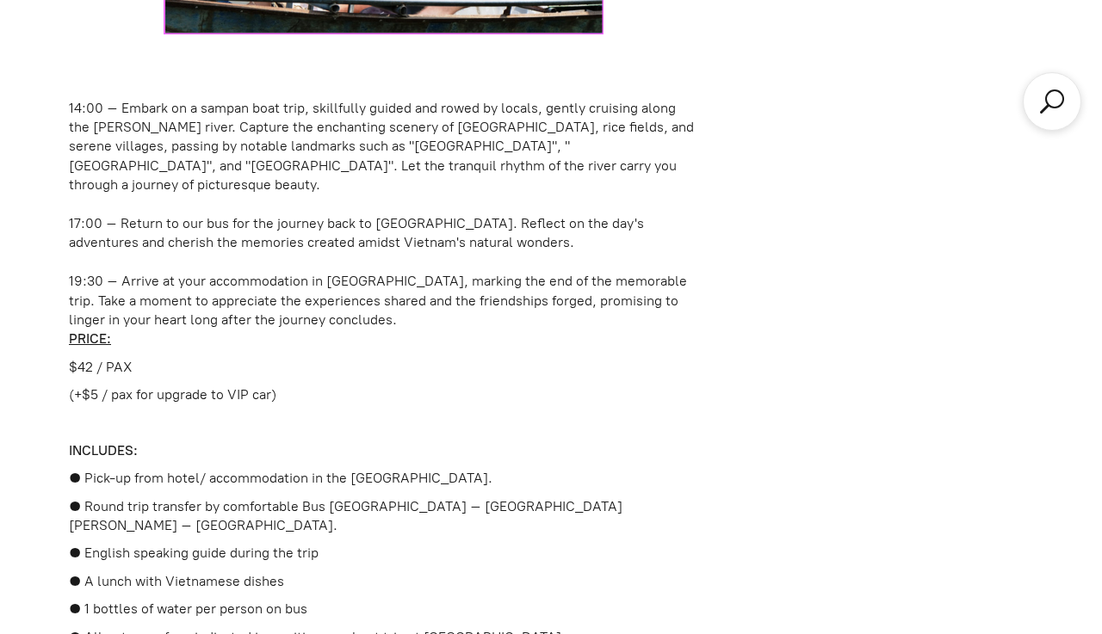
scroll to position [3754, 0]
click at [245, 273] on div "19:30 – Arrive at your accommodation in [GEOGRAPHIC_DATA], marking the end of t…" at bounding box center [383, 302] width 629 height 58
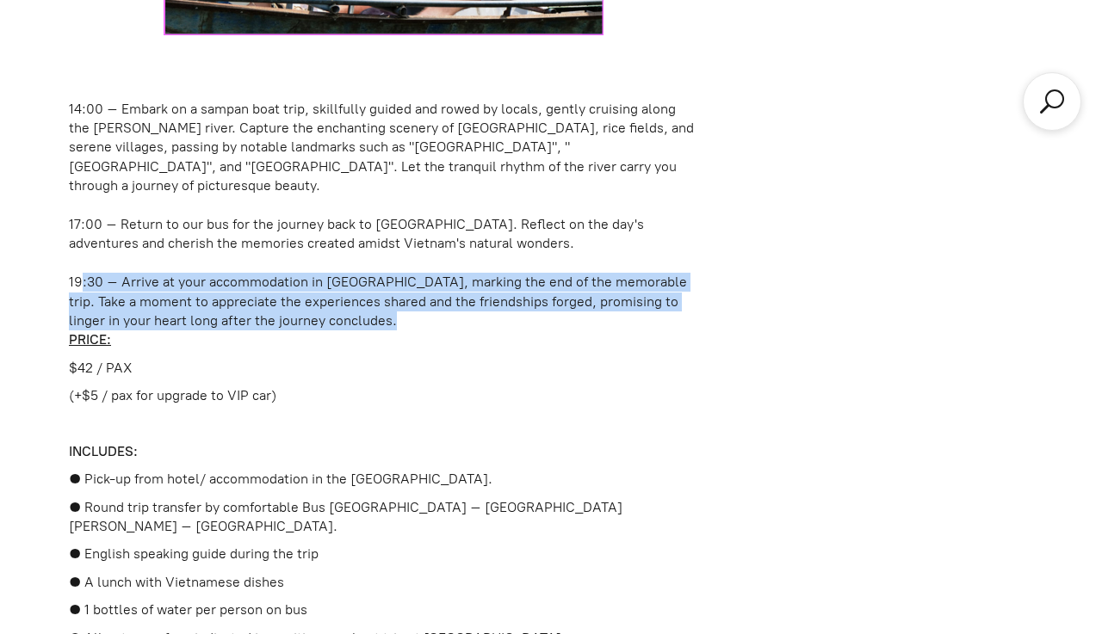
click at [245, 273] on div "19:30 – Arrive at your accommodation in [GEOGRAPHIC_DATA], marking the end of t…" at bounding box center [383, 302] width 629 height 58
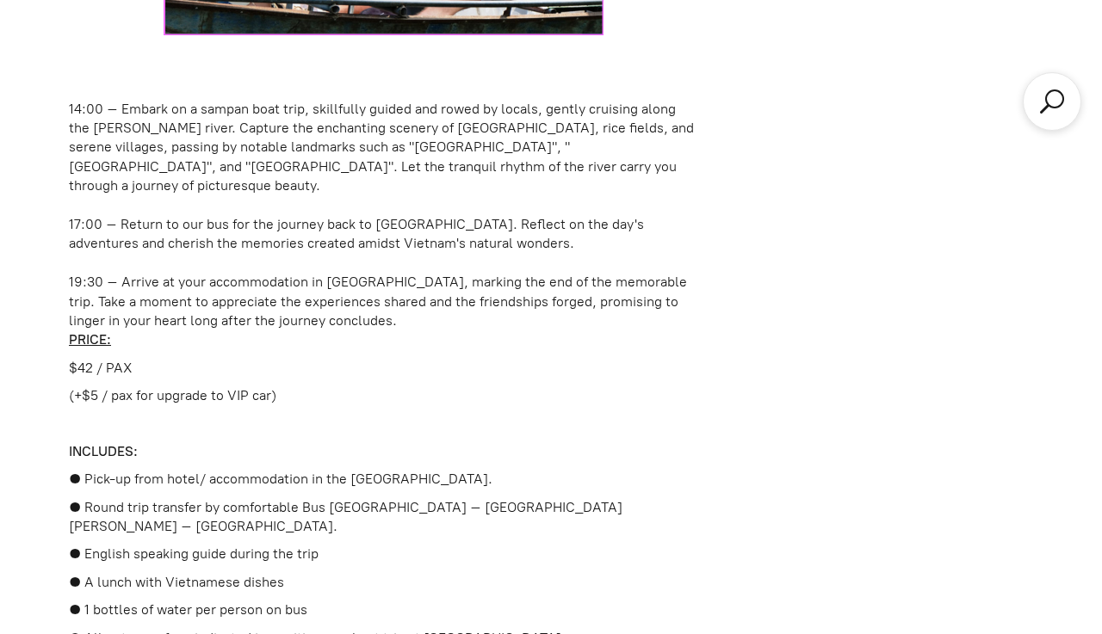
click at [281, 273] on div "19:30 – Arrive at your accommodation in [GEOGRAPHIC_DATA], marking the end of t…" at bounding box center [383, 302] width 629 height 58
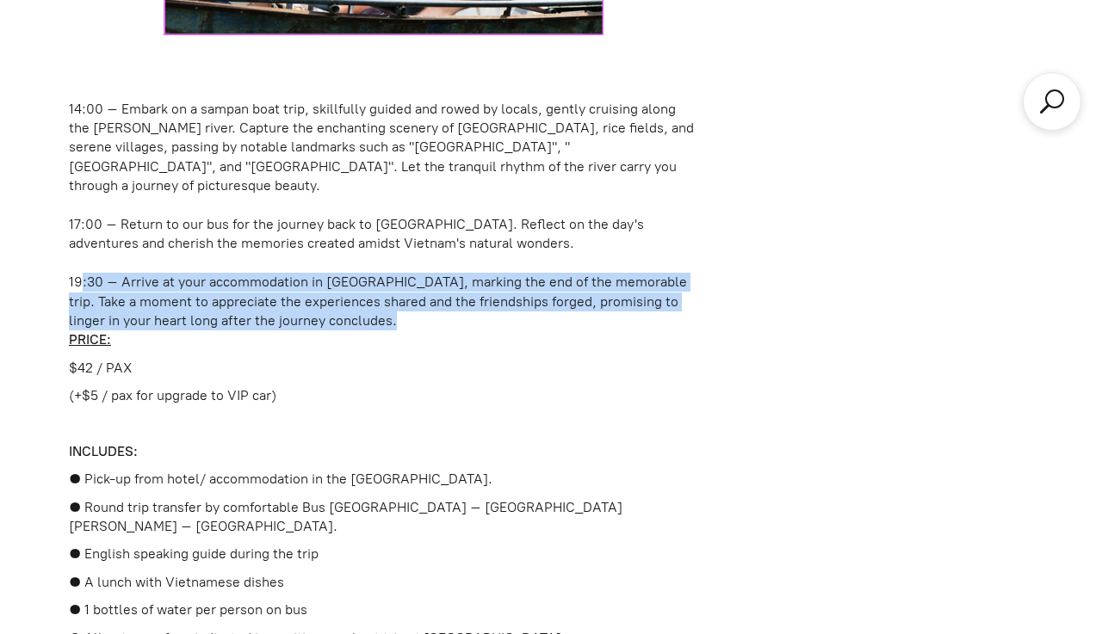
click at [323, 284] on div "19:30 – Arrive at your accommodation in [GEOGRAPHIC_DATA], marking the end of t…" at bounding box center [383, 302] width 629 height 58
drag, startPoint x: 321, startPoint y: 302, endPoint x: 59, endPoint y: 250, distance: 266.9
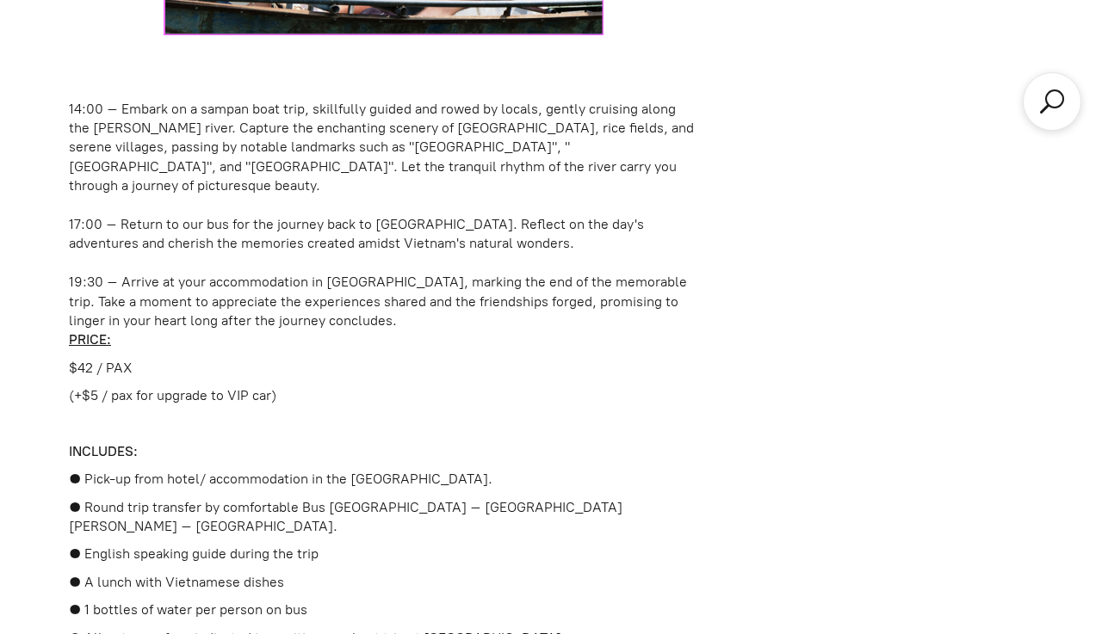
click at [178, 215] on div "17:00 – Return to our bus for the journey back to [GEOGRAPHIC_DATA]. Reflect on…" at bounding box center [383, 234] width 629 height 39
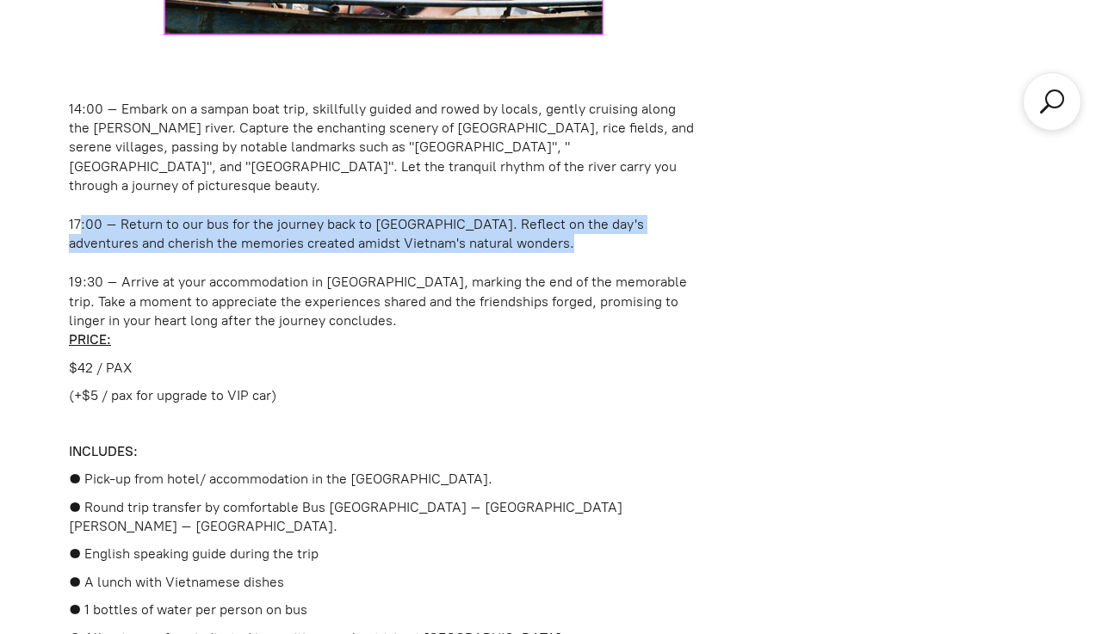
click at [178, 215] on div "17:00 – Return to our bus for the journey back to [GEOGRAPHIC_DATA]. Reflect on…" at bounding box center [383, 234] width 629 height 39
drag, startPoint x: 422, startPoint y: 212, endPoint x: 31, endPoint y: 193, distance: 391.2
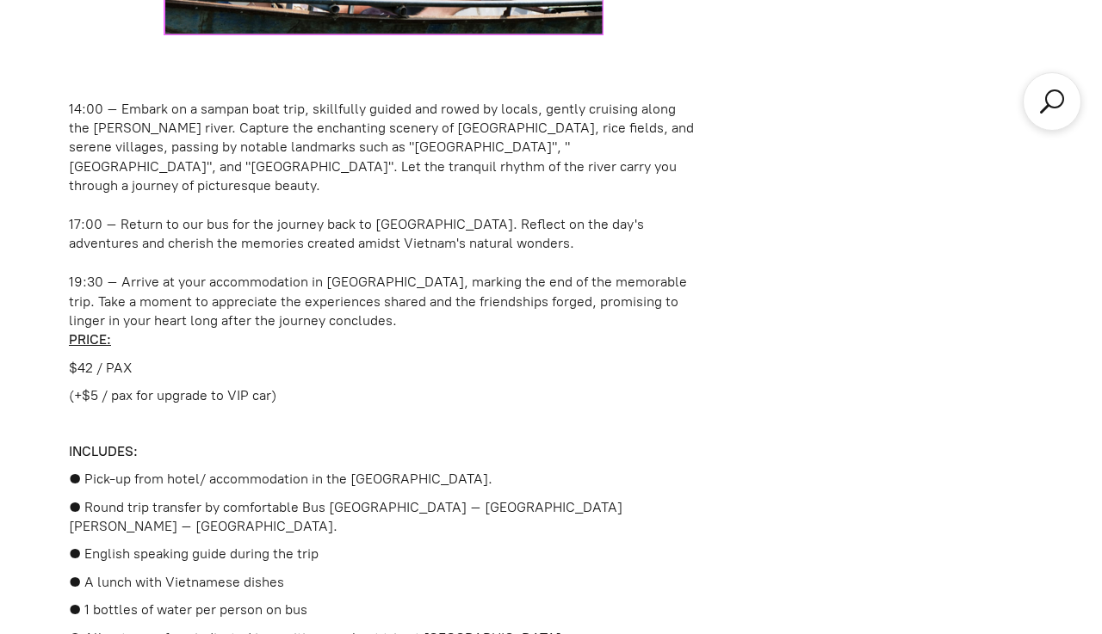
click at [83, 359] on p "$42 / PAX" at bounding box center [383, 368] width 629 height 19
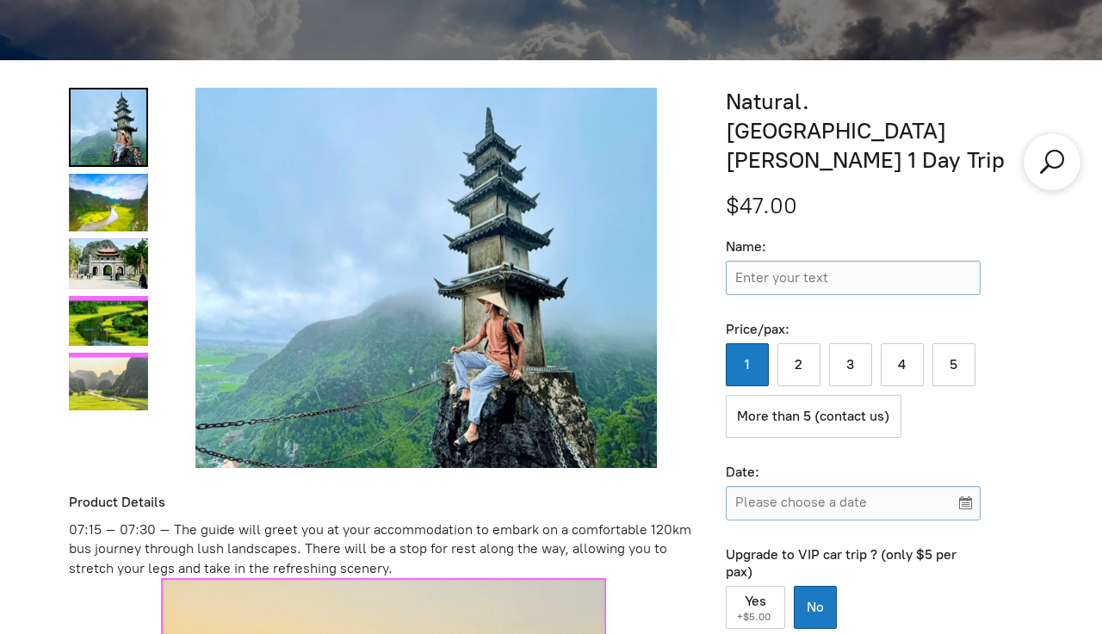
scroll to position [575, 0]
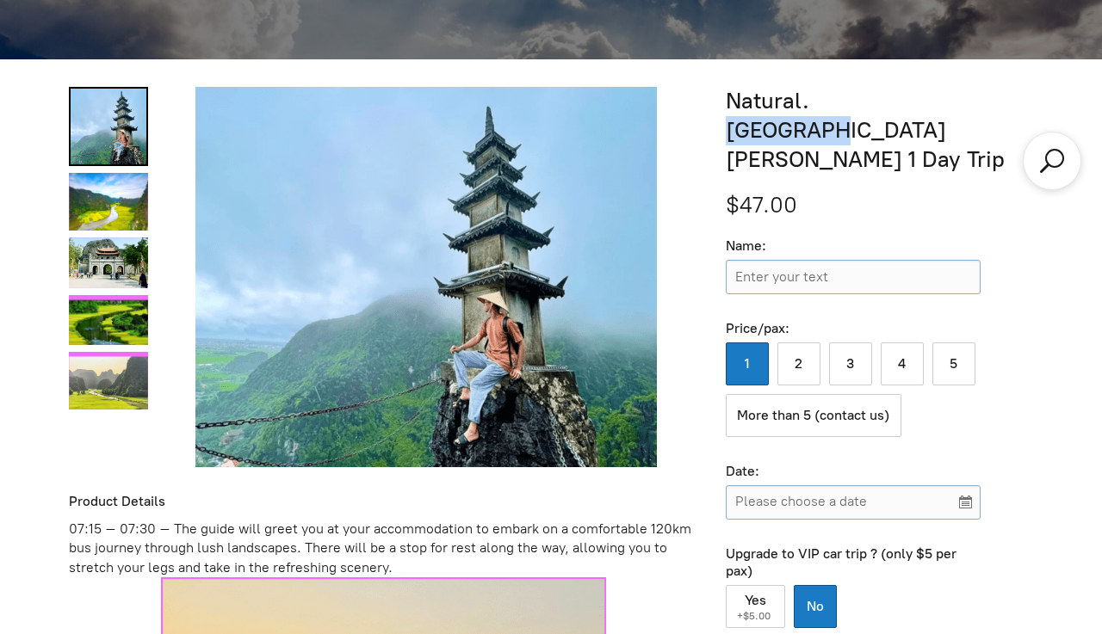
drag, startPoint x: 910, startPoint y: 102, endPoint x: 817, endPoint y: 104, distance: 93.0
click at [817, 104] on h1 "Natural. [GEOGRAPHIC_DATA][PERSON_NAME] 1 Day Trip" at bounding box center [879, 130] width 307 height 87
copy h1 "Ninh [PERSON_NAME]"
